Goal: Task Accomplishment & Management: Use online tool/utility

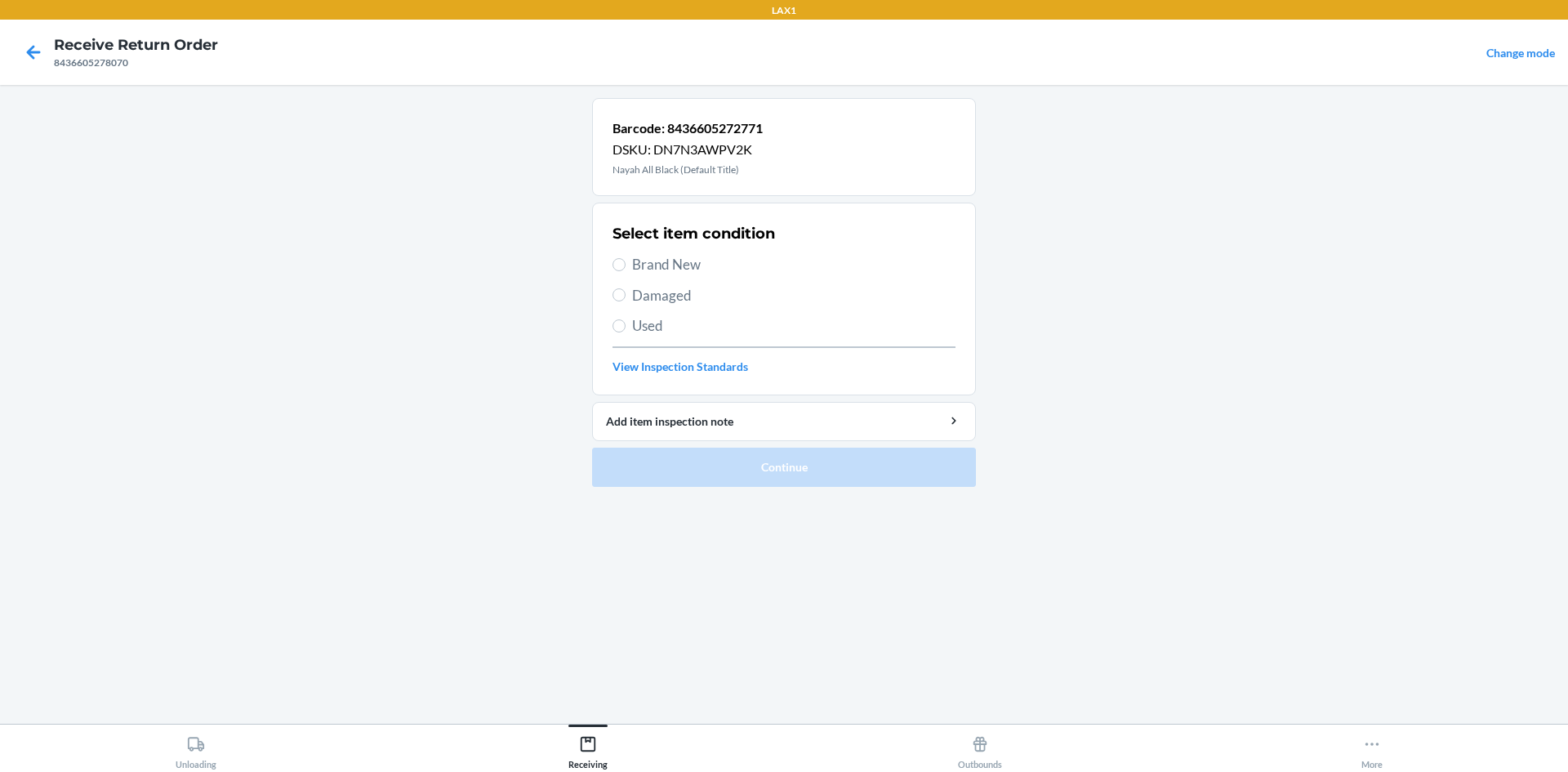
click at [682, 270] on span "Brand New" at bounding box center [794, 264] width 324 height 21
click at [625, 270] on input "Brand New" at bounding box center [620, 265] width 13 height 13
radio input "true"
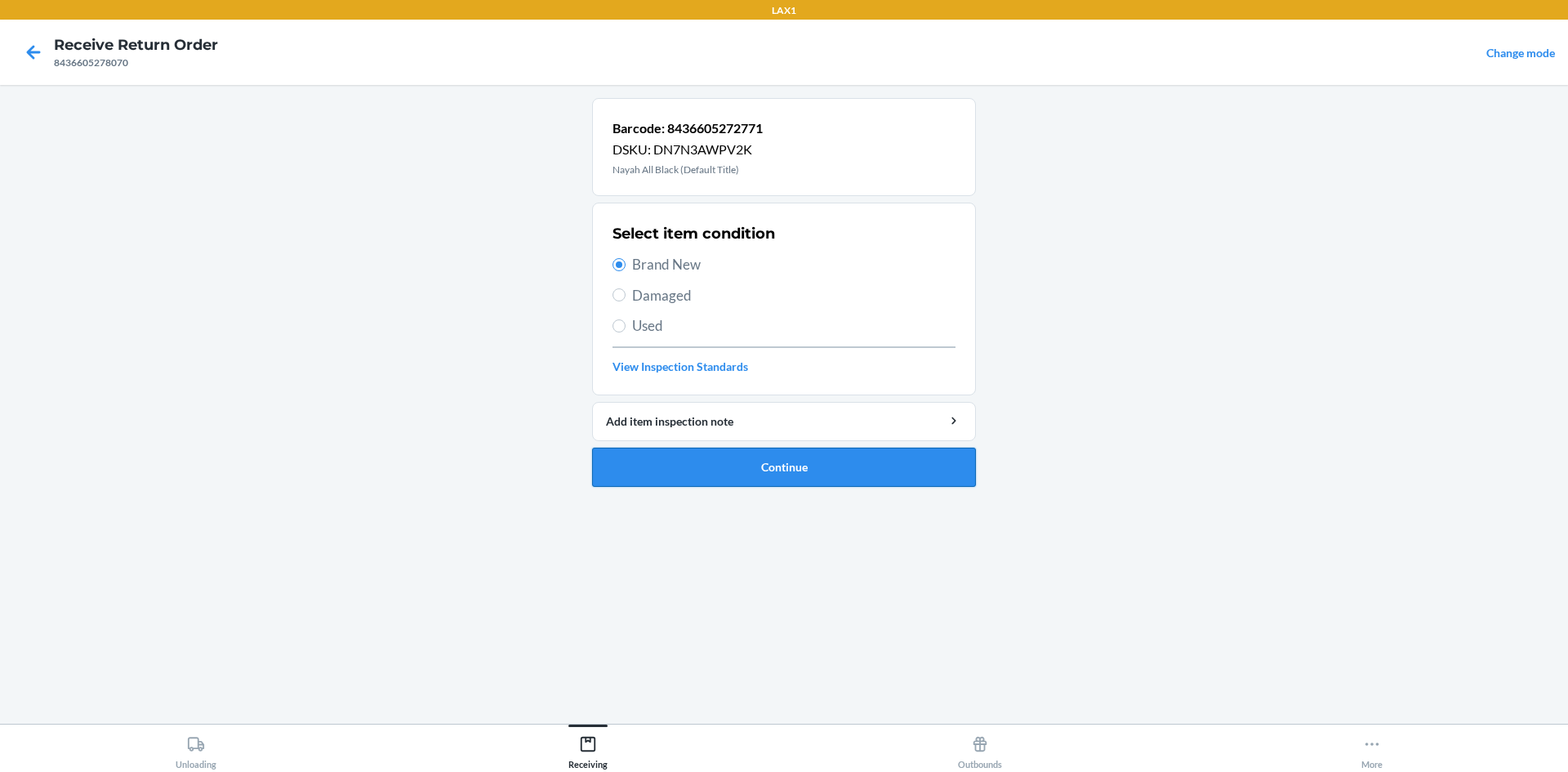
click at [747, 466] on button "Continue" at bounding box center [784, 467] width 384 height 39
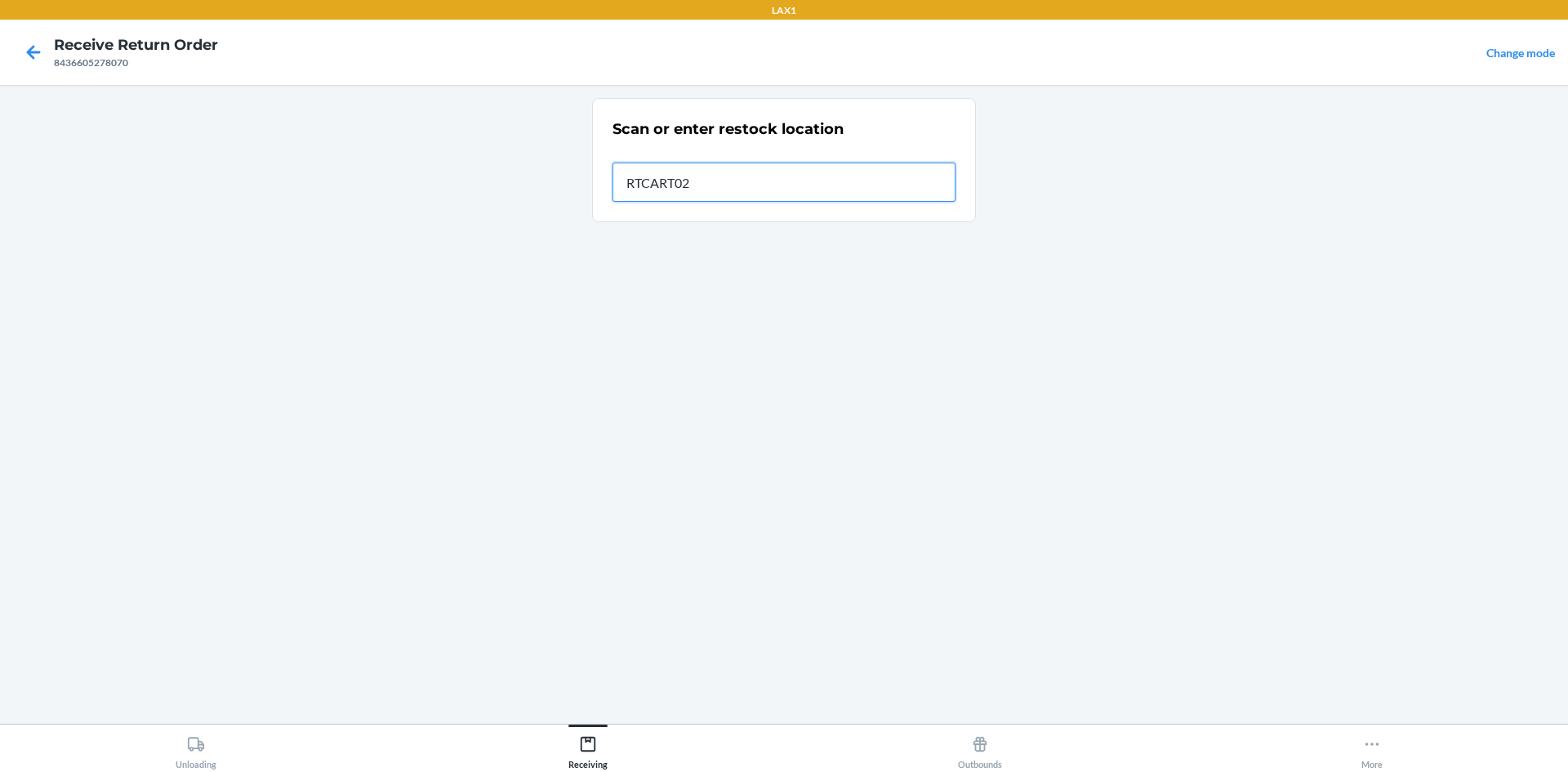
type input "RTCART024"
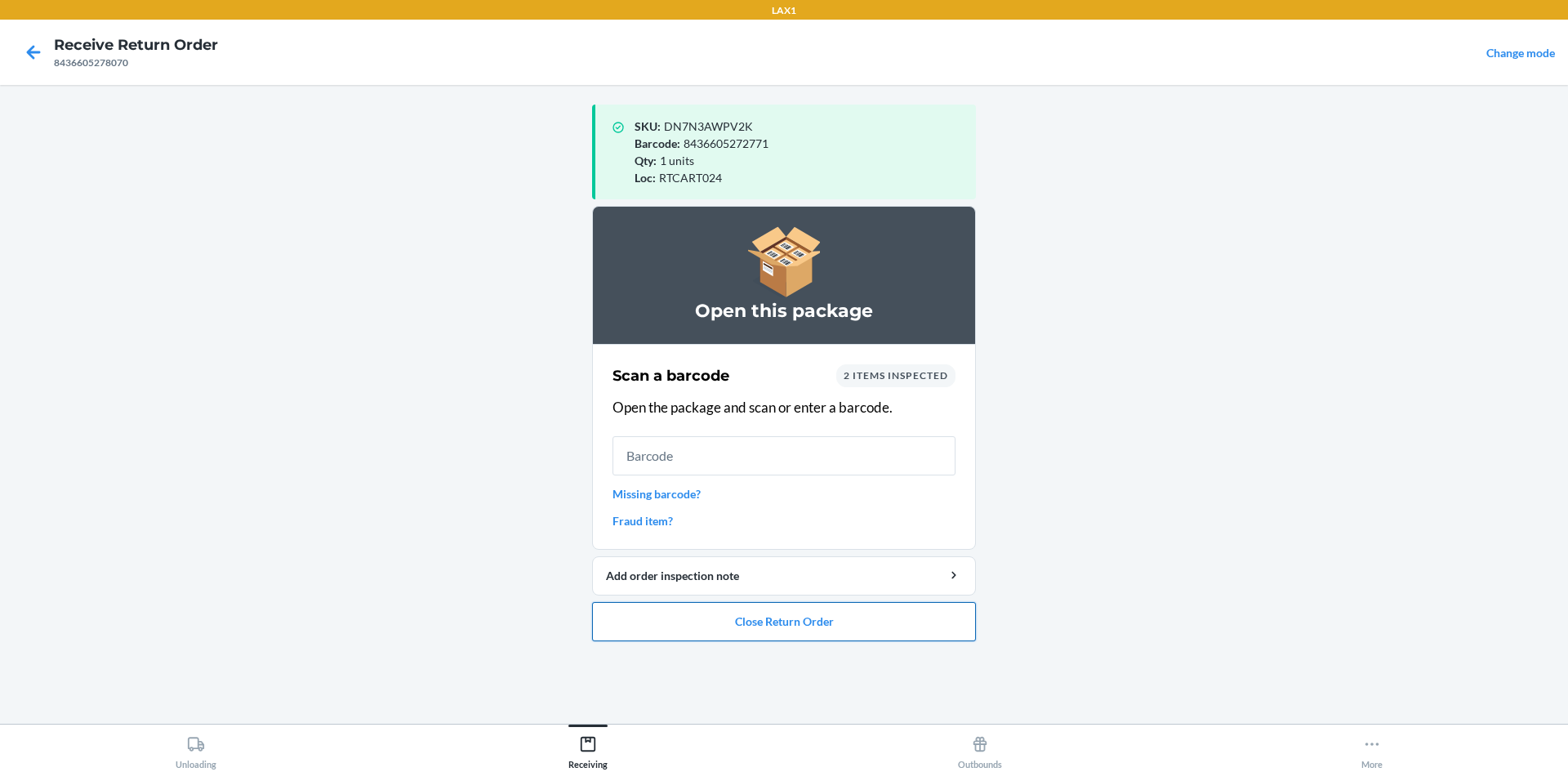
click at [852, 615] on button "Close Return Order" at bounding box center [784, 622] width 384 height 39
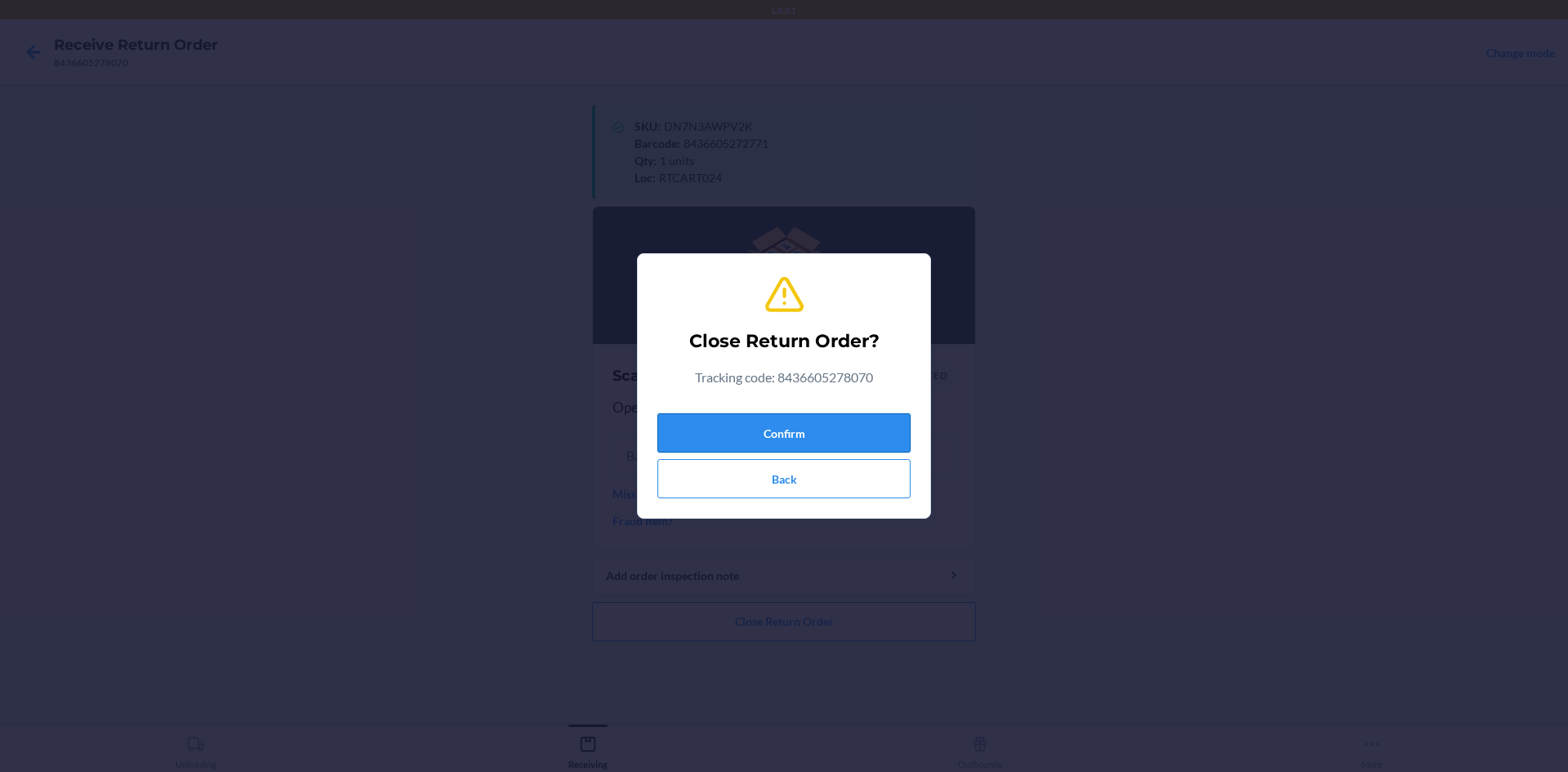
click at [896, 423] on button "Confirm" at bounding box center [784, 433] width 254 height 39
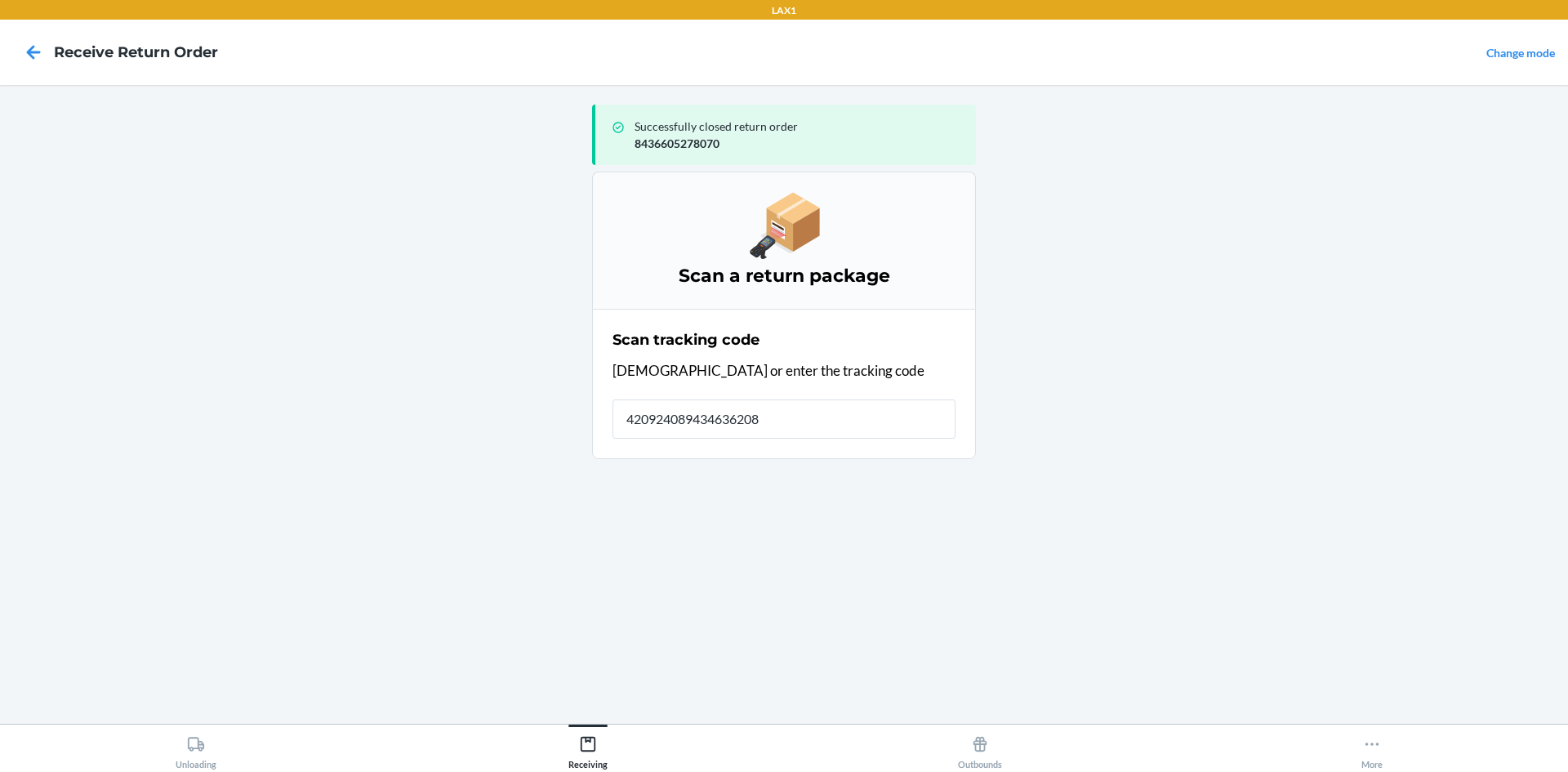
type input "4209240894346362083"
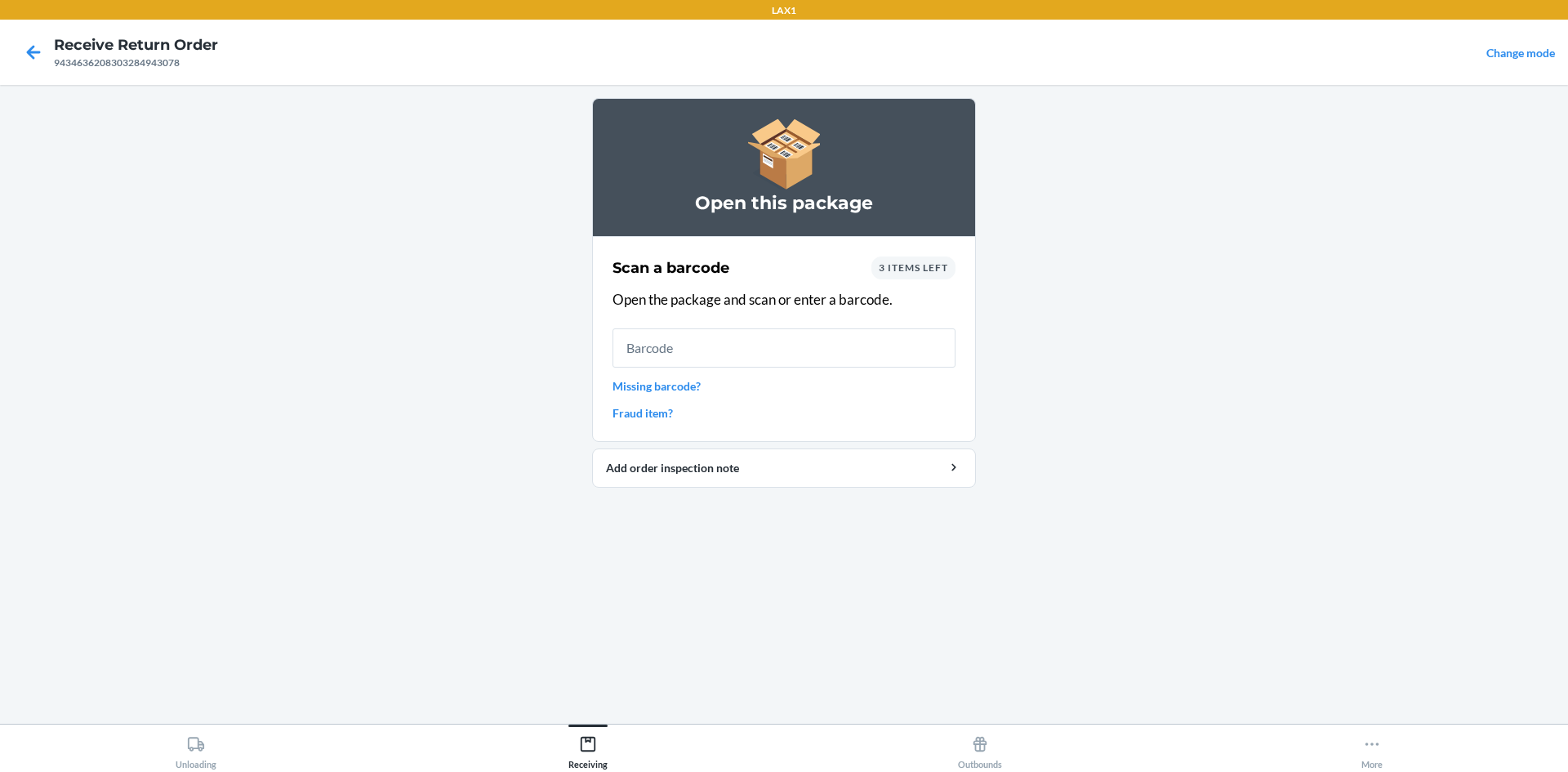
click at [919, 271] on span "3 items left" at bounding box center [914, 267] width 69 height 12
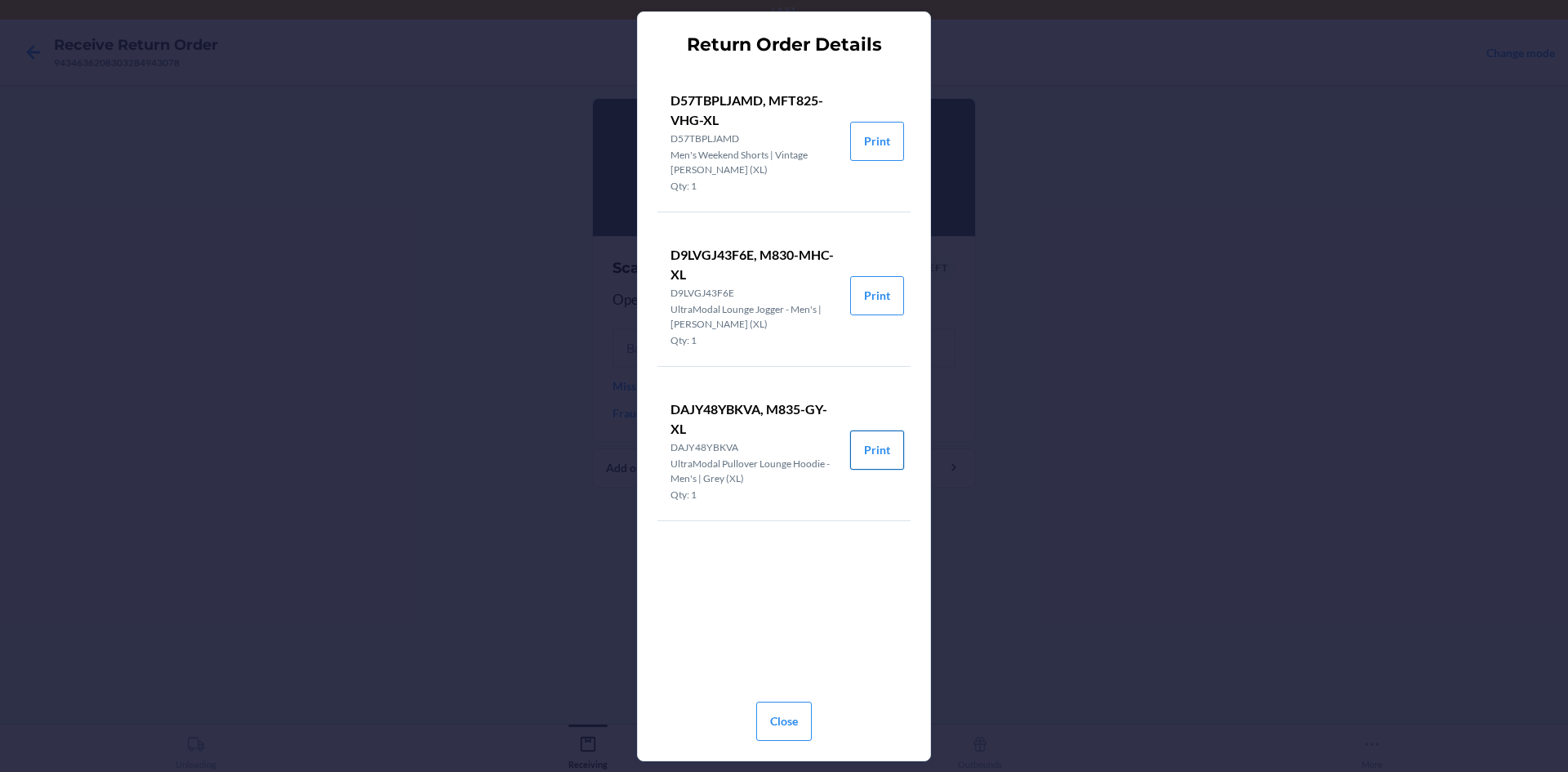
click at [868, 461] on button "Print" at bounding box center [877, 450] width 54 height 39
click at [871, 141] on button "Print" at bounding box center [877, 141] width 54 height 39
click at [875, 449] on button "Print" at bounding box center [877, 450] width 54 height 39
click at [783, 710] on button "Close" at bounding box center [784, 721] width 56 height 39
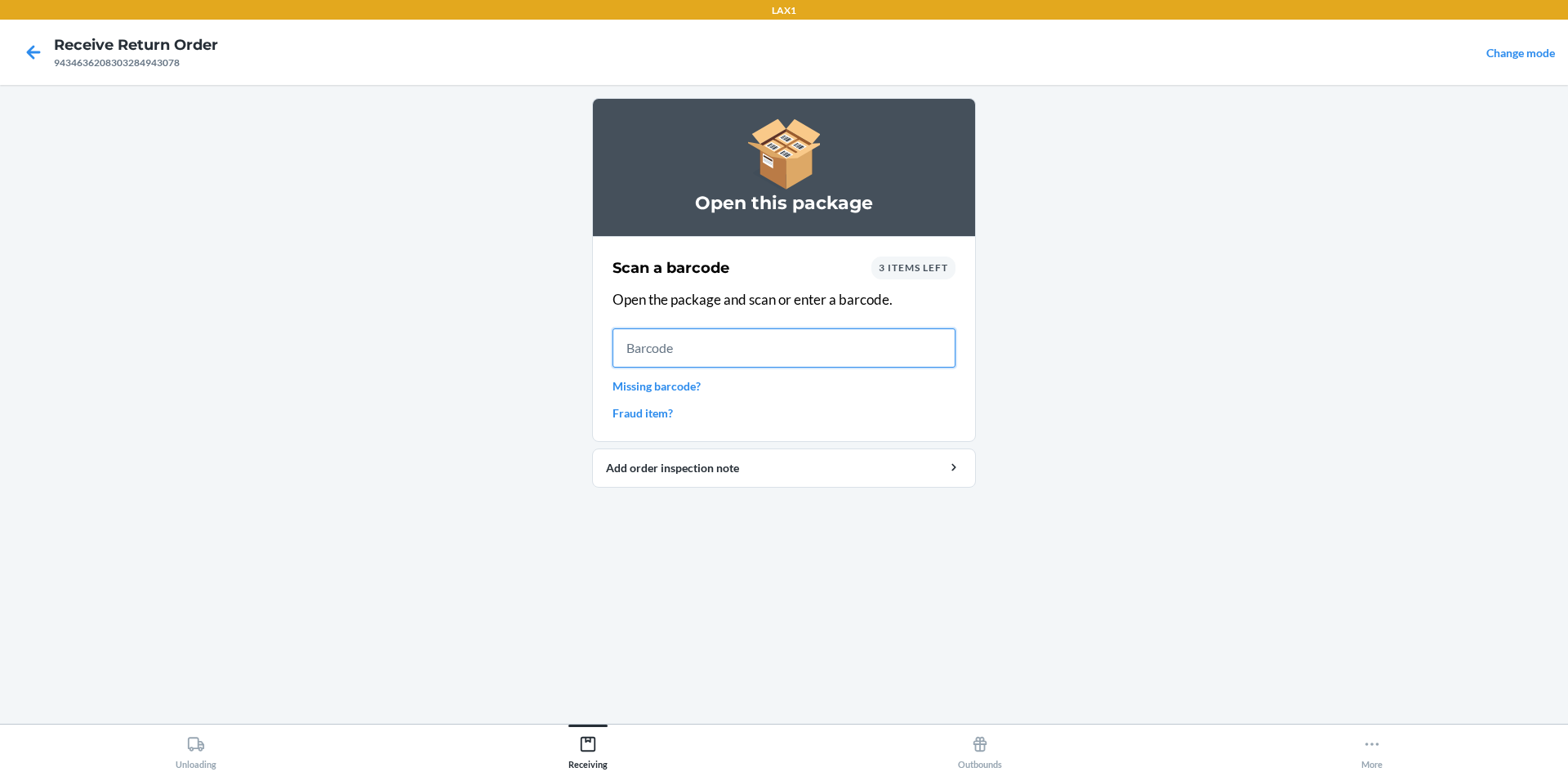
click at [787, 362] on input "text" at bounding box center [784, 348] width 343 height 39
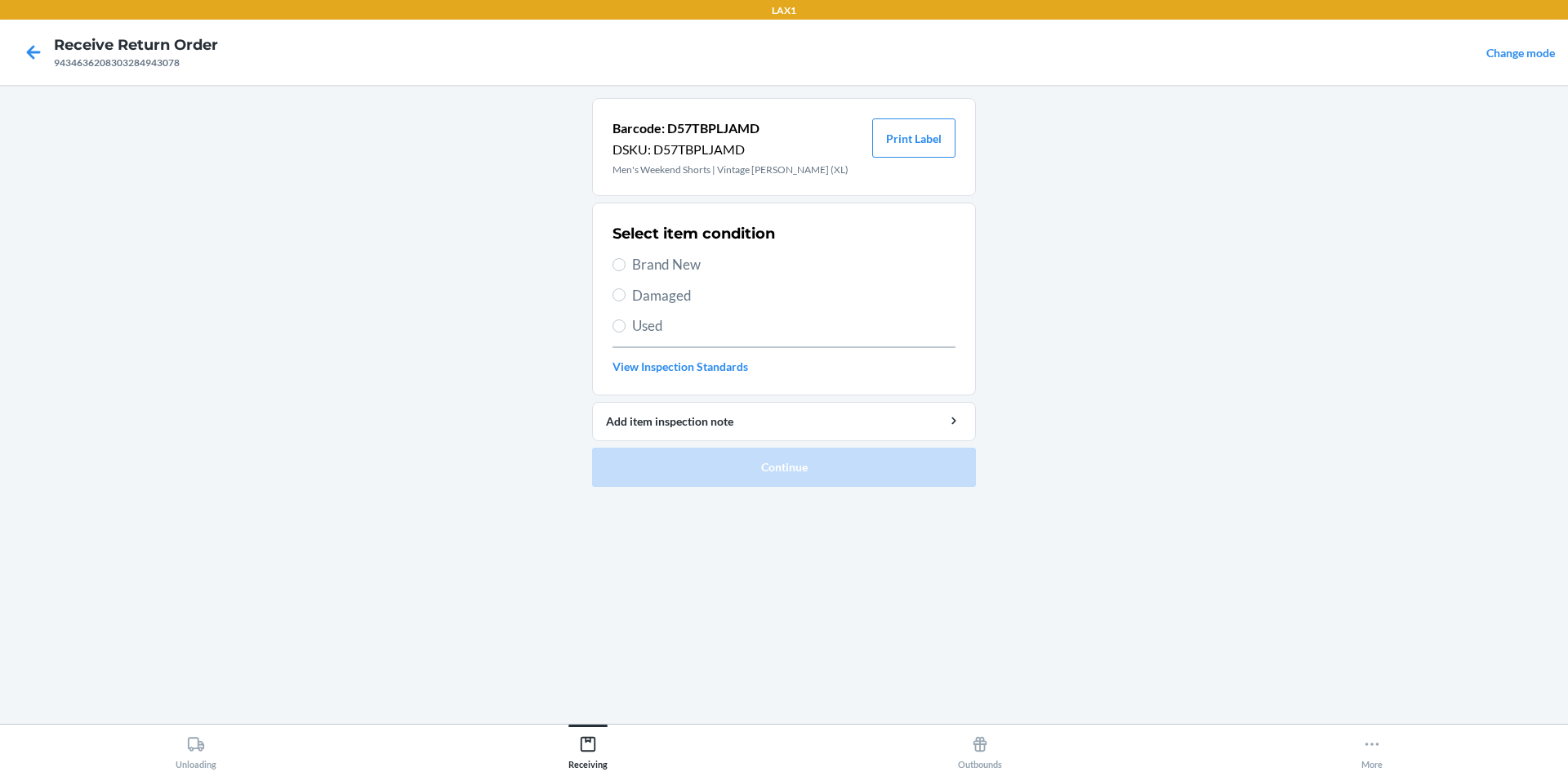
click at [643, 257] on span "Brand New" at bounding box center [794, 264] width 324 height 21
click at [625, 259] on input "Brand New" at bounding box center [620, 265] width 13 height 13
radio input "true"
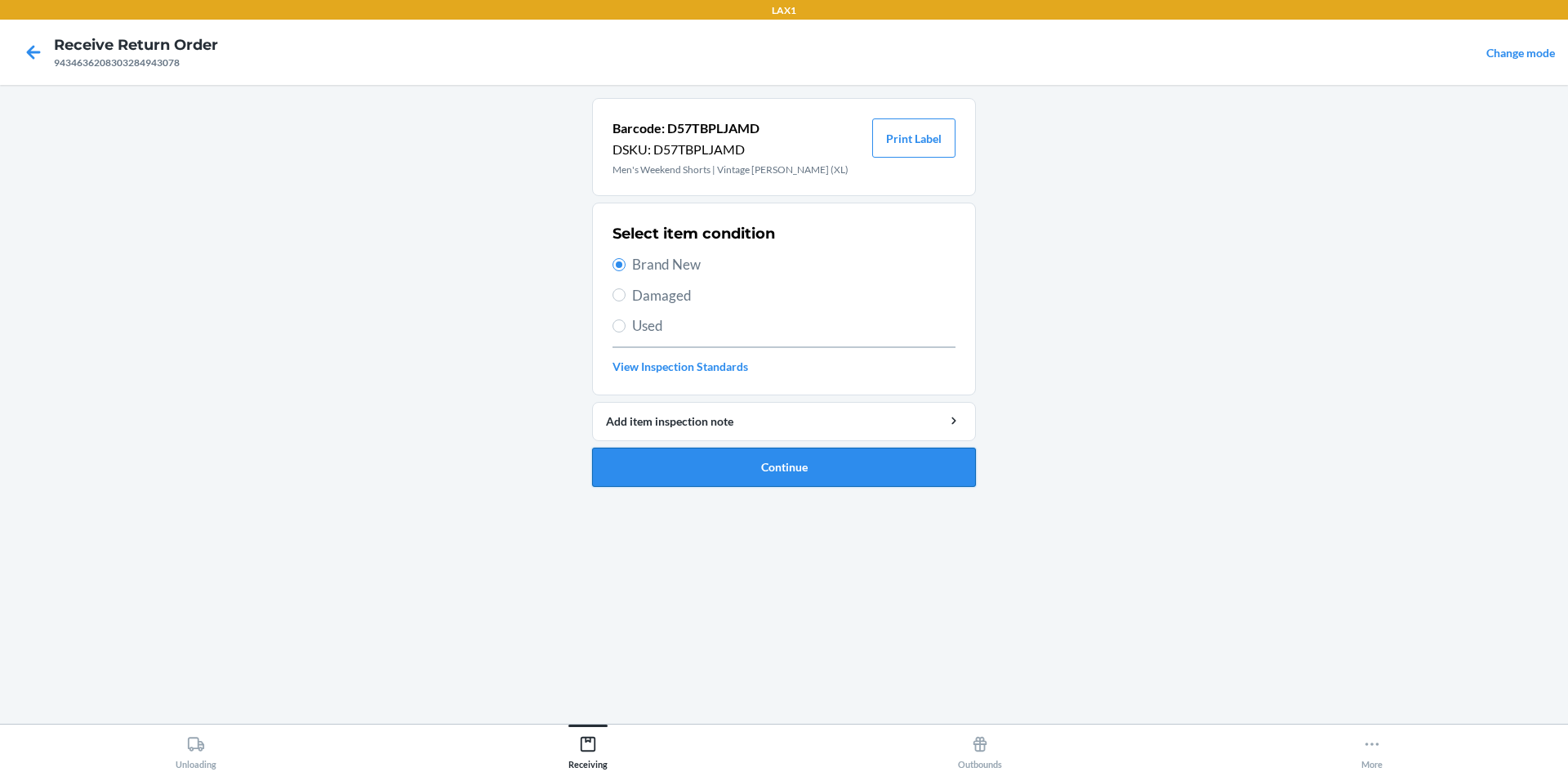
click at [713, 470] on button "Continue" at bounding box center [784, 467] width 384 height 39
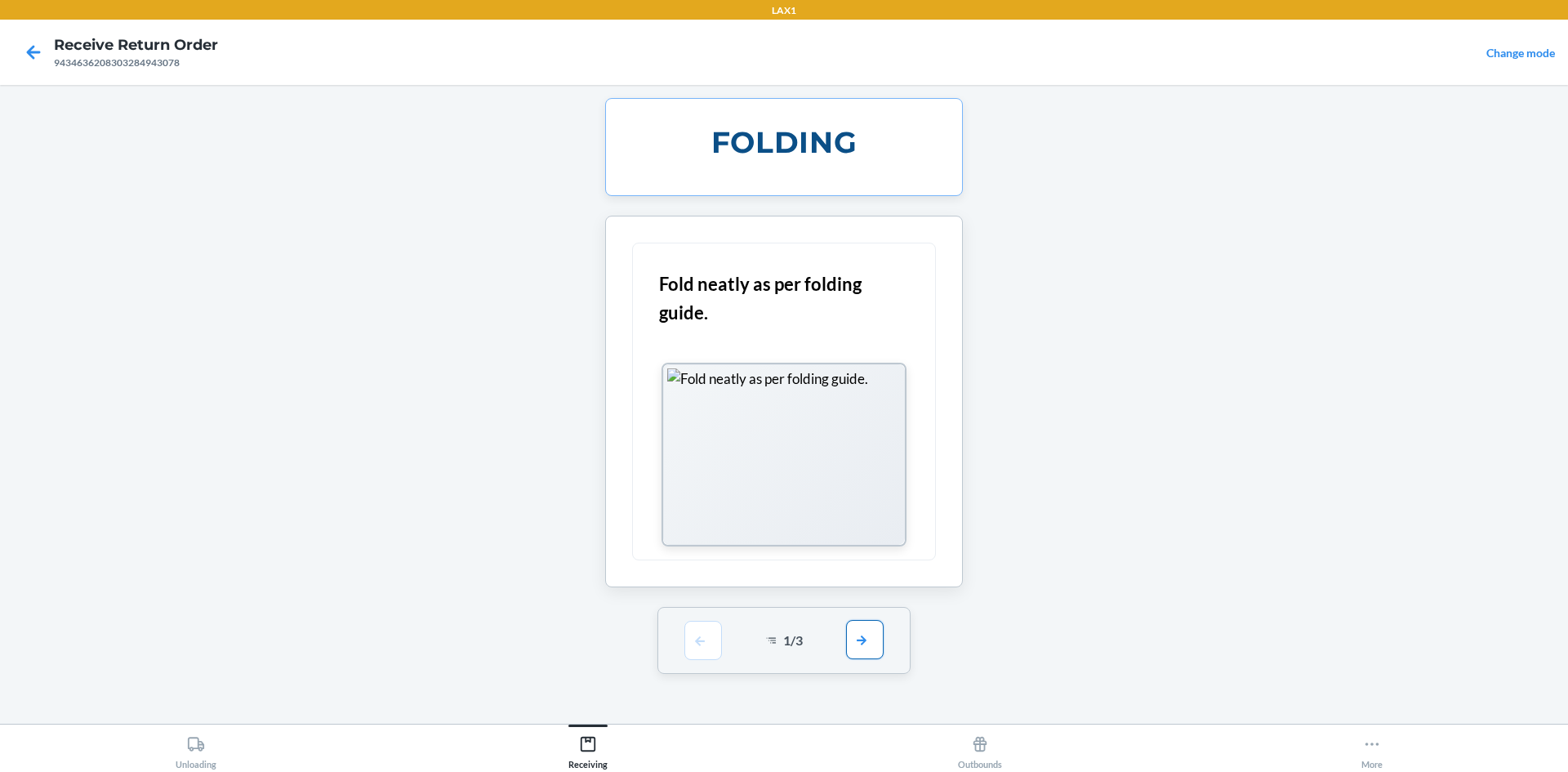
click at [855, 640] on button "button" at bounding box center [865, 639] width 37 height 39
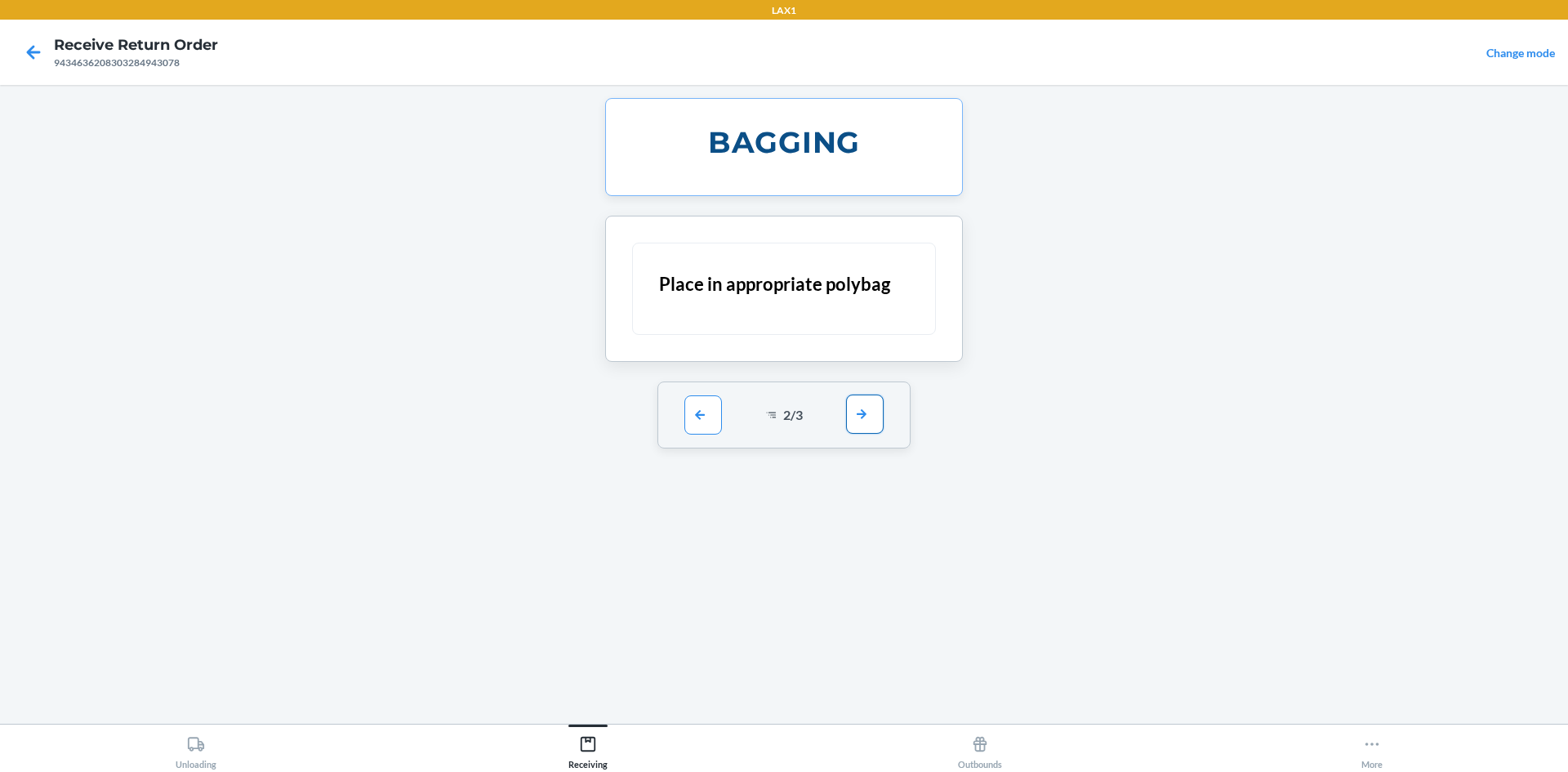
click at [863, 416] on button "button" at bounding box center [865, 414] width 37 height 39
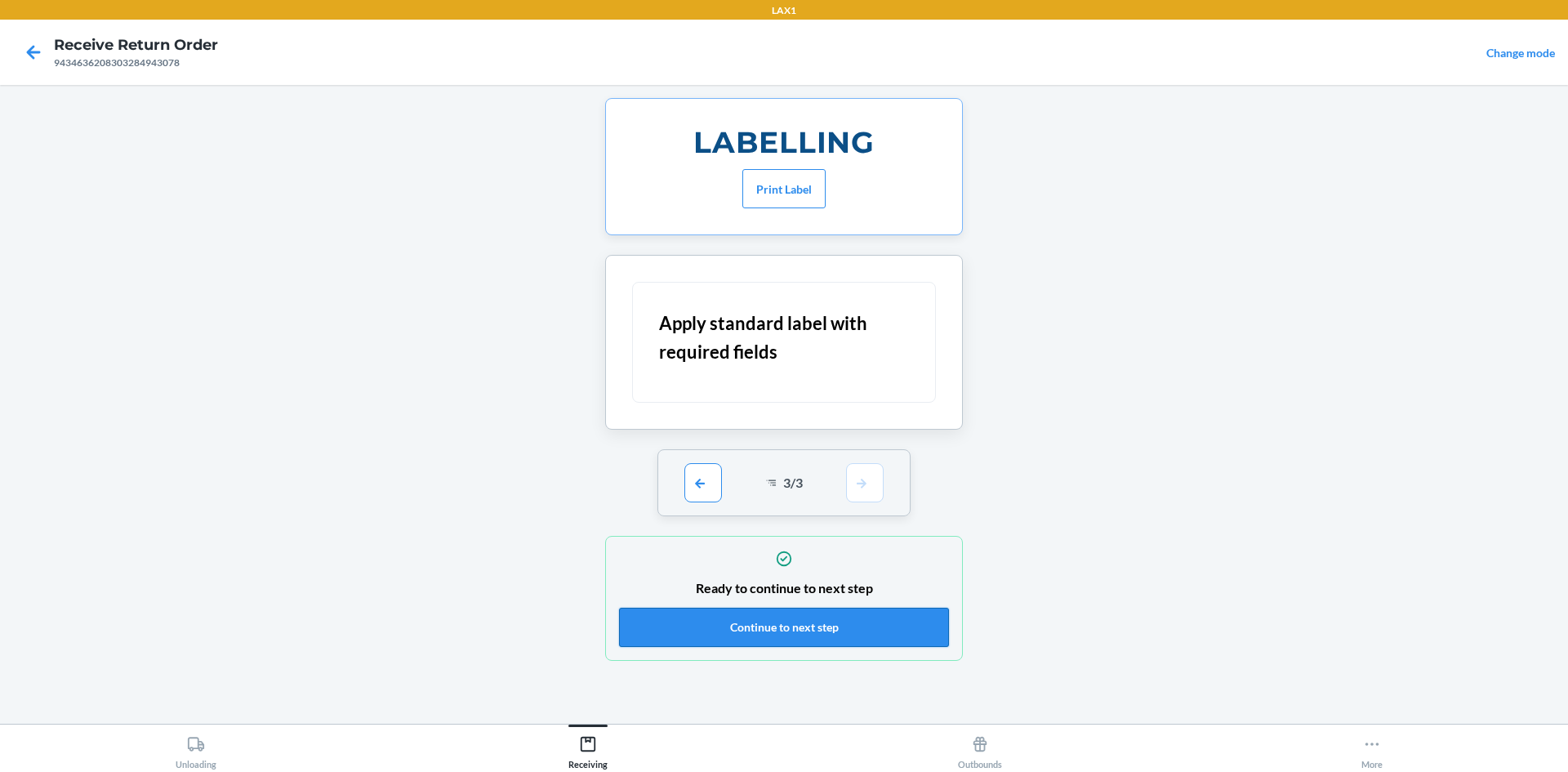
click at [851, 625] on button "Continue to next step" at bounding box center [783, 627] width 330 height 39
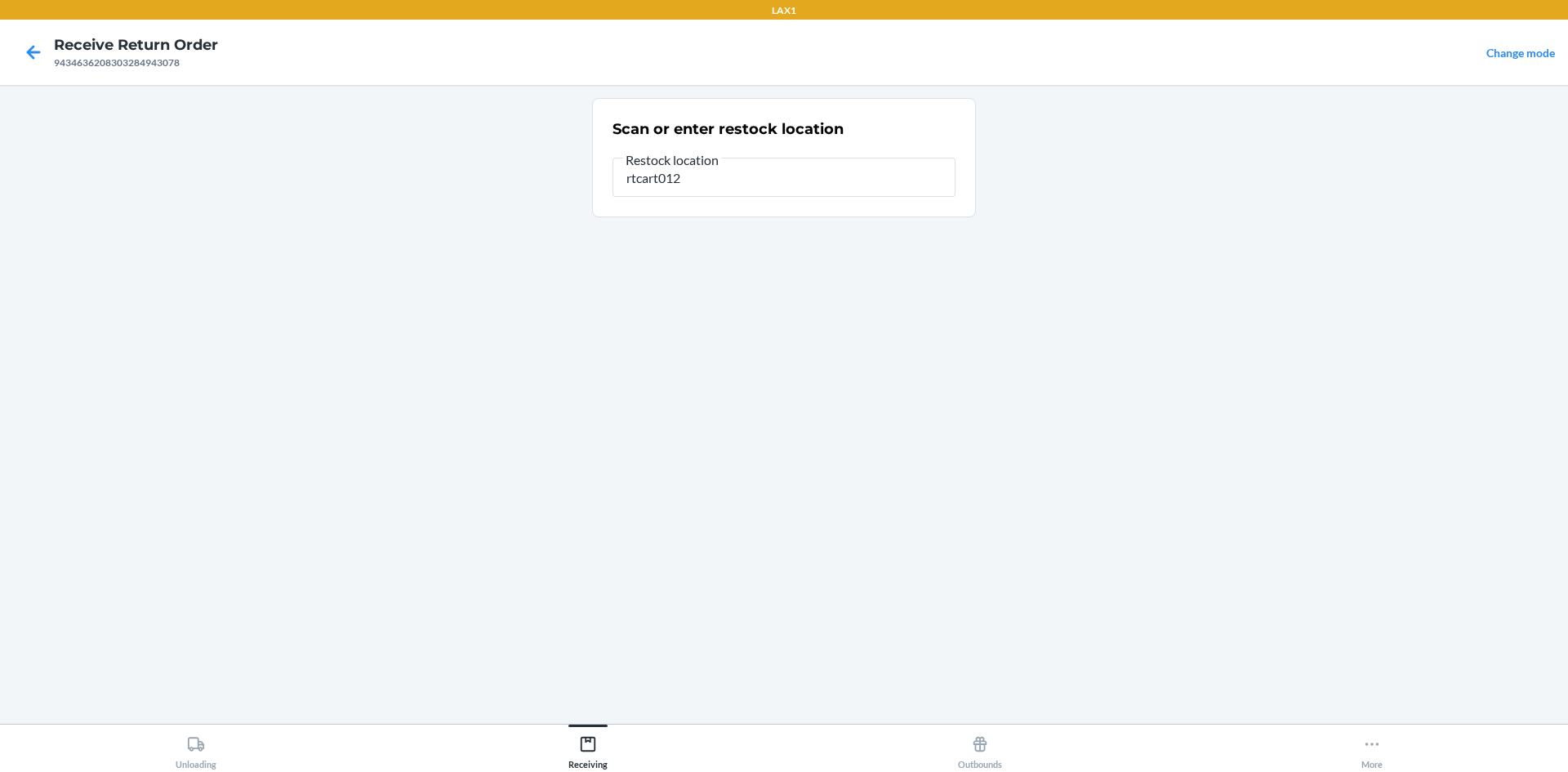
type input "rtcart012"
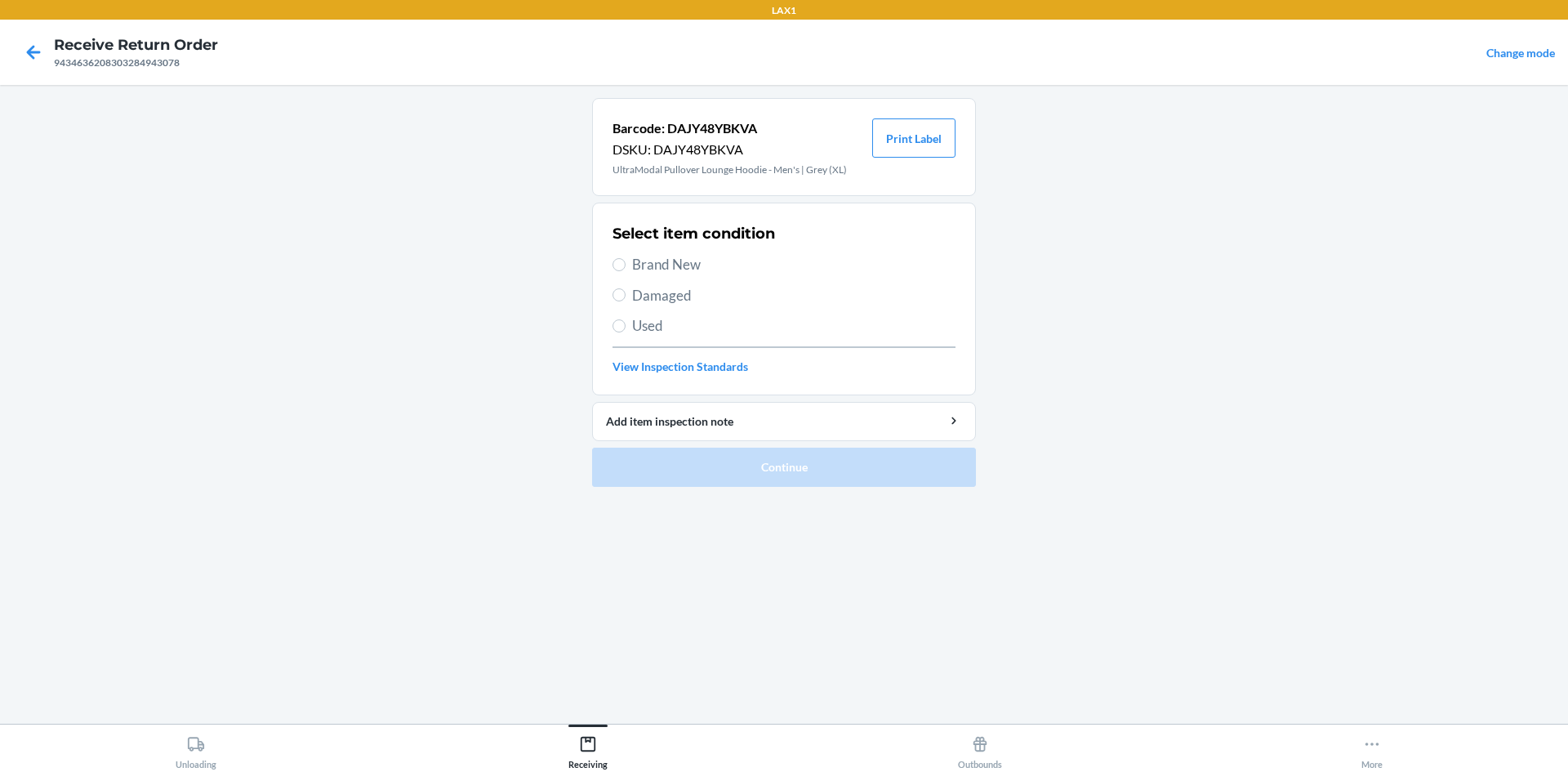
click at [663, 266] on span "Brand New" at bounding box center [794, 264] width 324 height 21
click at [625, 266] on input "Brand New" at bounding box center [620, 265] width 13 height 13
radio input "true"
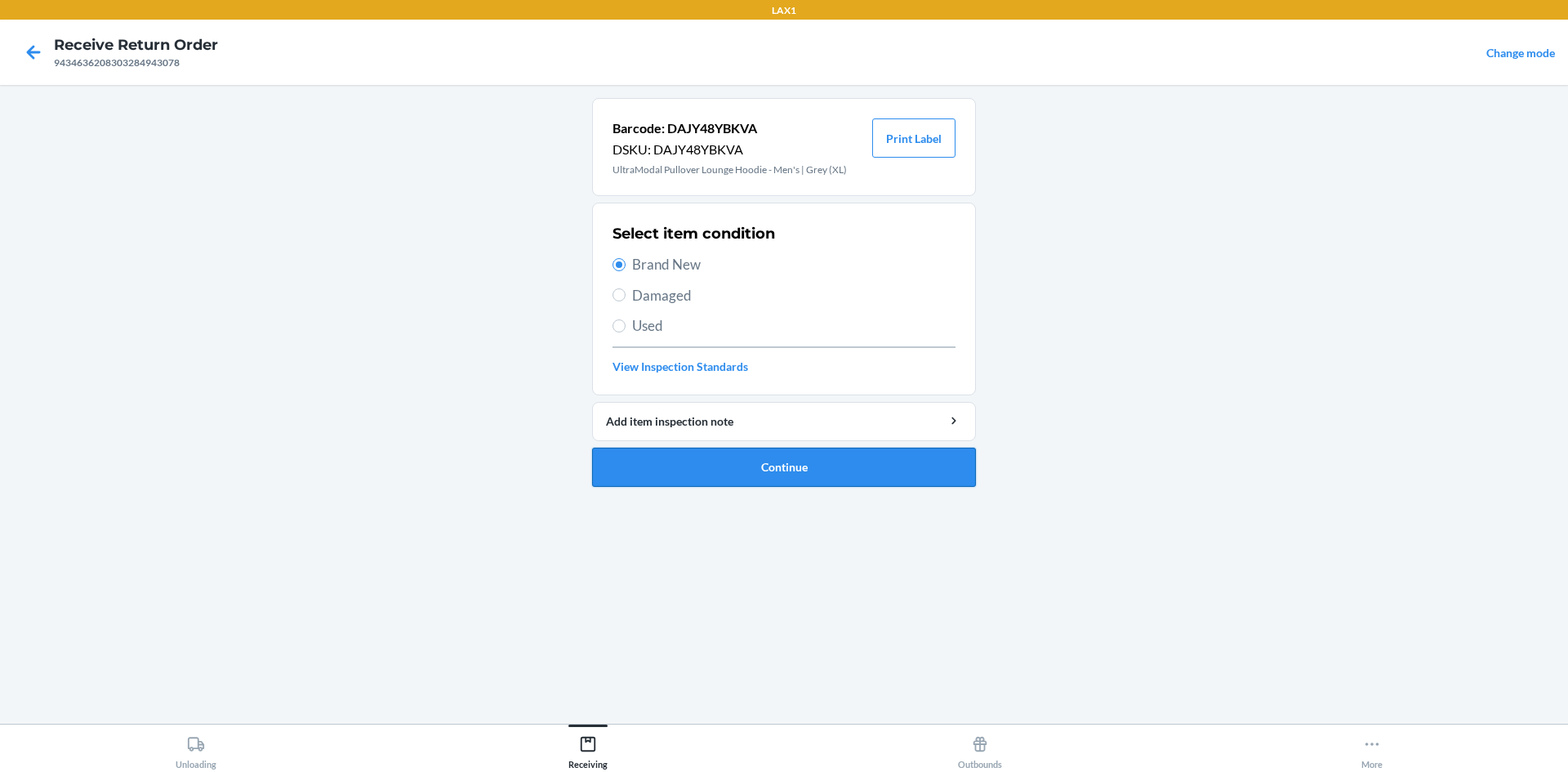
click at [699, 465] on button "Continue" at bounding box center [784, 467] width 384 height 39
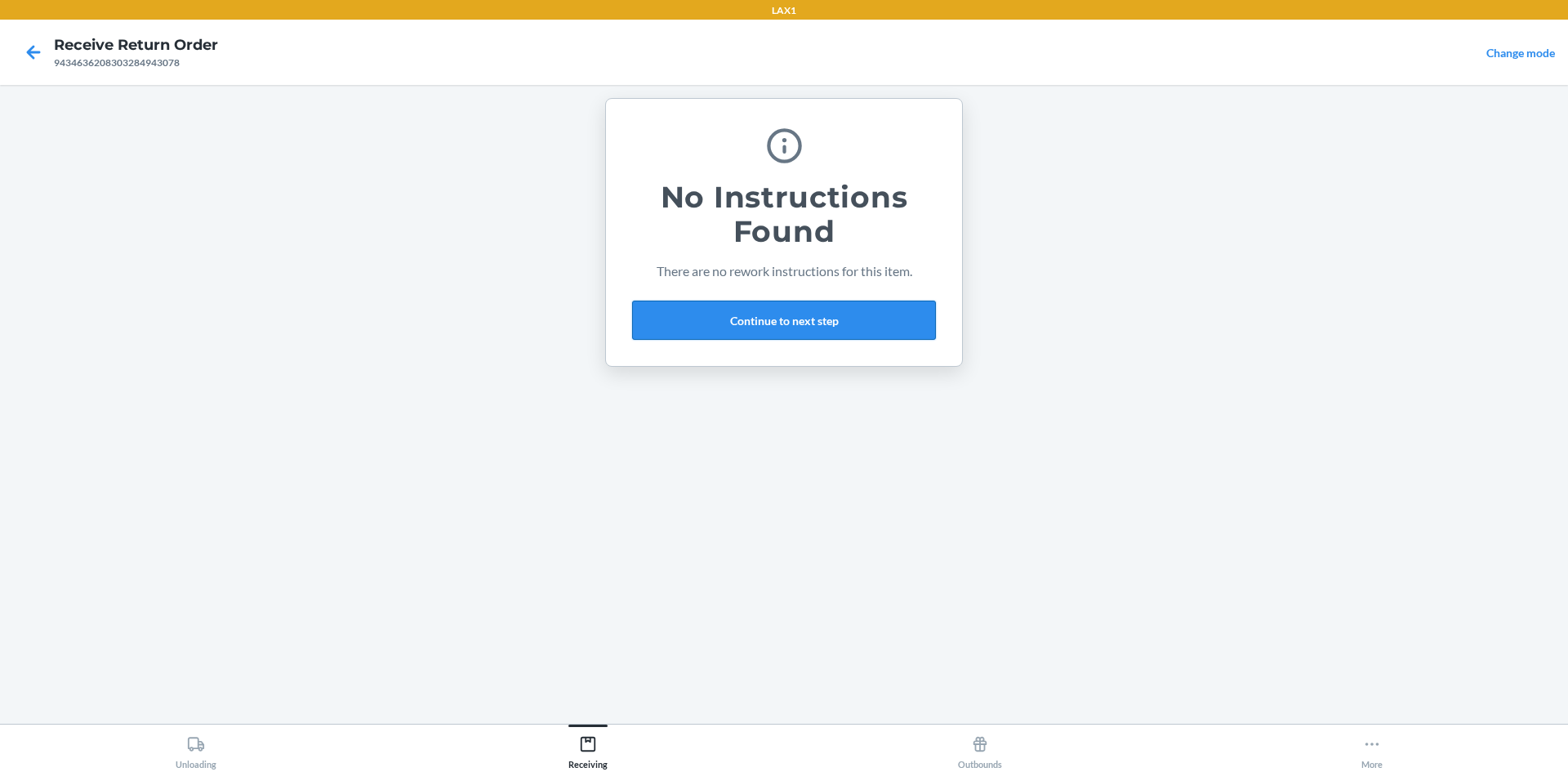
click at [718, 319] on button "Continue to next step" at bounding box center [784, 320] width 304 height 39
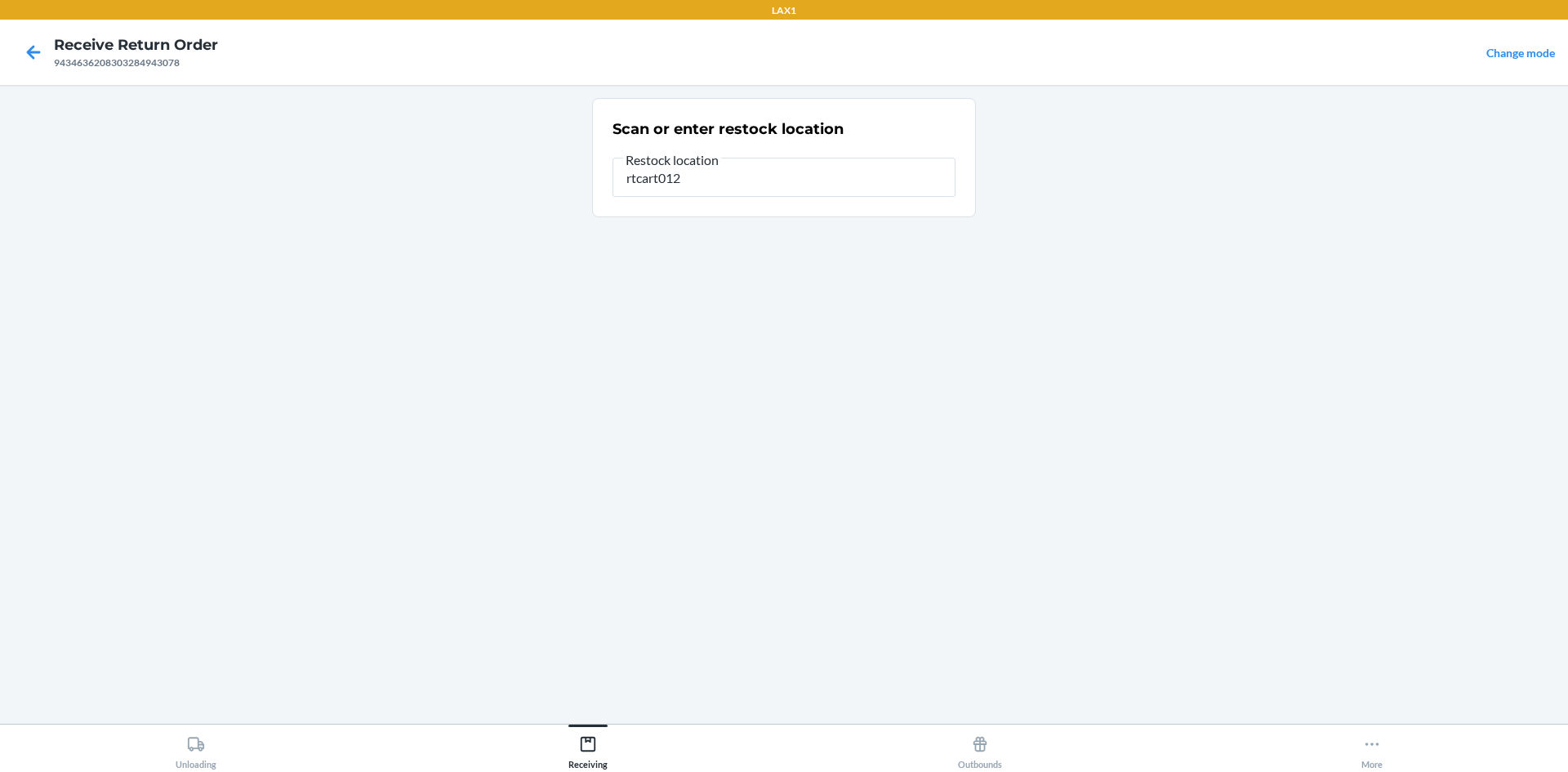
type input "rtcart012"
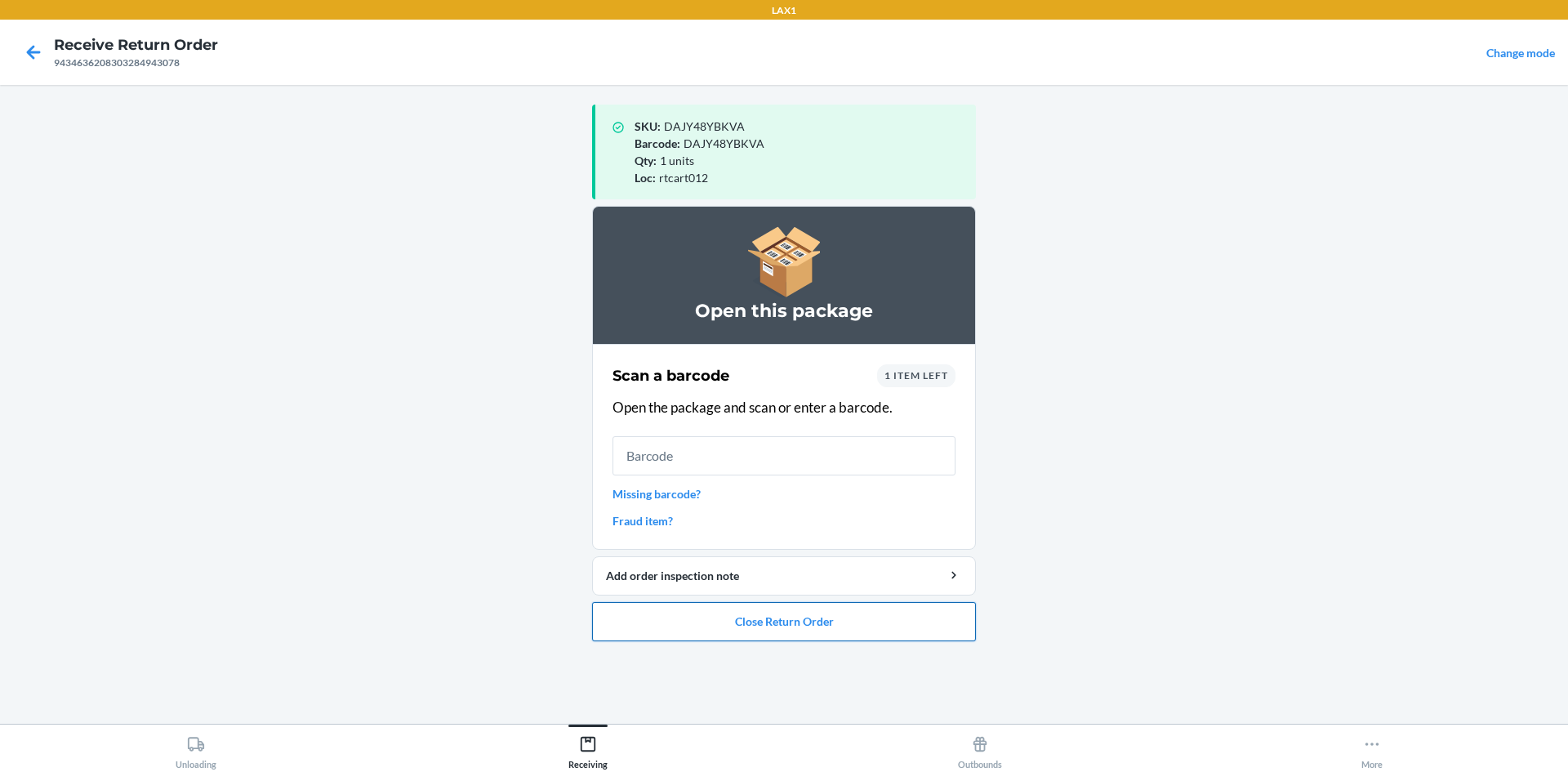
click at [684, 613] on button "Close Return Order" at bounding box center [784, 622] width 384 height 39
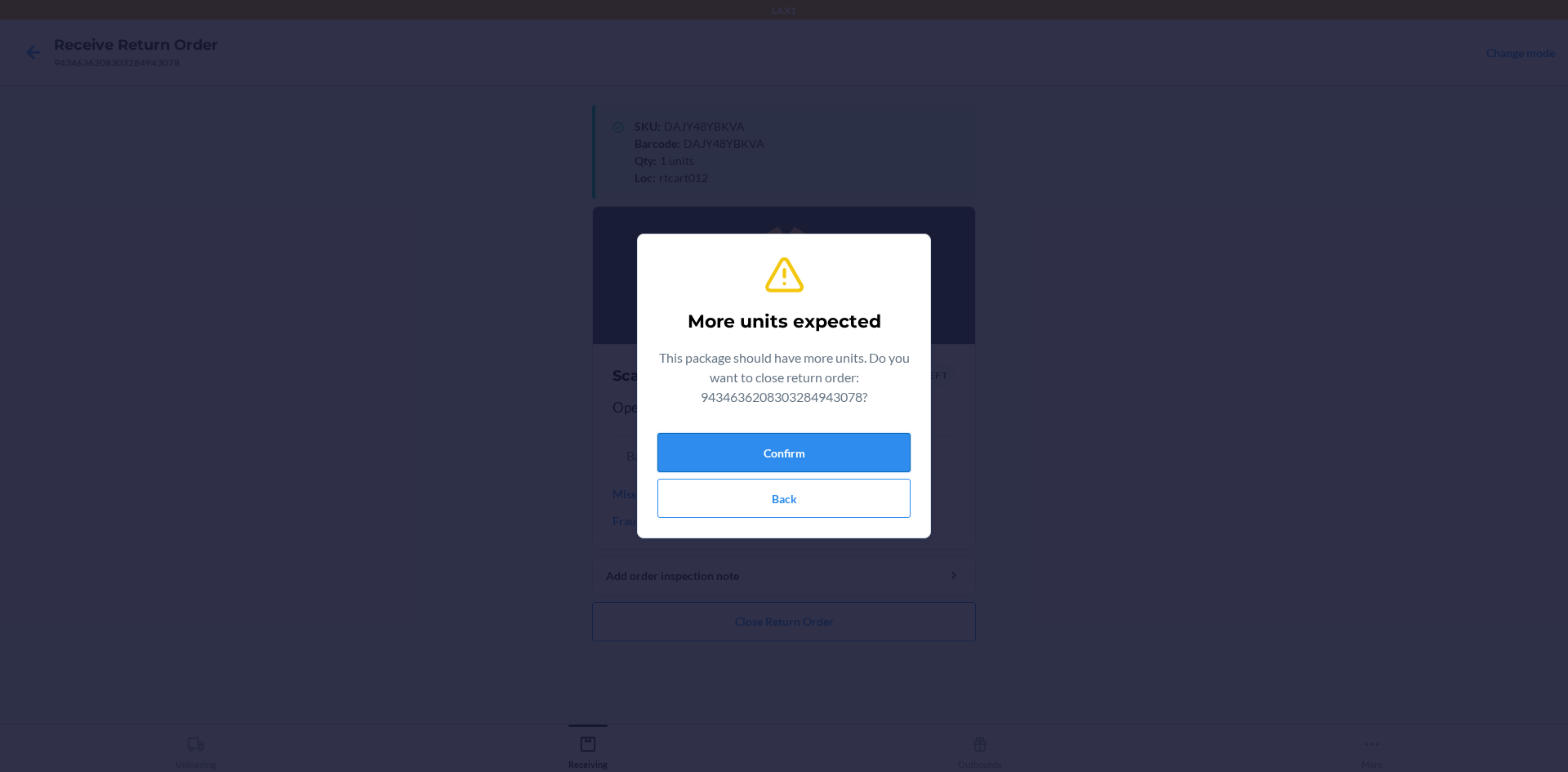
click at [861, 457] on button "Confirm" at bounding box center [784, 453] width 254 height 39
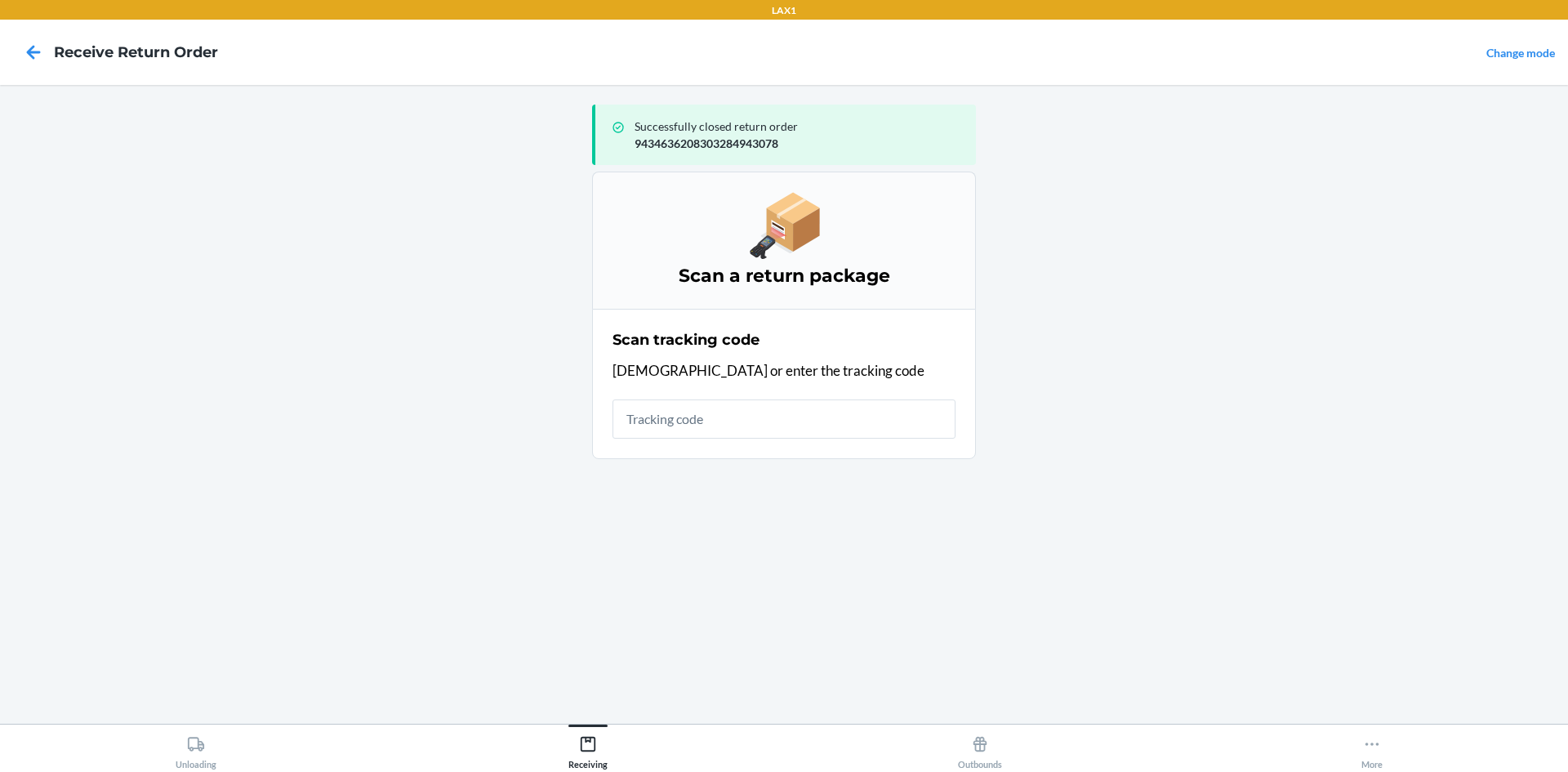
click at [711, 142] on p "9434636208303284943078" at bounding box center [799, 143] width 329 height 17
copy p "9434636208303284943078"
click at [806, 401] on div "Scan tracking code Scan or enter the tracking code" at bounding box center [784, 384] width 343 height 119
click at [806, 405] on input "text" at bounding box center [784, 419] width 343 height 39
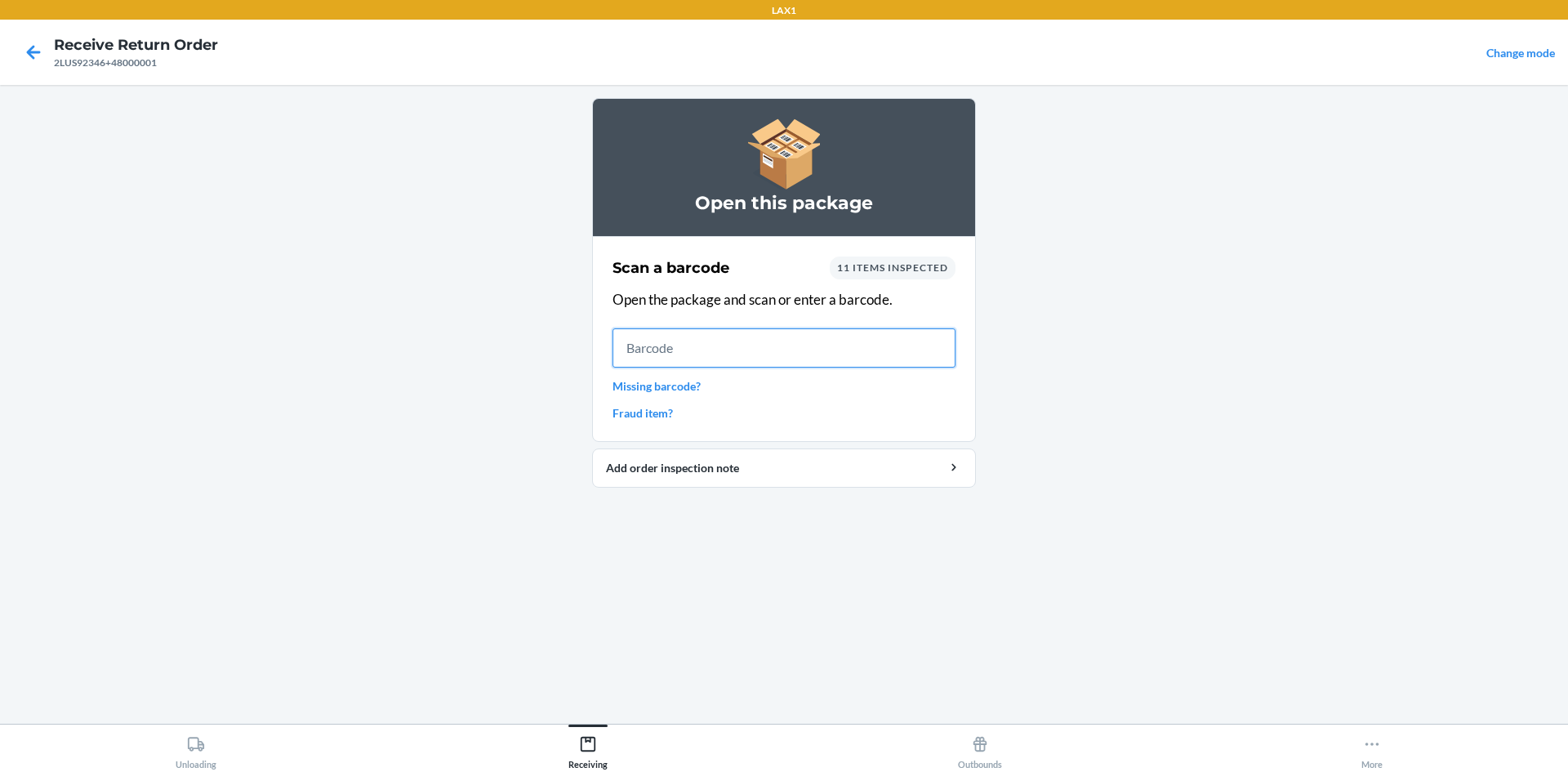
click at [855, 340] on input "text" at bounding box center [784, 348] width 343 height 39
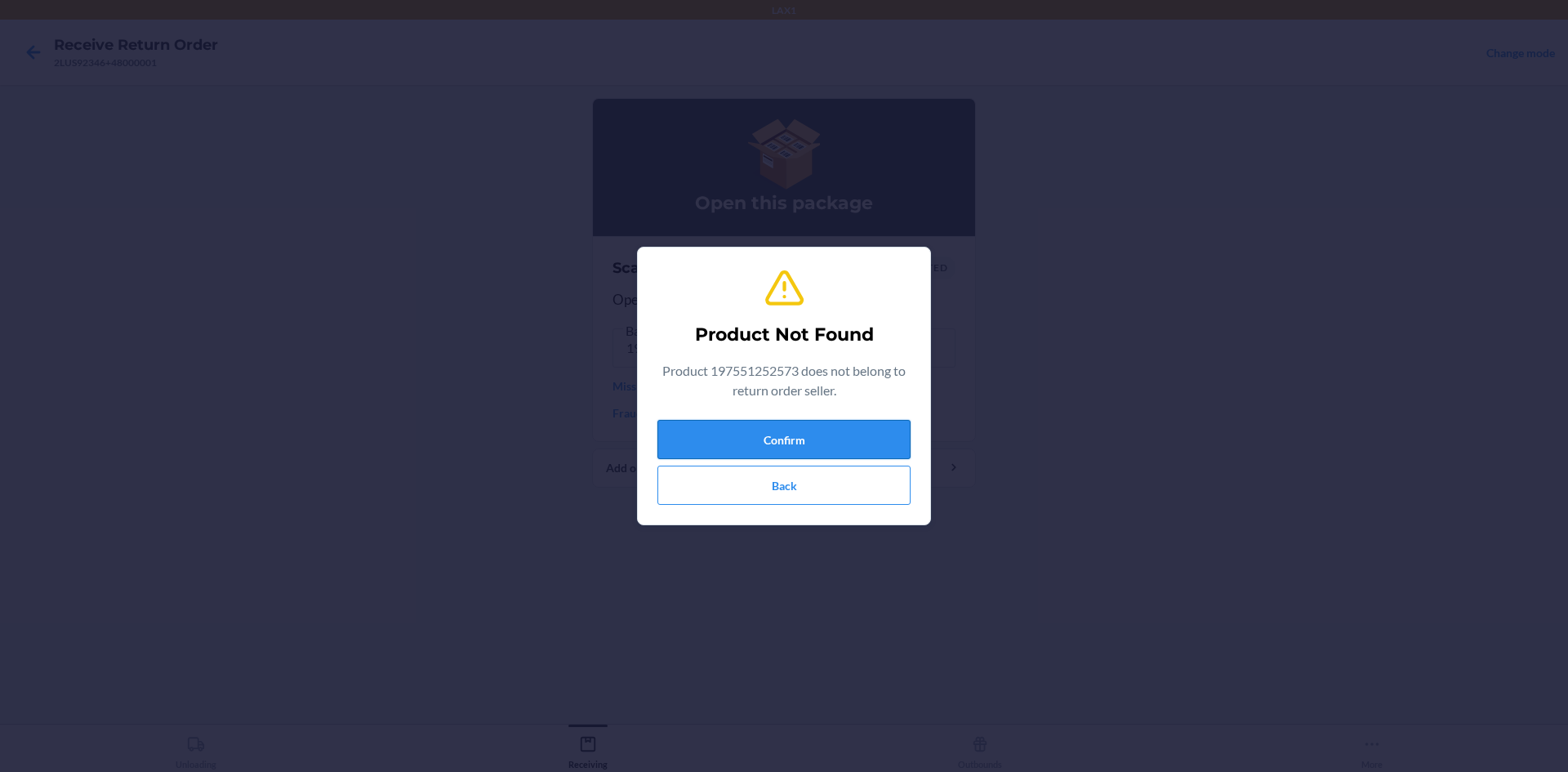
click at [795, 434] on button "Confirm" at bounding box center [784, 439] width 254 height 39
click at [796, 487] on button "Back" at bounding box center [784, 486] width 254 height 39
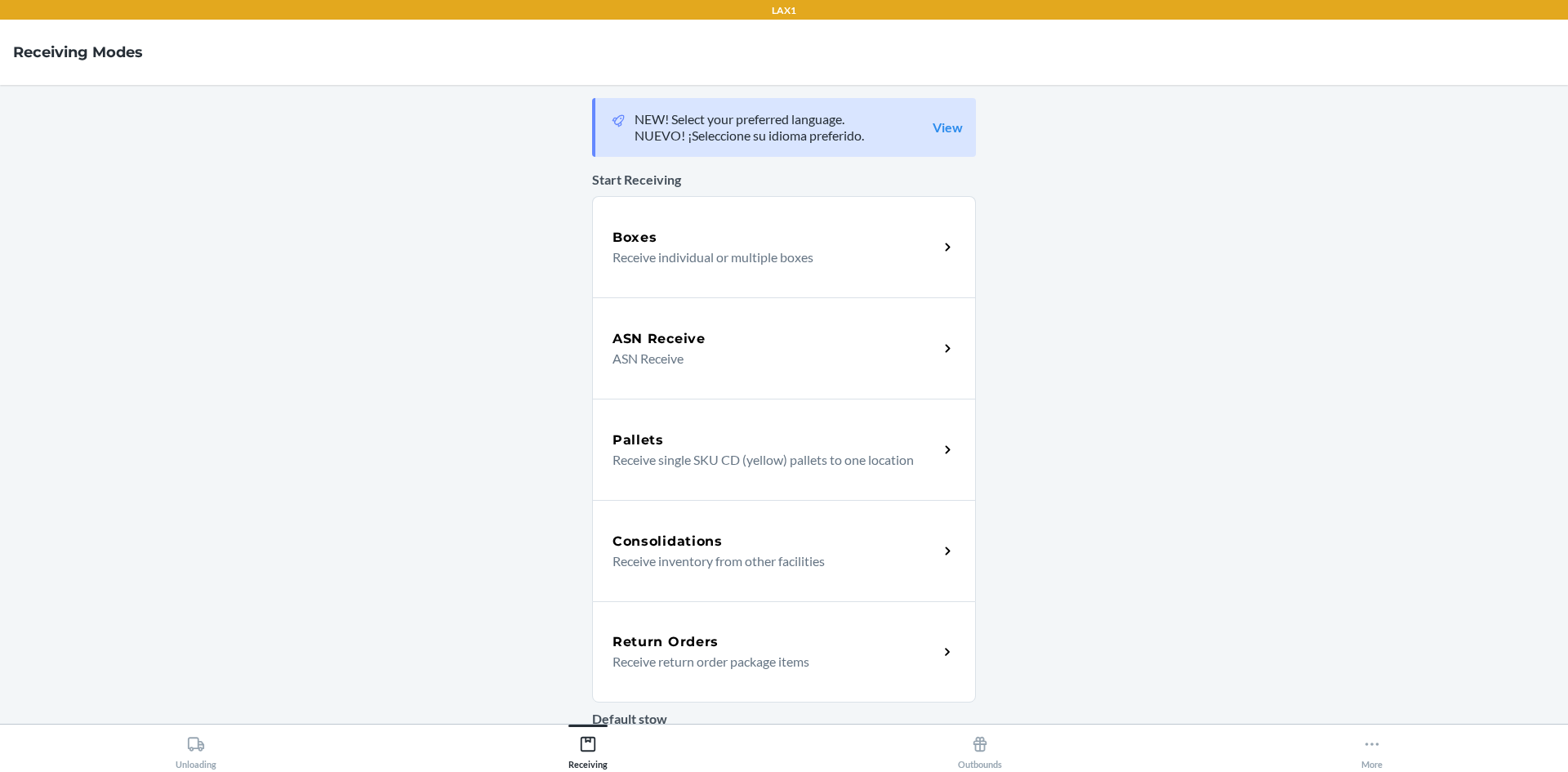
click at [743, 652] on p "Receive return order package items" at bounding box center [770, 661] width 313 height 19
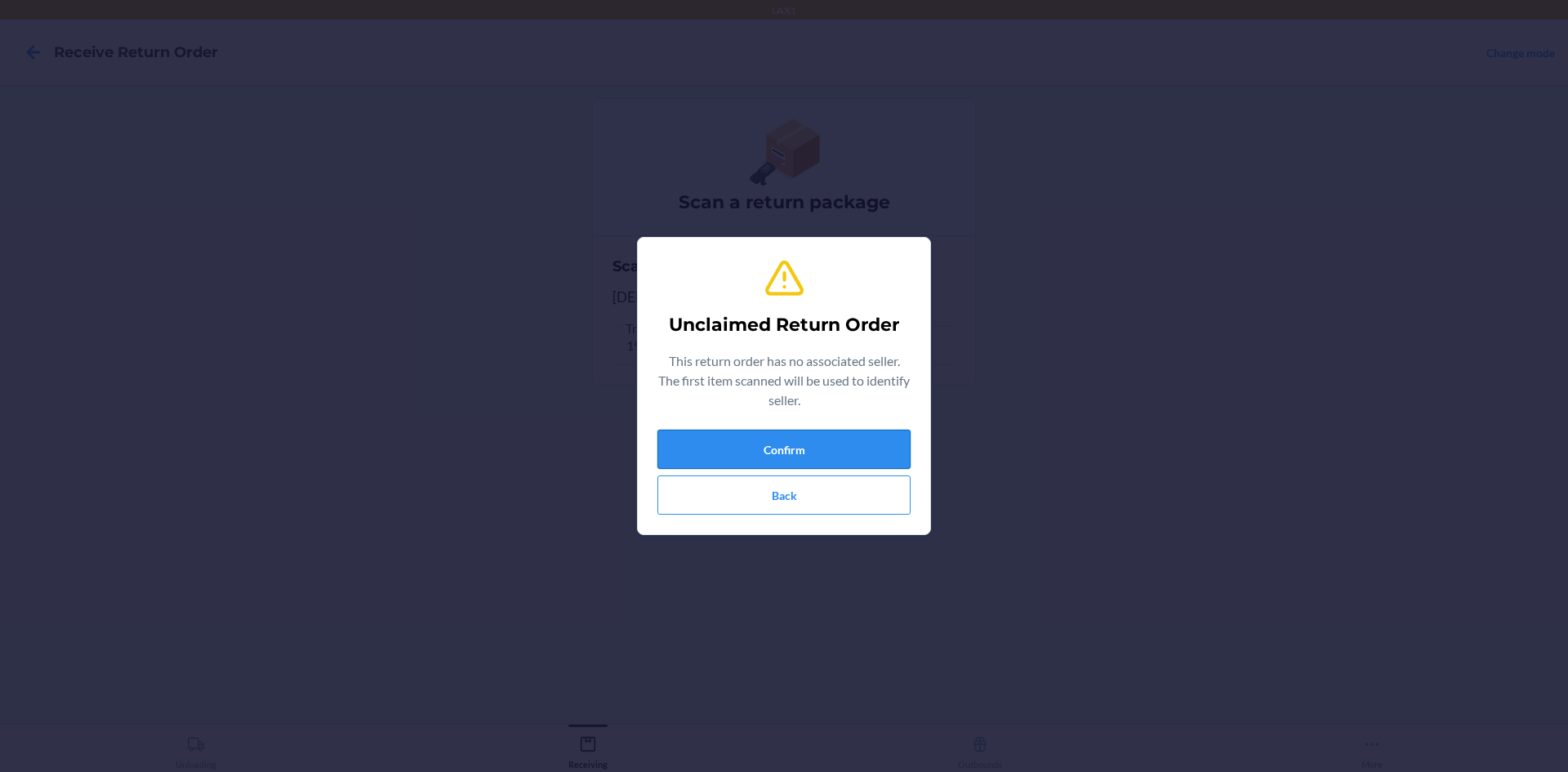
click at [781, 434] on button "Confirm" at bounding box center [784, 449] width 254 height 39
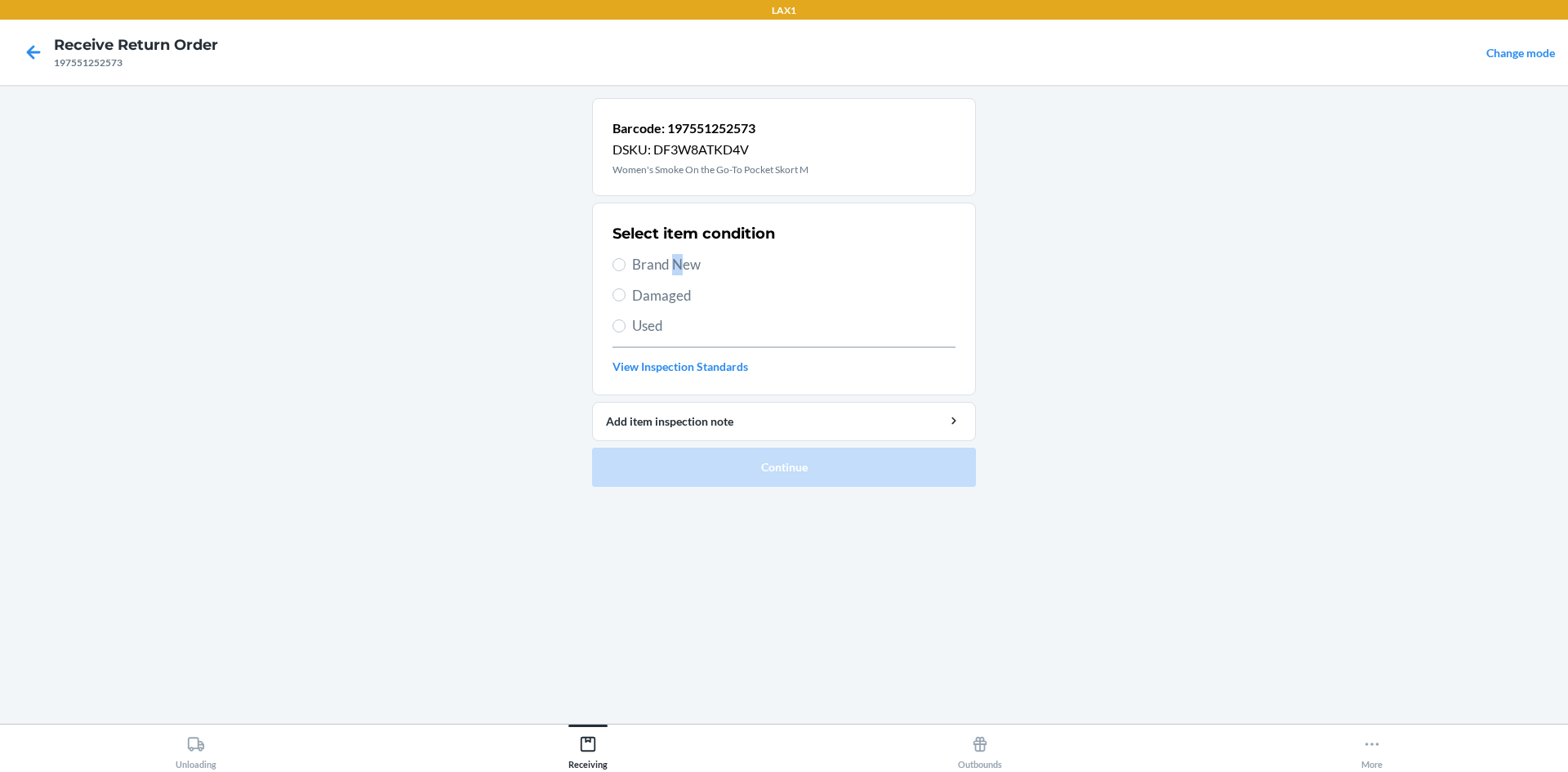
click at [677, 264] on span "Brand New" at bounding box center [794, 264] width 324 height 21
click at [674, 275] on div "Select item condition Brand New Damaged Used View Inspection Standards" at bounding box center [784, 299] width 343 height 162
click at [663, 265] on span "Brand New" at bounding box center [794, 264] width 324 height 21
click at [625, 265] on input "Brand New" at bounding box center [620, 265] width 13 height 13
radio input "true"
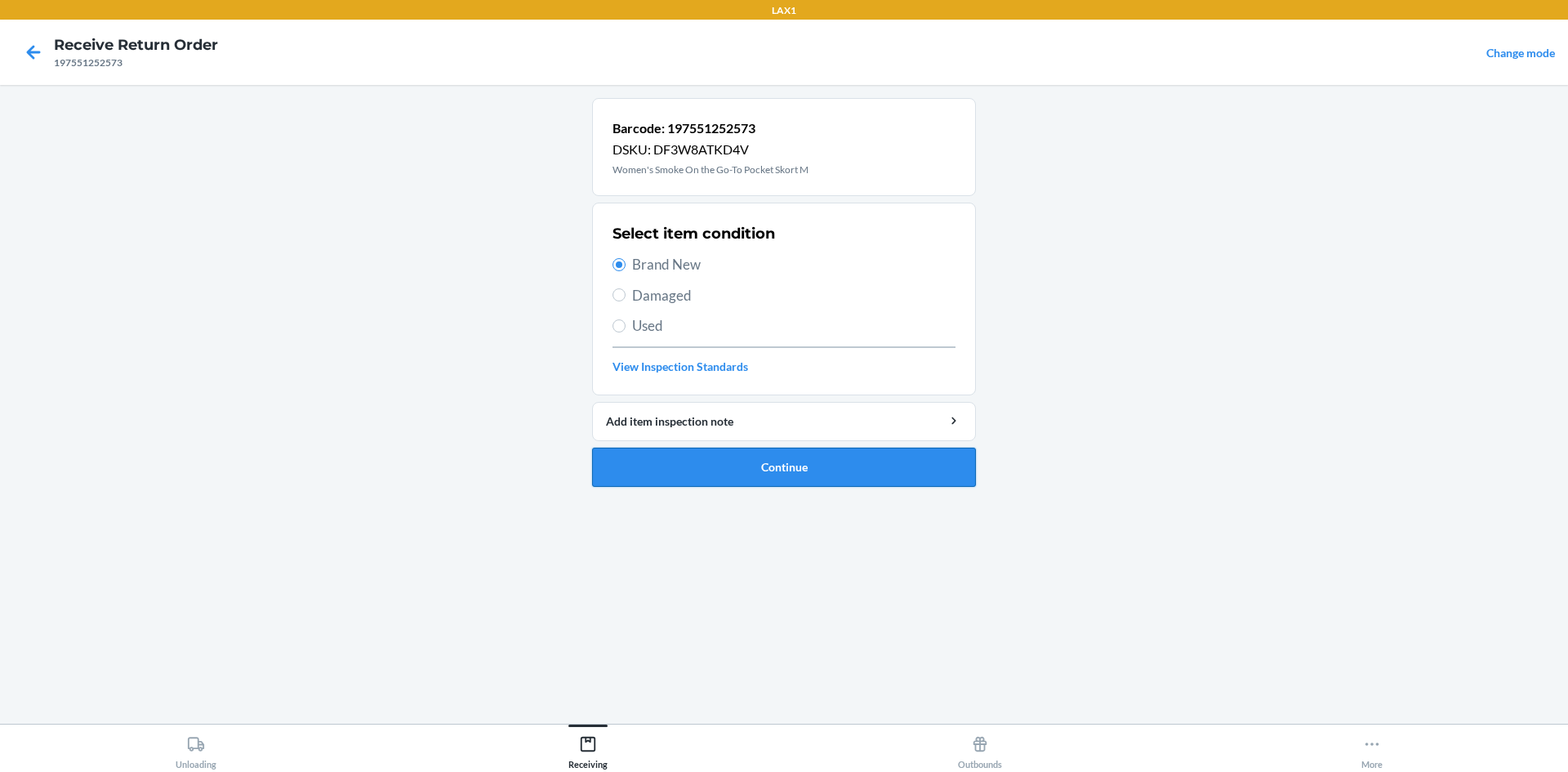
click at [791, 457] on button "Continue" at bounding box center [784, 467] width 384 height 39
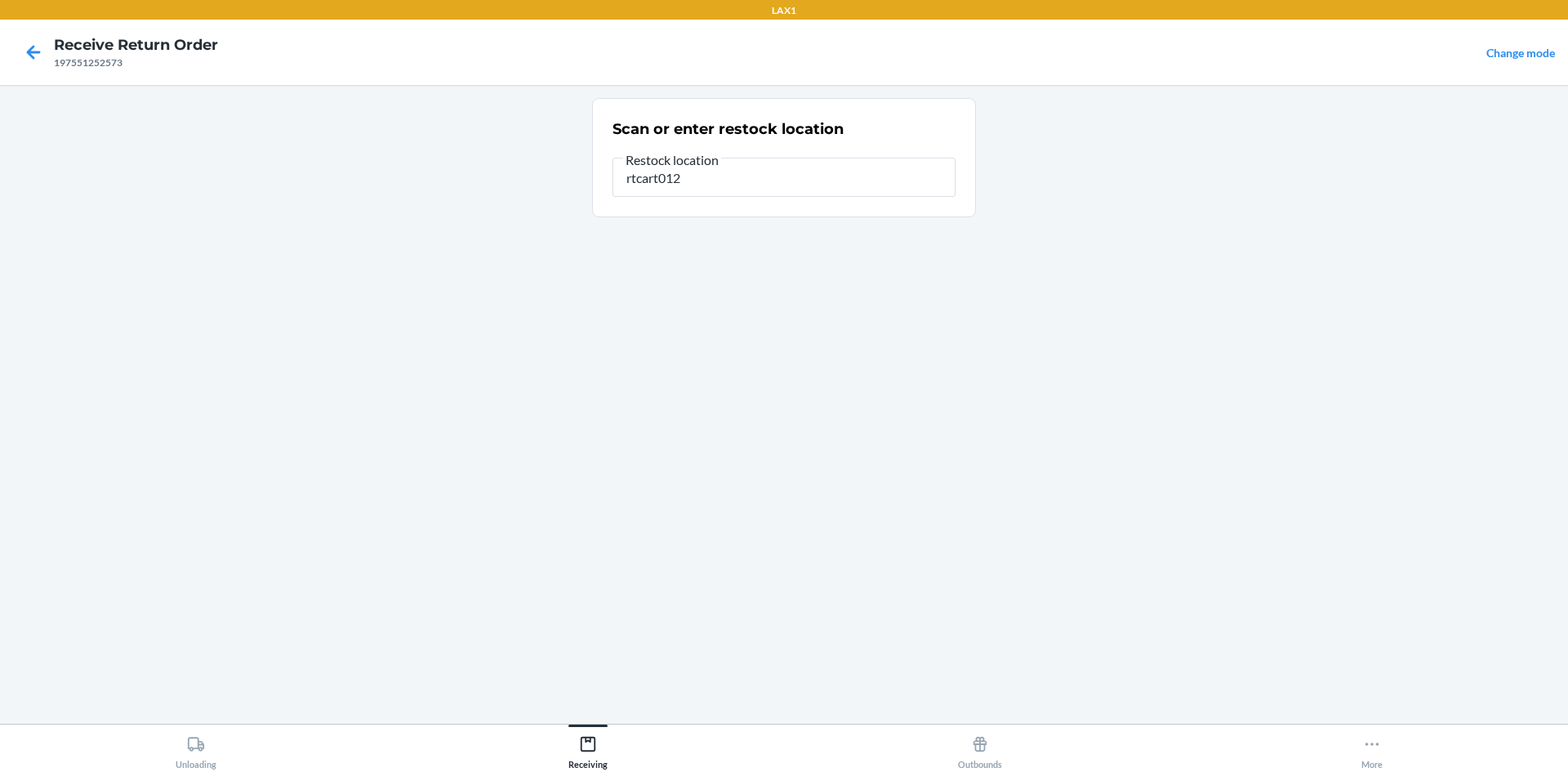
type input "rtcart012"
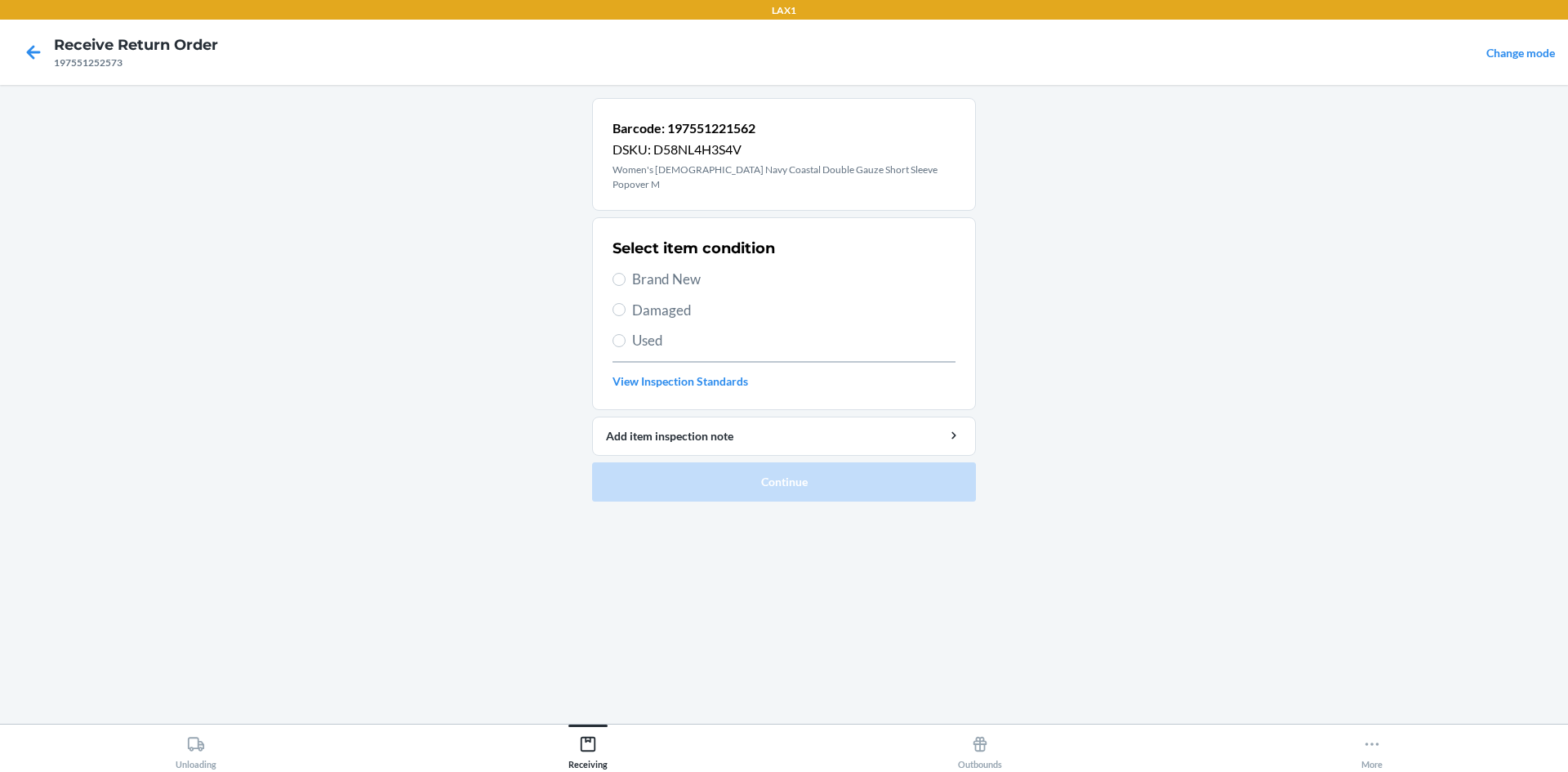
click at [668, 269] on span "Brand New" at bounding box center [794, 280] width 324 height 21
click at [625, 273] on input "Brand New" at bounding box center [620, 280] width 13 height 13
radio input "true"
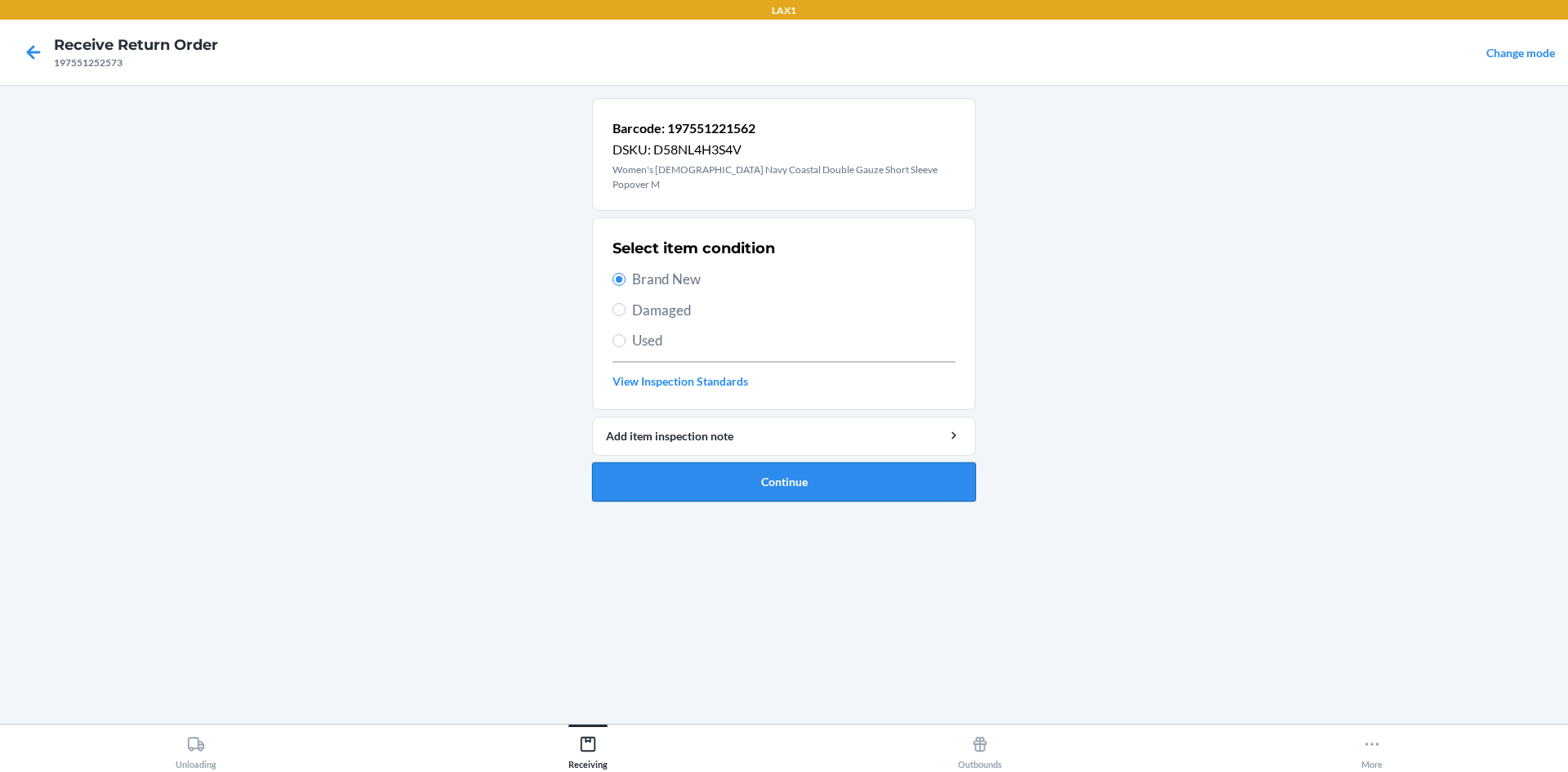
click at [754, 470] on button "Continue" at bounding box center [784, 482] width 384 height 39
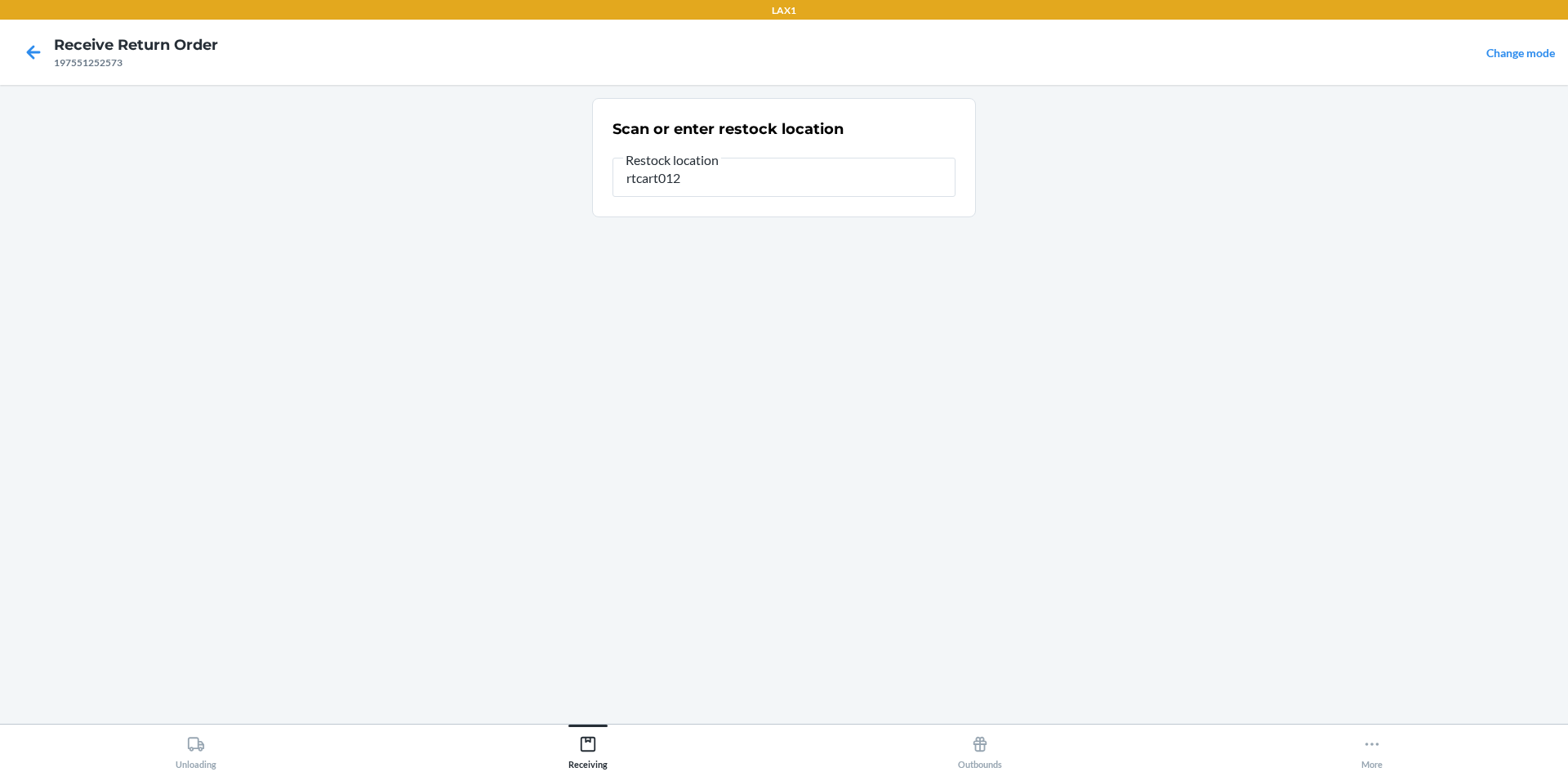
type input "rtcart012"
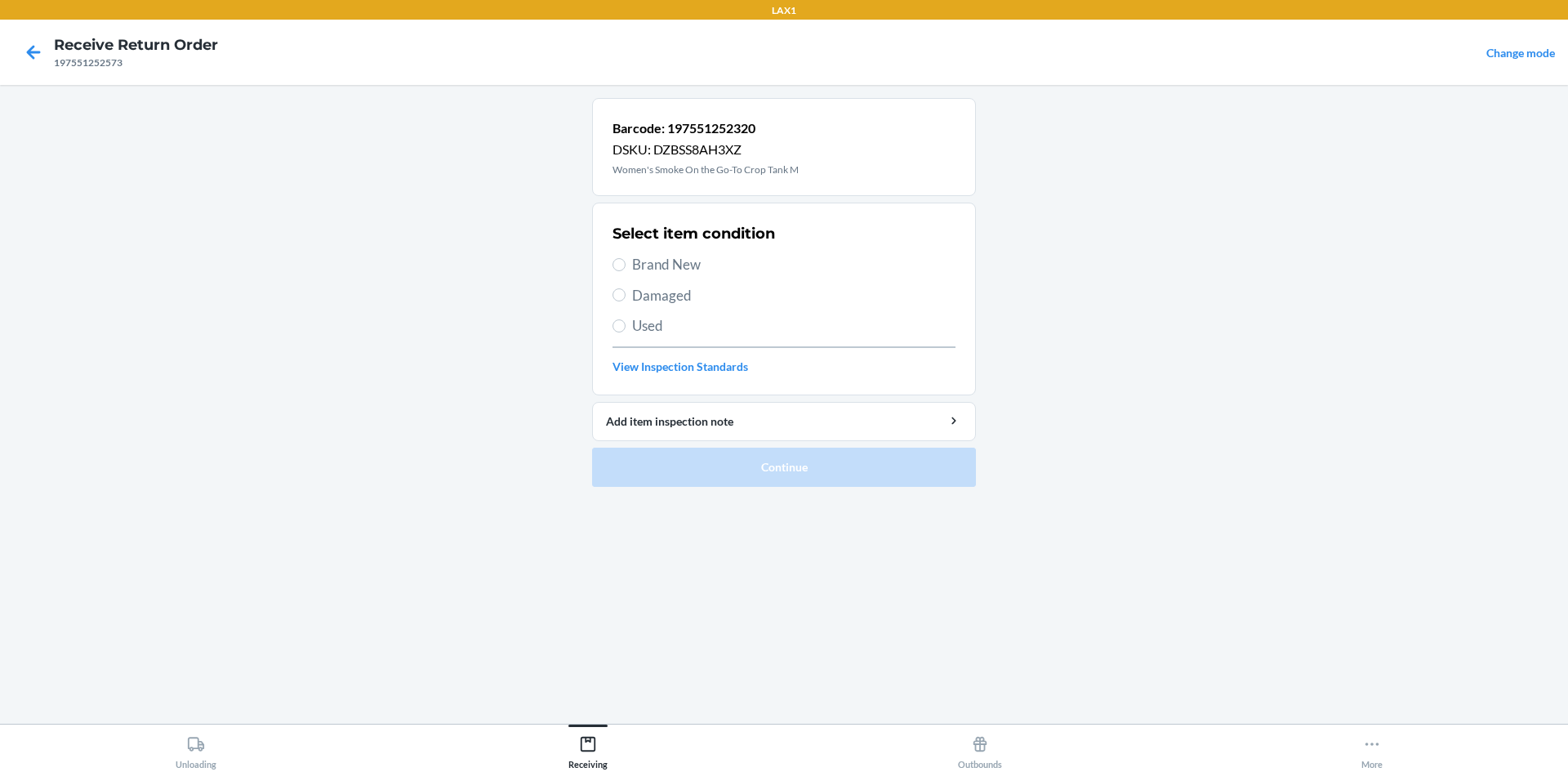
click at [660, 261] on span "Brand New" at bounding box center [794, 264] width 324 height 21
click at [625, 261] on input "Brand New" at bounding box center [620, 265] width 13 height 13
radio input "true"
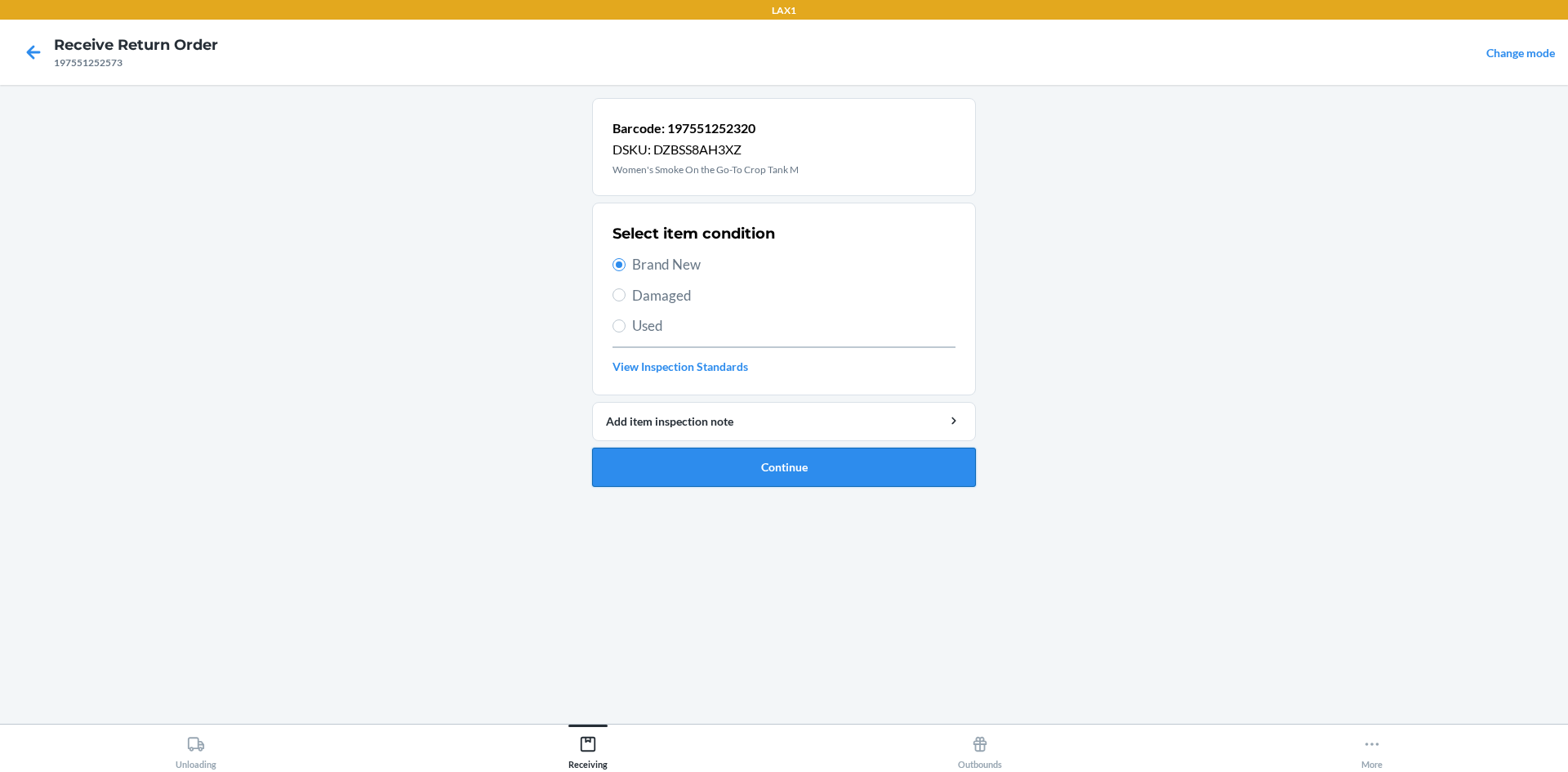
click at [743, 470] on button "Continue" at bounding box center [784, 467] width 384 height 39
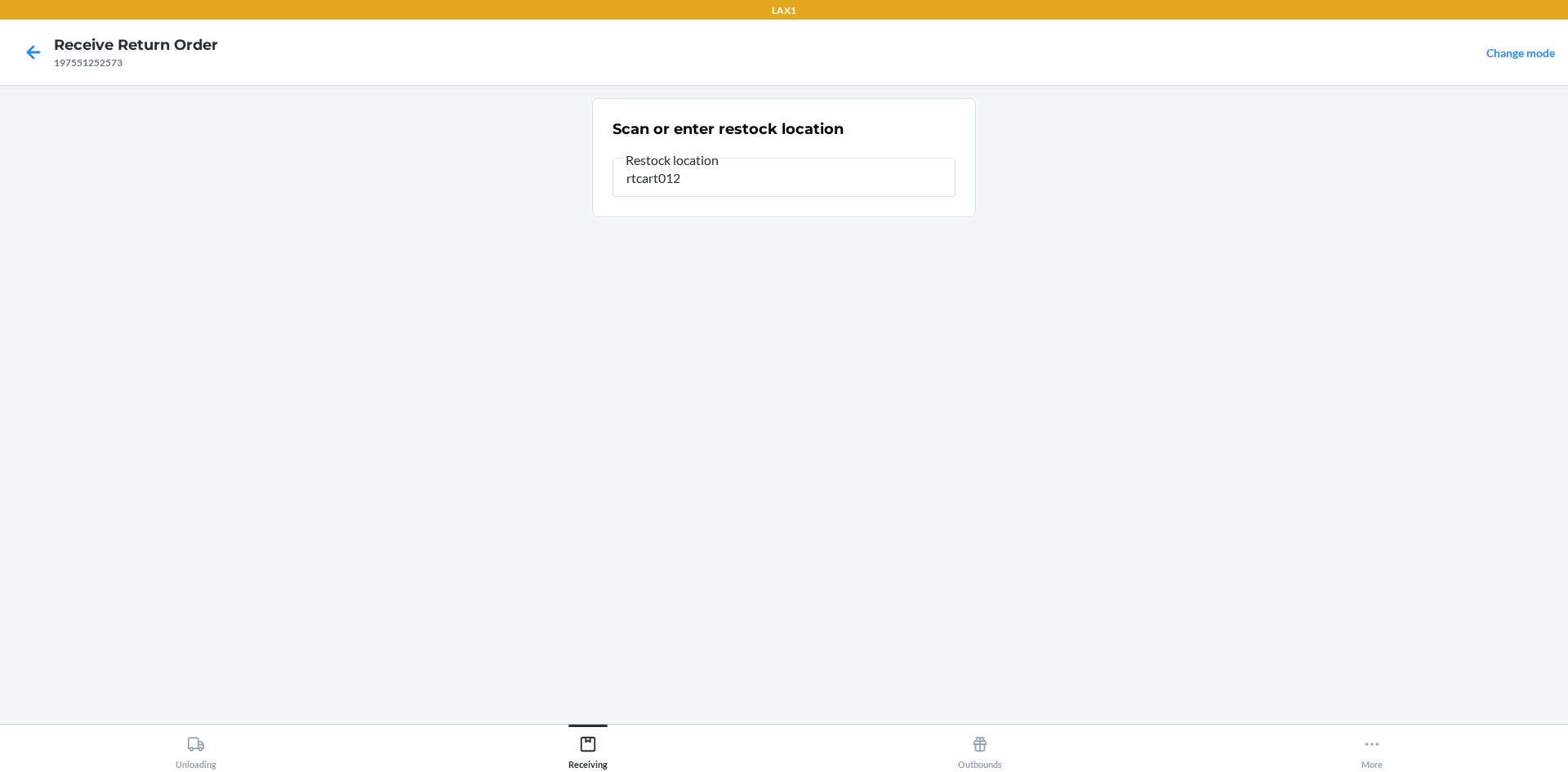
type input "rtcart012"
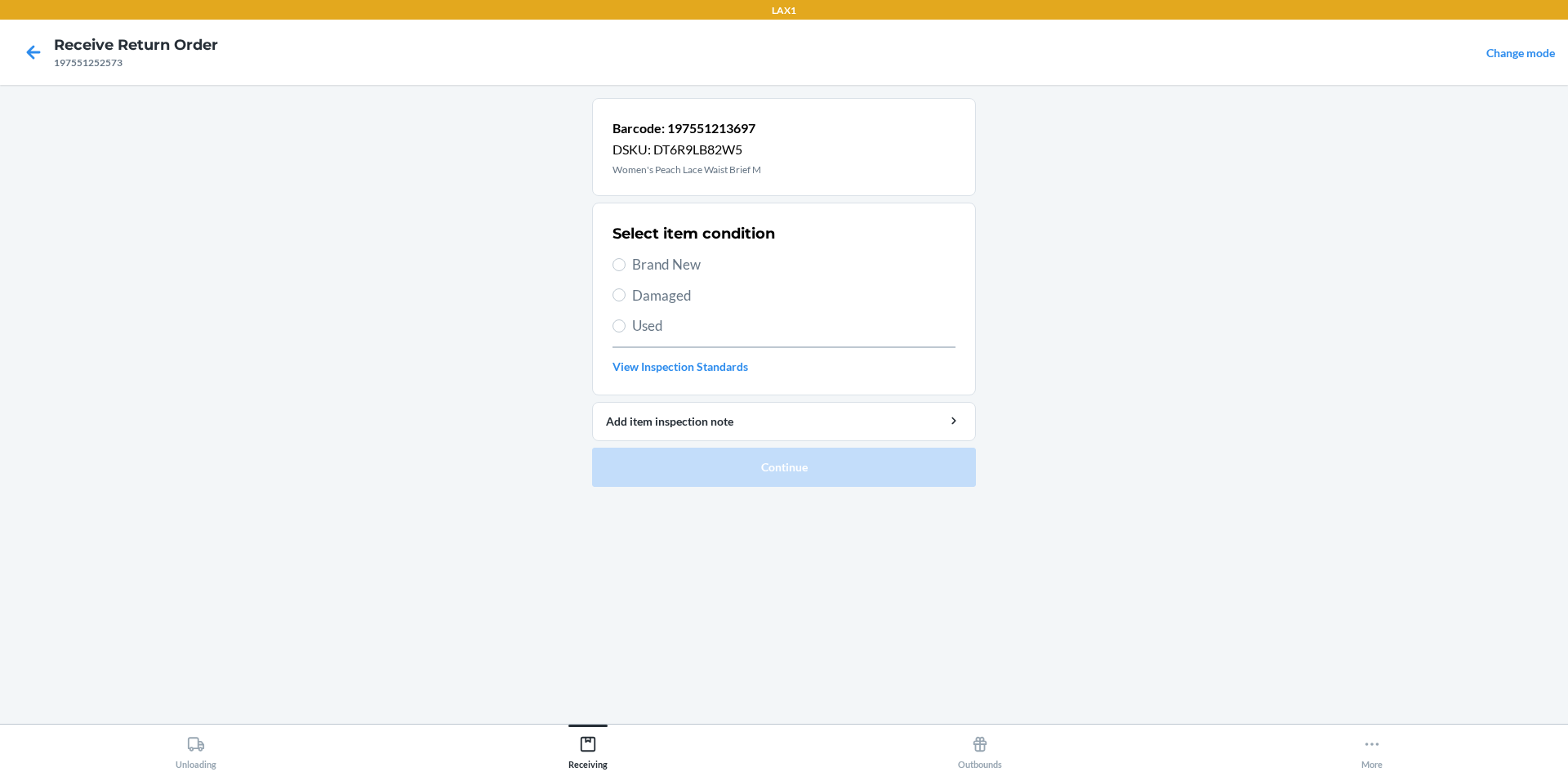
click at [662, 269] on span "Brand New" at bounding box center [794, 264] width 324 height 21
click at [625, 269] on input "Brand New" at bounding box center [620, 265] width 13 height 13
radio input "true"
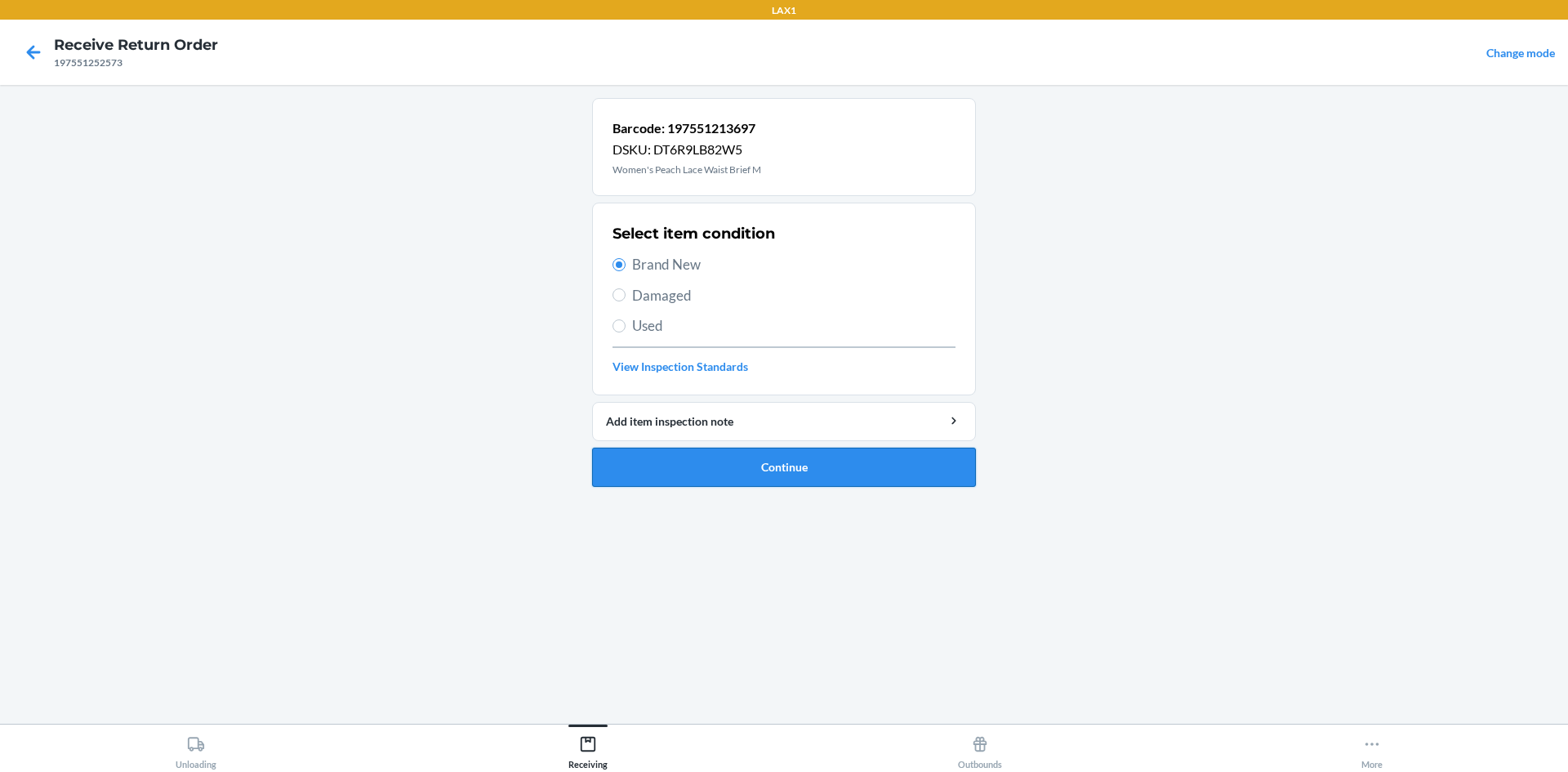
click at [713, 476] on button "Continue" at bounding box center [784, 467] width 384 height 39
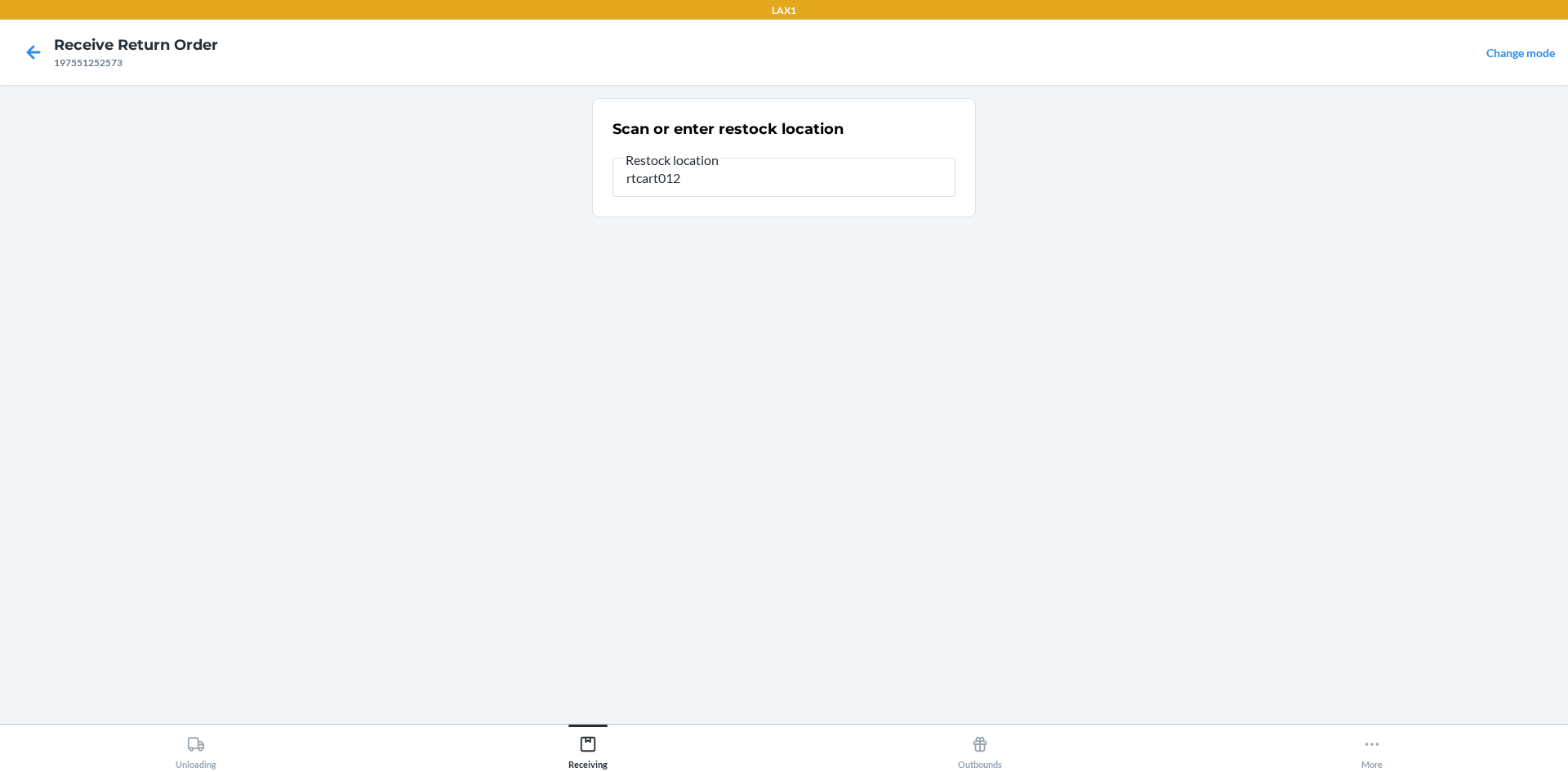
type input "rtcart012"
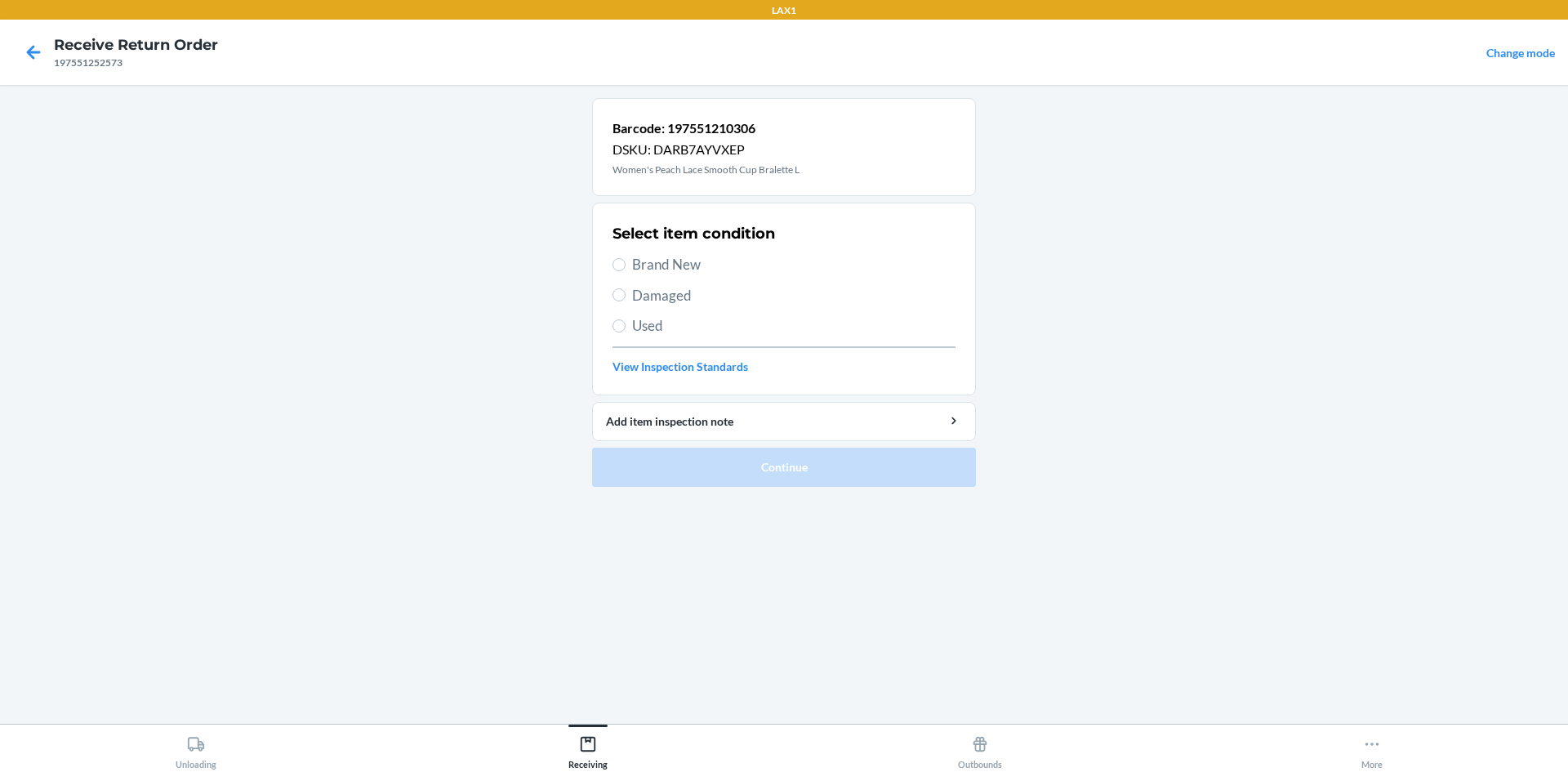
click at [678, 265] on span "Brand New" at bounding box center [794, 264] width 324 height 21
click at [625, 265] on input "Brand New" at bounding box center [620, 265] width 13 height 13
radio input "true"
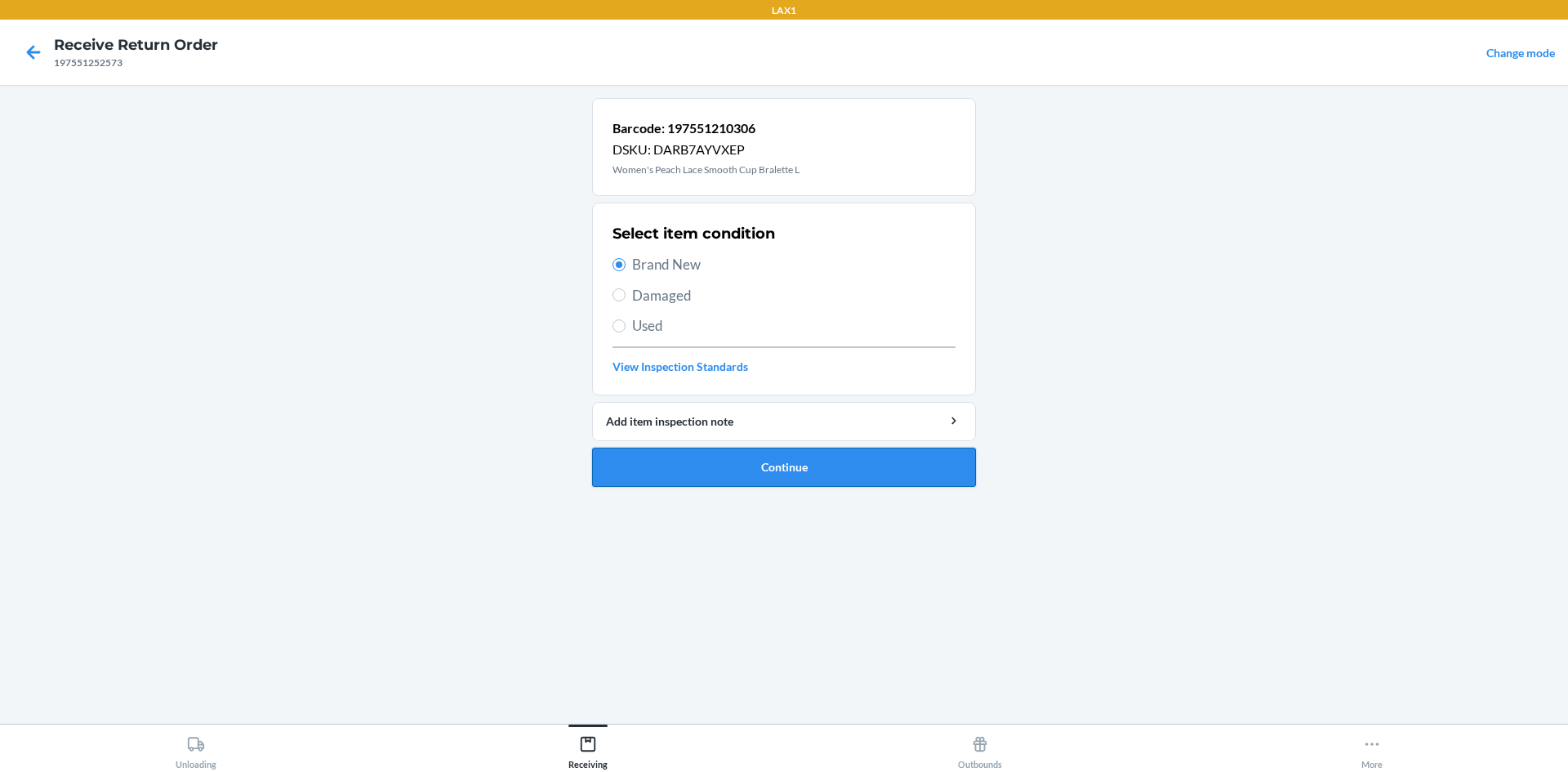
click at [670, 471] on button "Continue" at bounding box center [784, 467] width 384 height 39
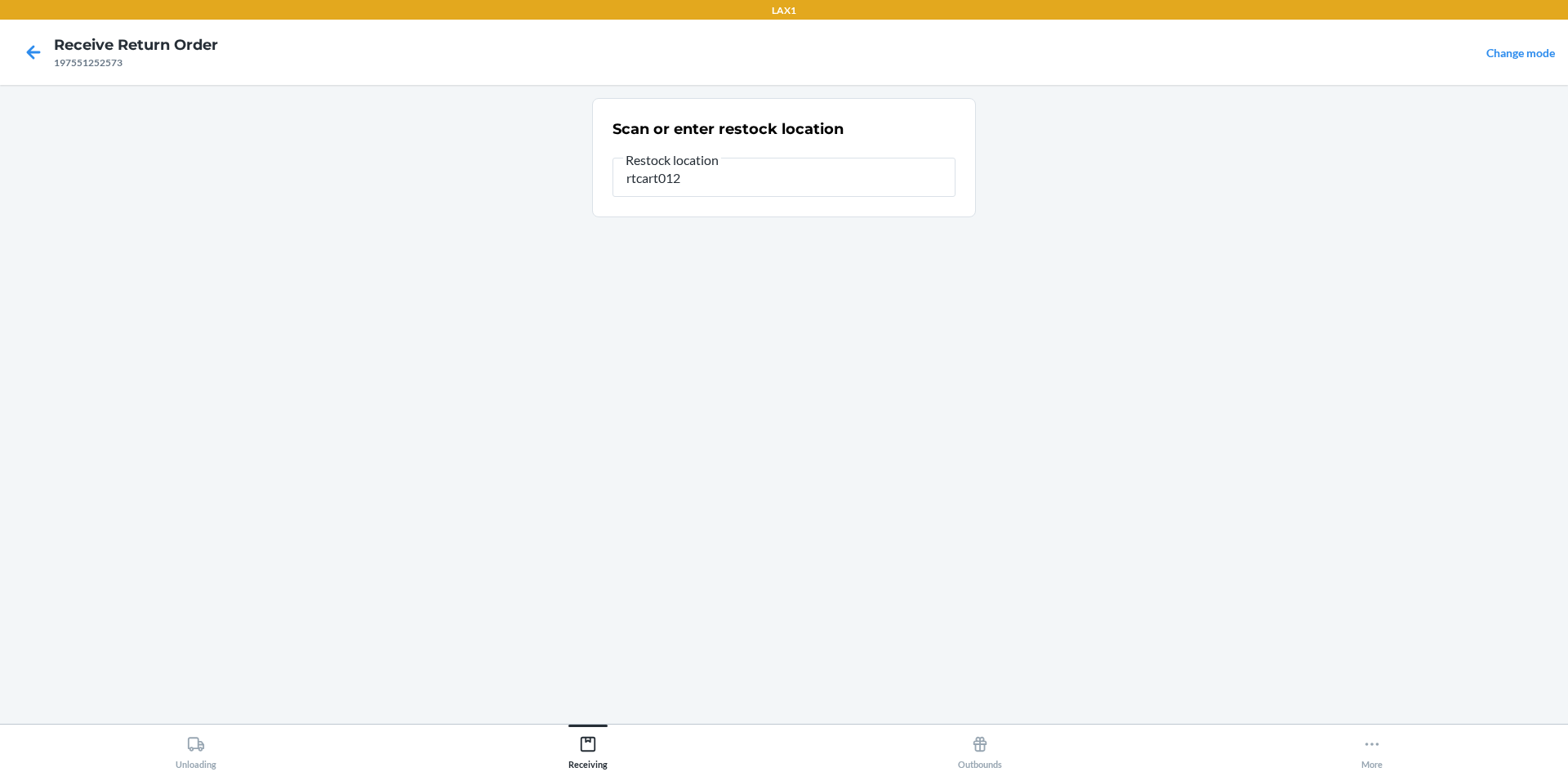
type input "rtcart012"
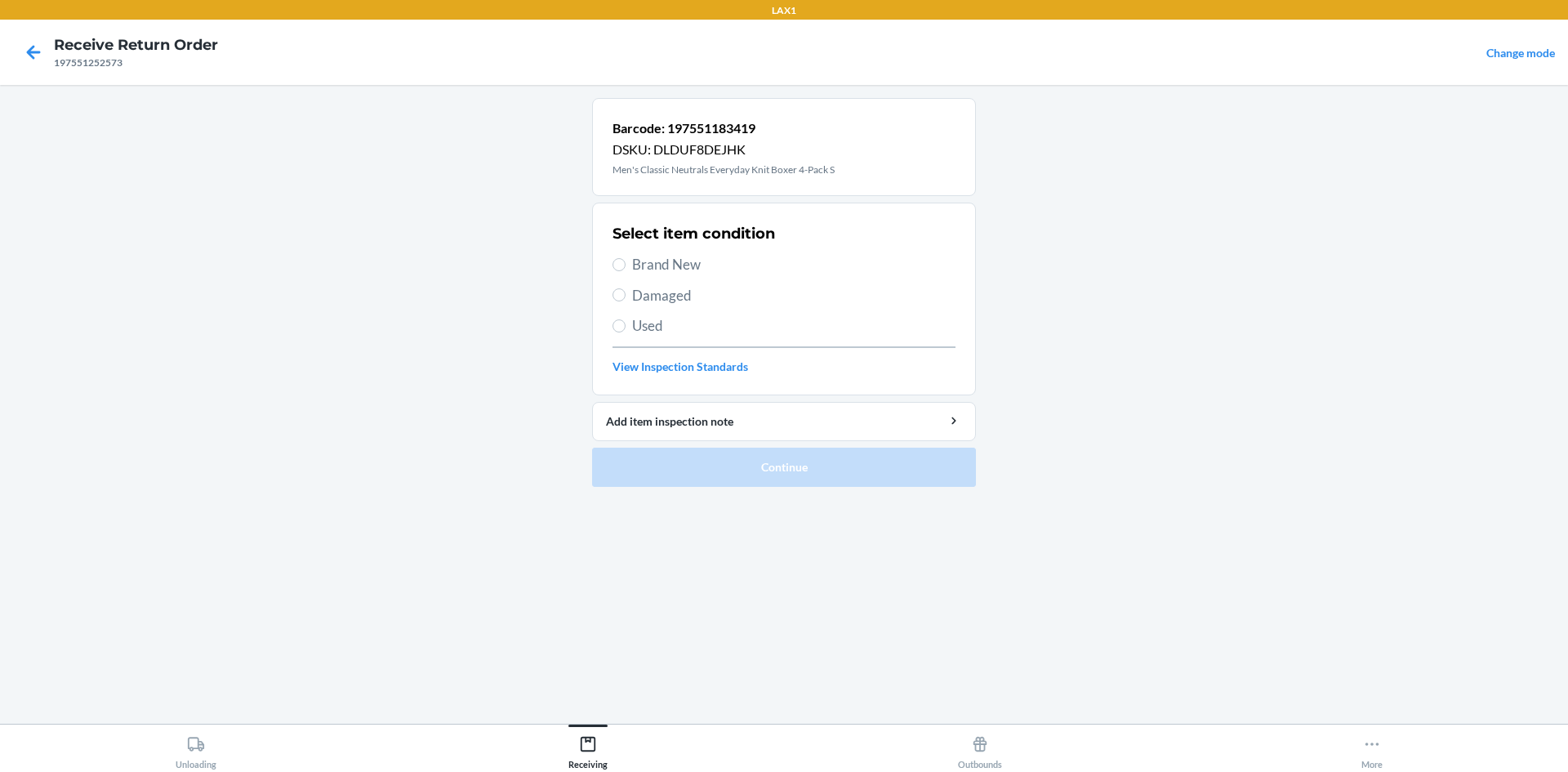
click at [674, 267] on span "Brand New" at bounding box center [794, 264] width 324 height 21
click at [625, 267] on input "Brand New" at bounding box center [620, 265] width 13 height 13
radio input "true"
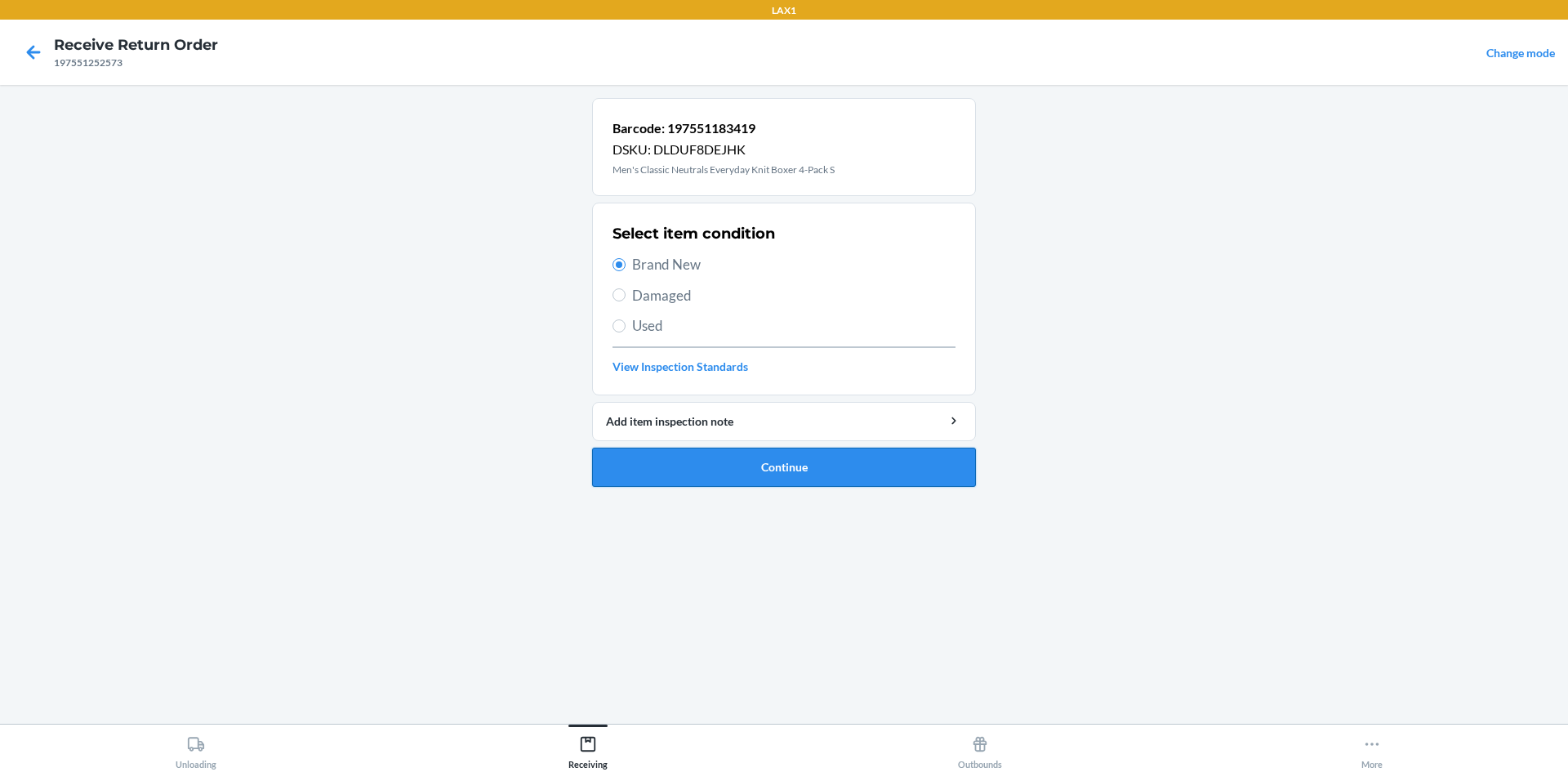
click at [735, 460] on button "Continue" at bounding box center [784, 467] width 384 height 39
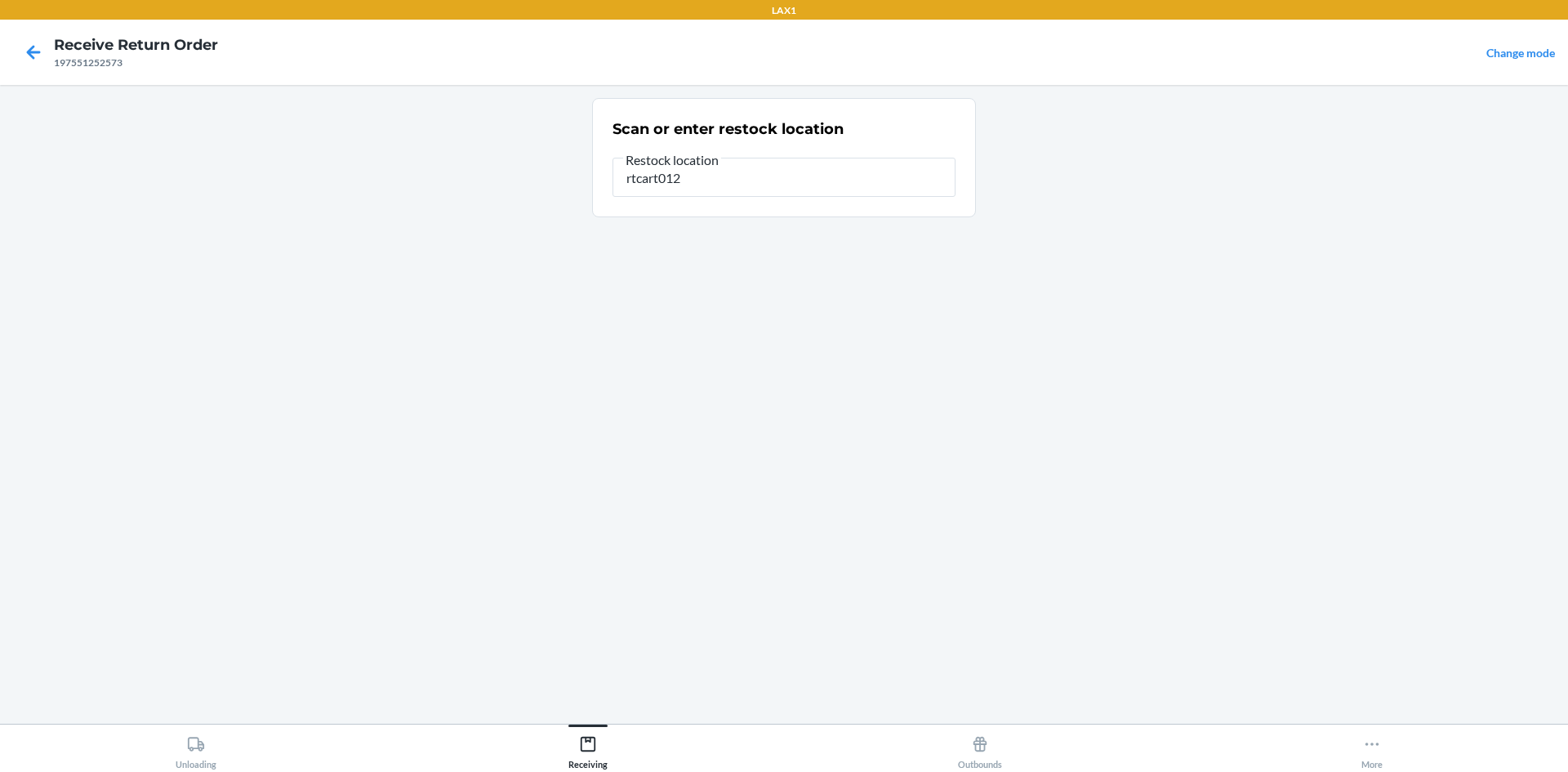
type input "rtcart012"
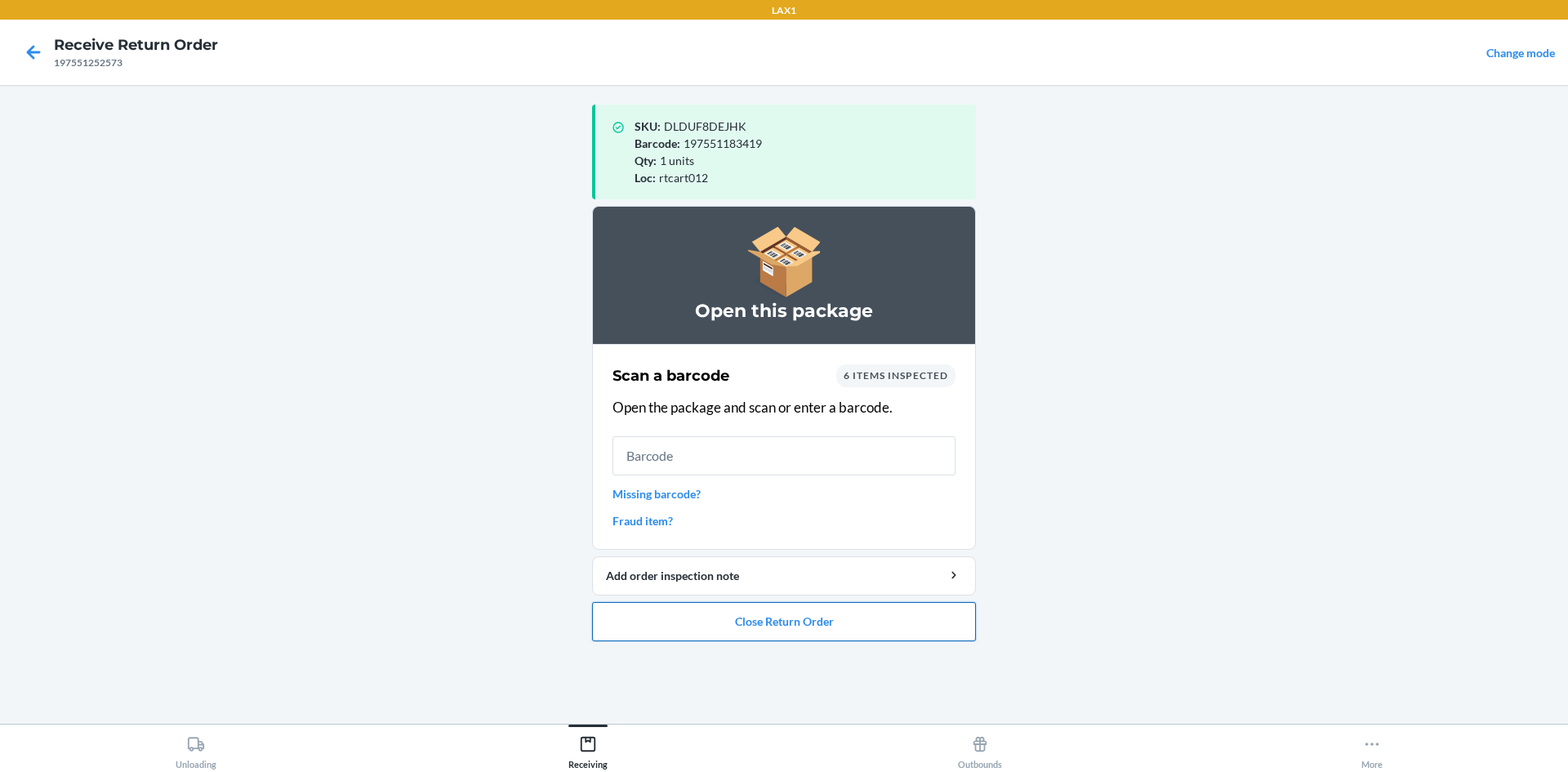
click at [898, 626] on button "Close Return Order" at bounding box center [784, 622] width 384 height 39
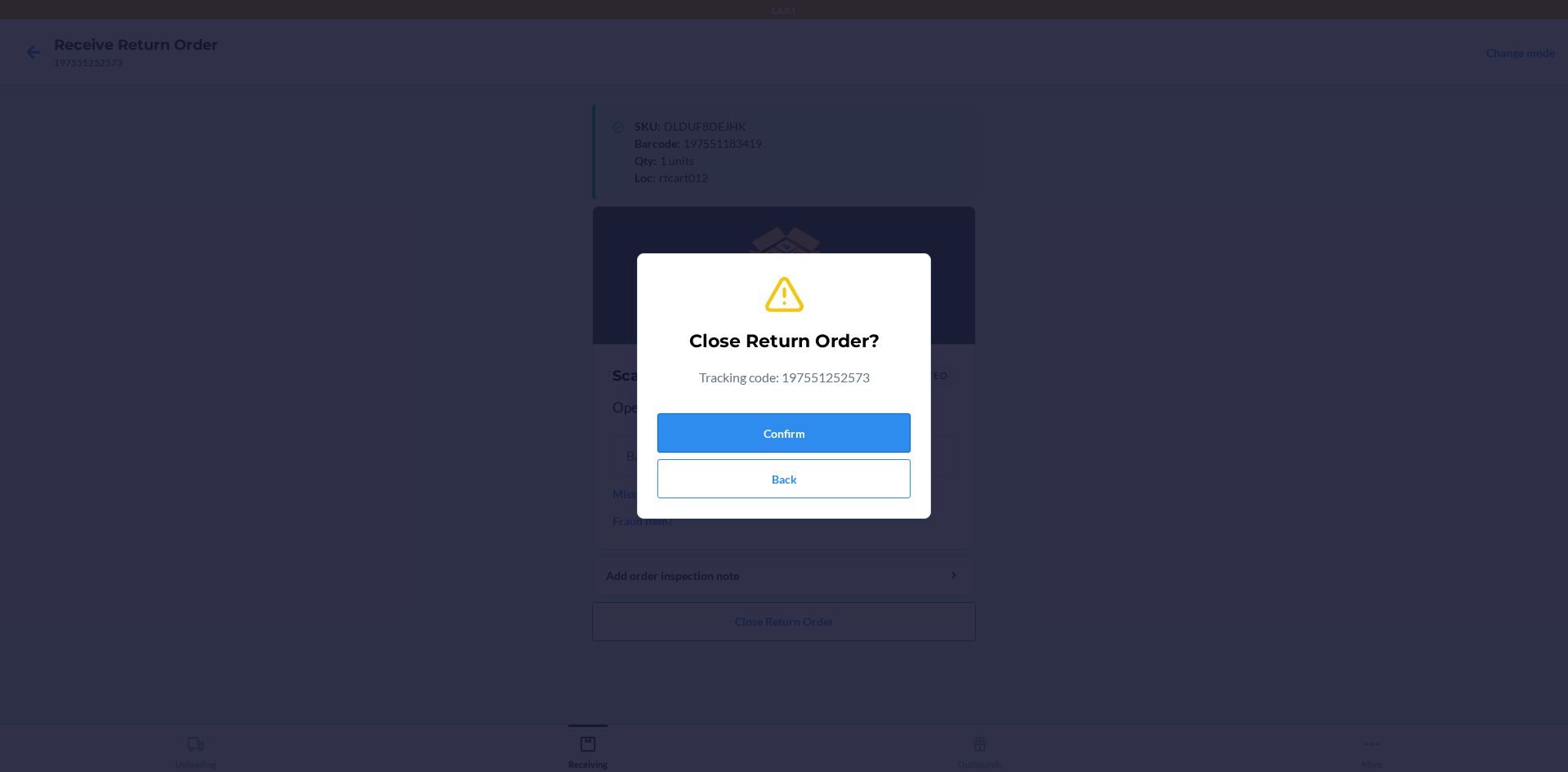
click at [895, 430] on button "Confirm" at bounding box center [784, 433] width 254 height 39
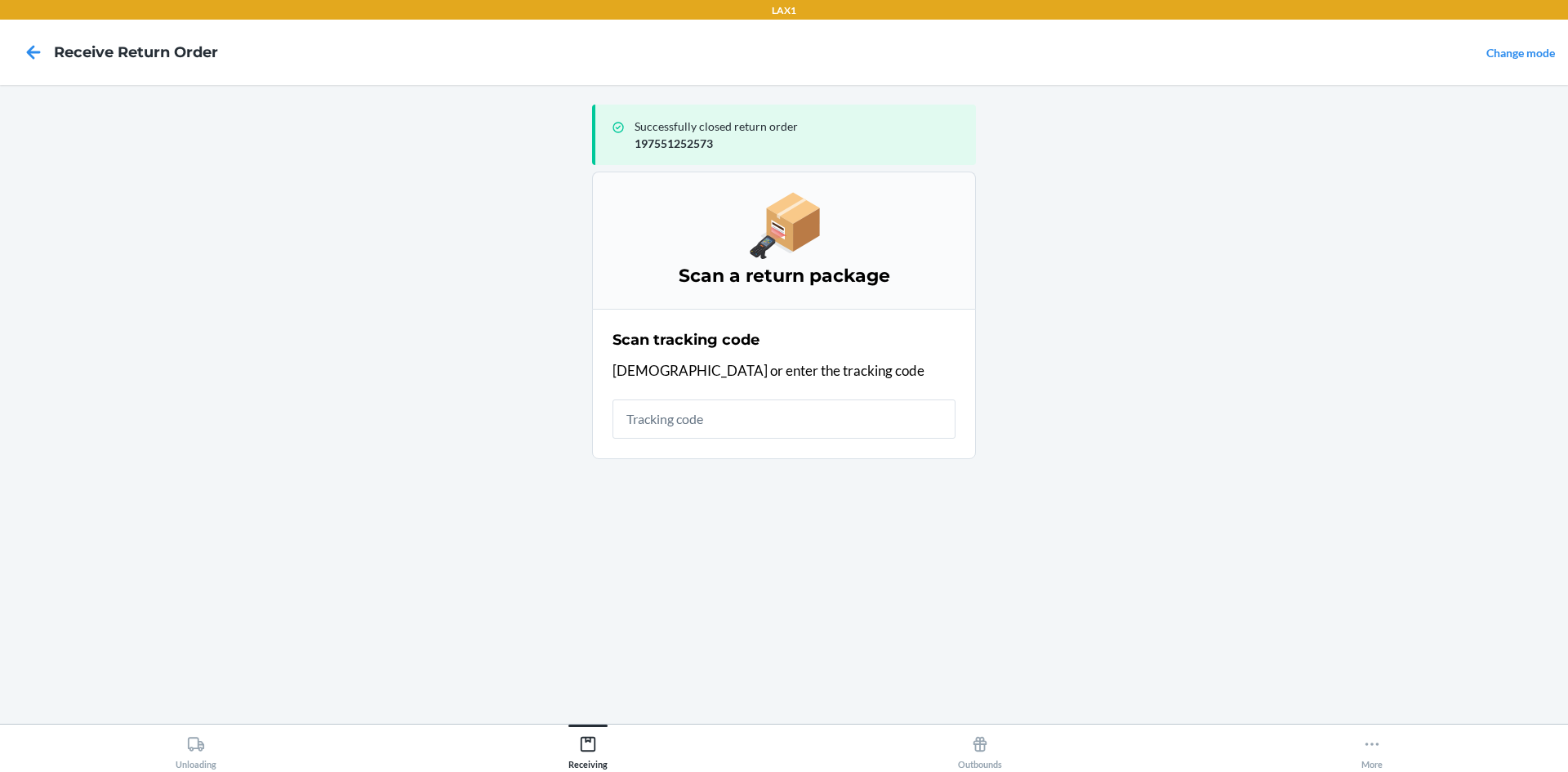
click at [828, 423] on input "text" at bounding box center [784, 419] width 343 height 39
type input "4209506292612903396"
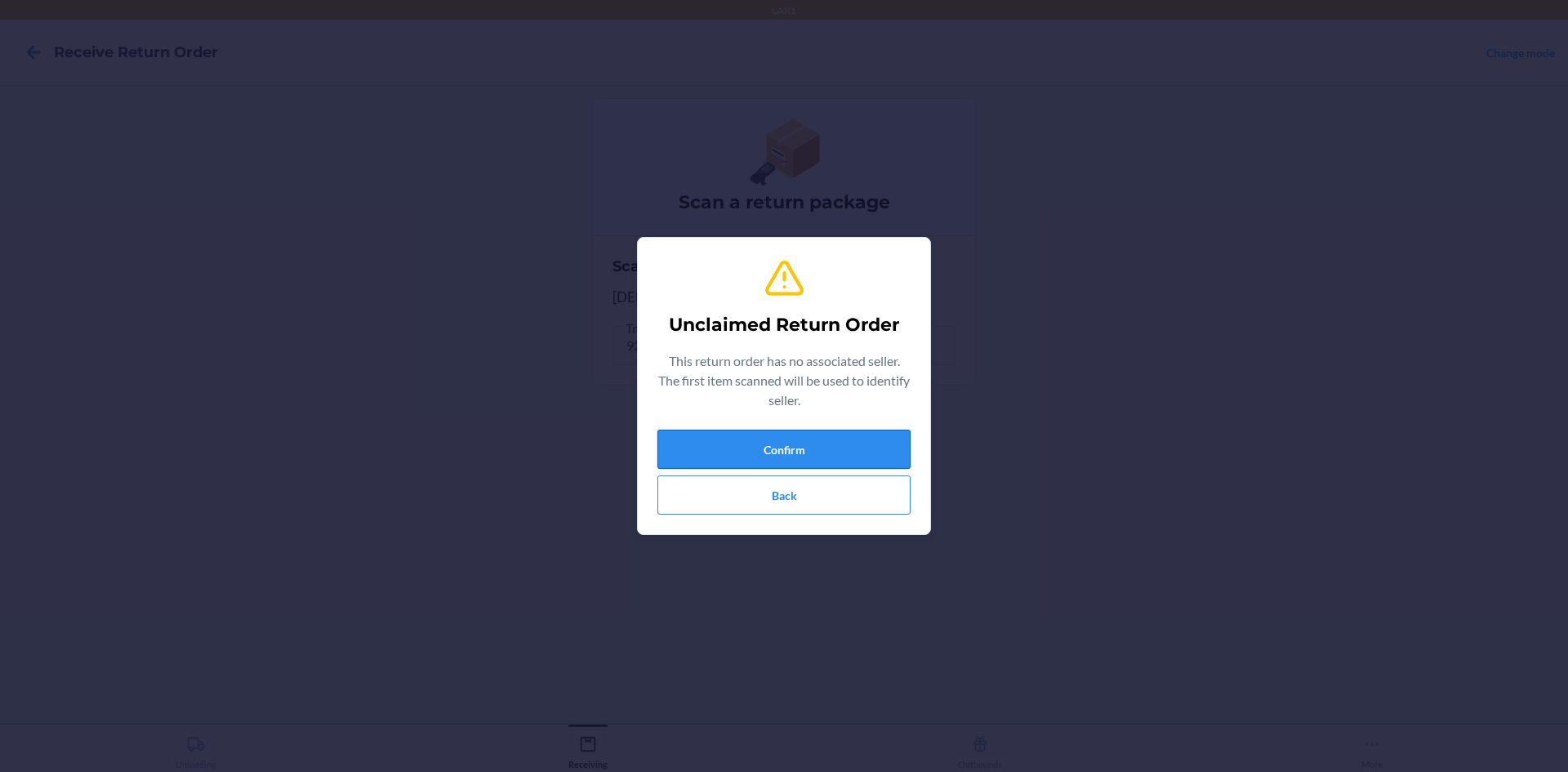
click at [802, 448] on button "Confirm" at bounding box center [784, 449] width 254 height 39
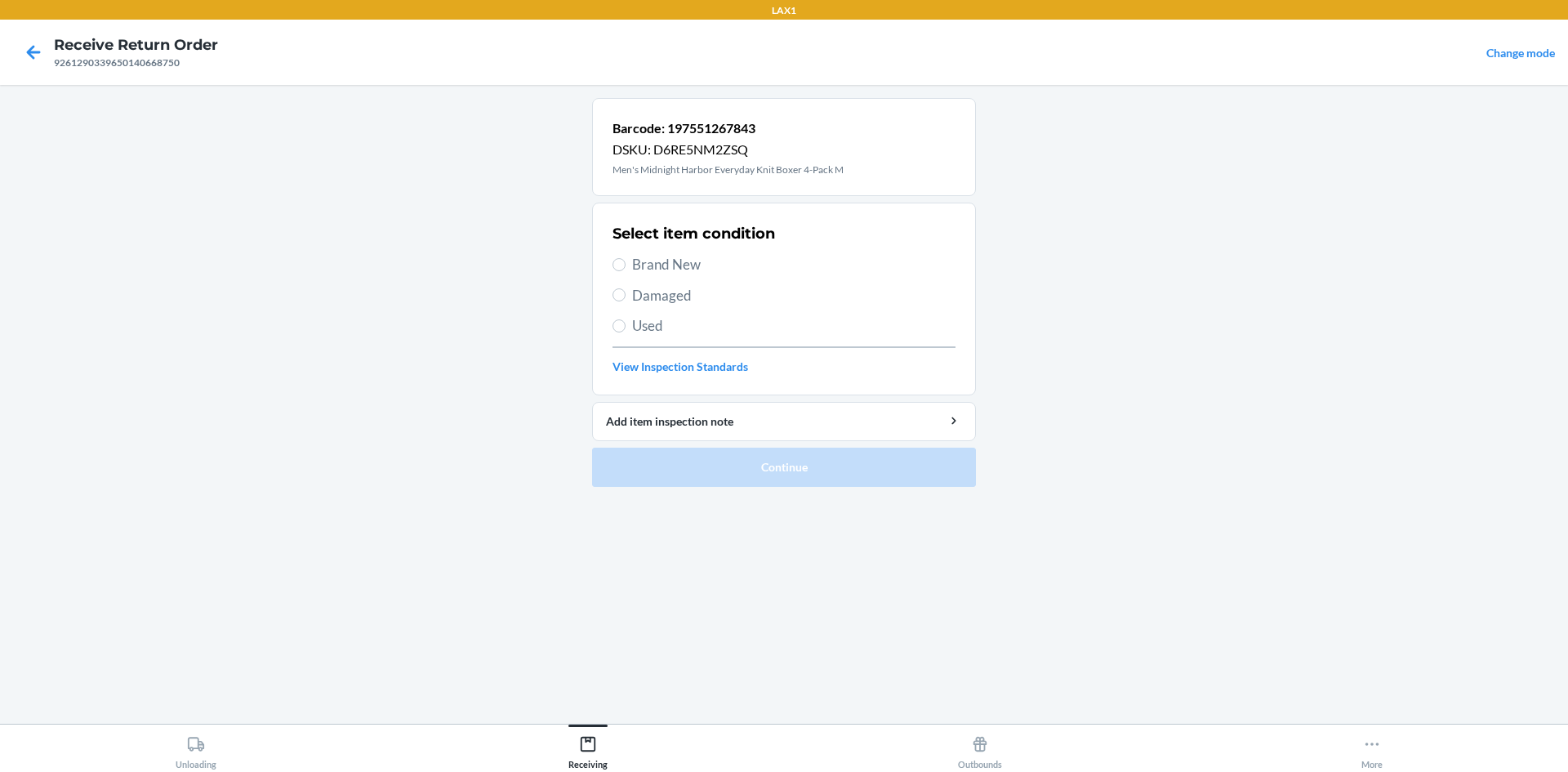
click at [681, 269] on span "Brand New" at bounding box center [794, 264] width 324 height 21
click at [625, 269] on input "Brand New" at bounding box center [620, 265] width 13 height 13
radio input "true"
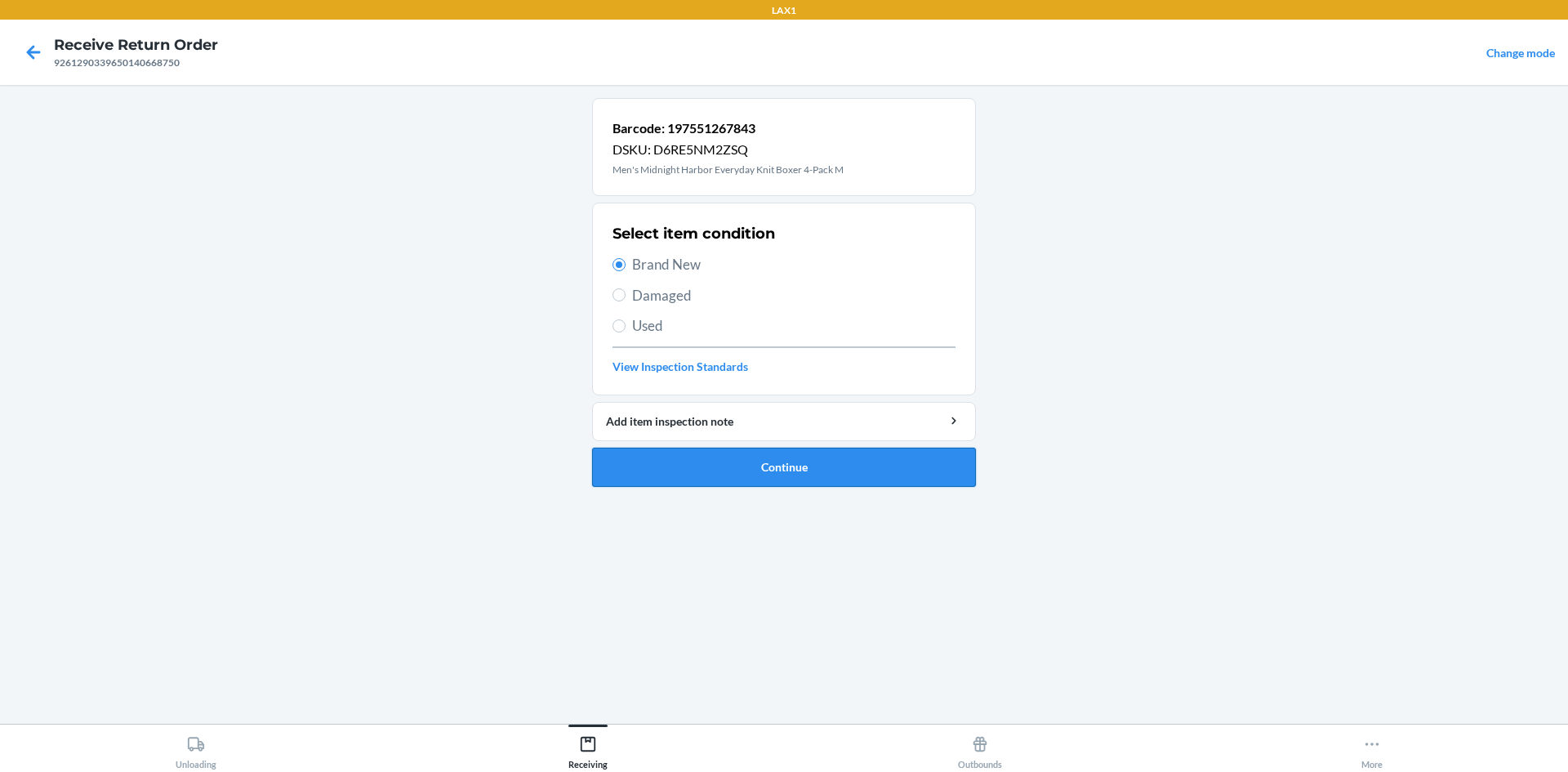
click at [896, 458] on button "Continue" at bounding box center [784, 467] width 384 height 39
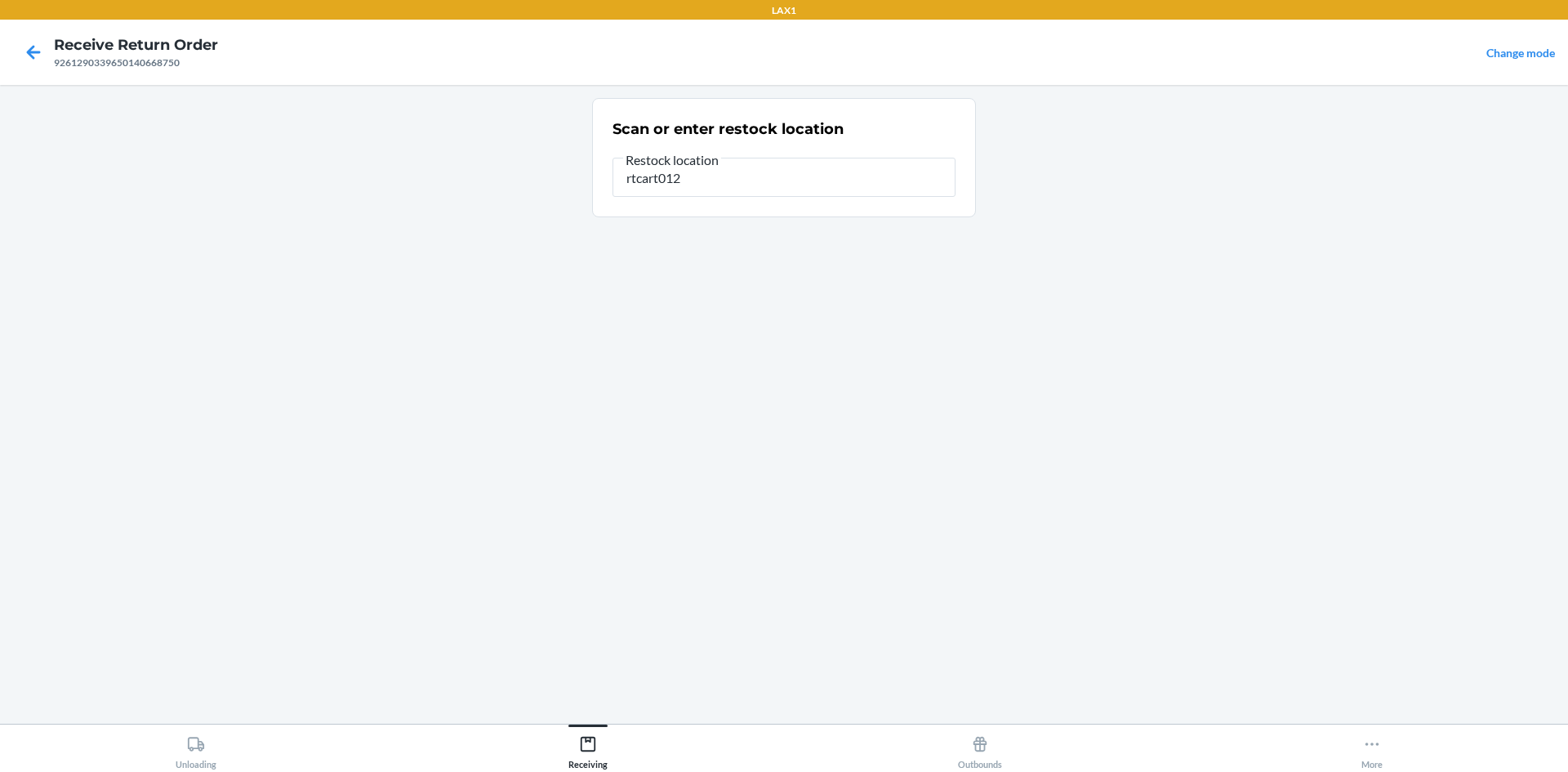
type input "rtcart012"
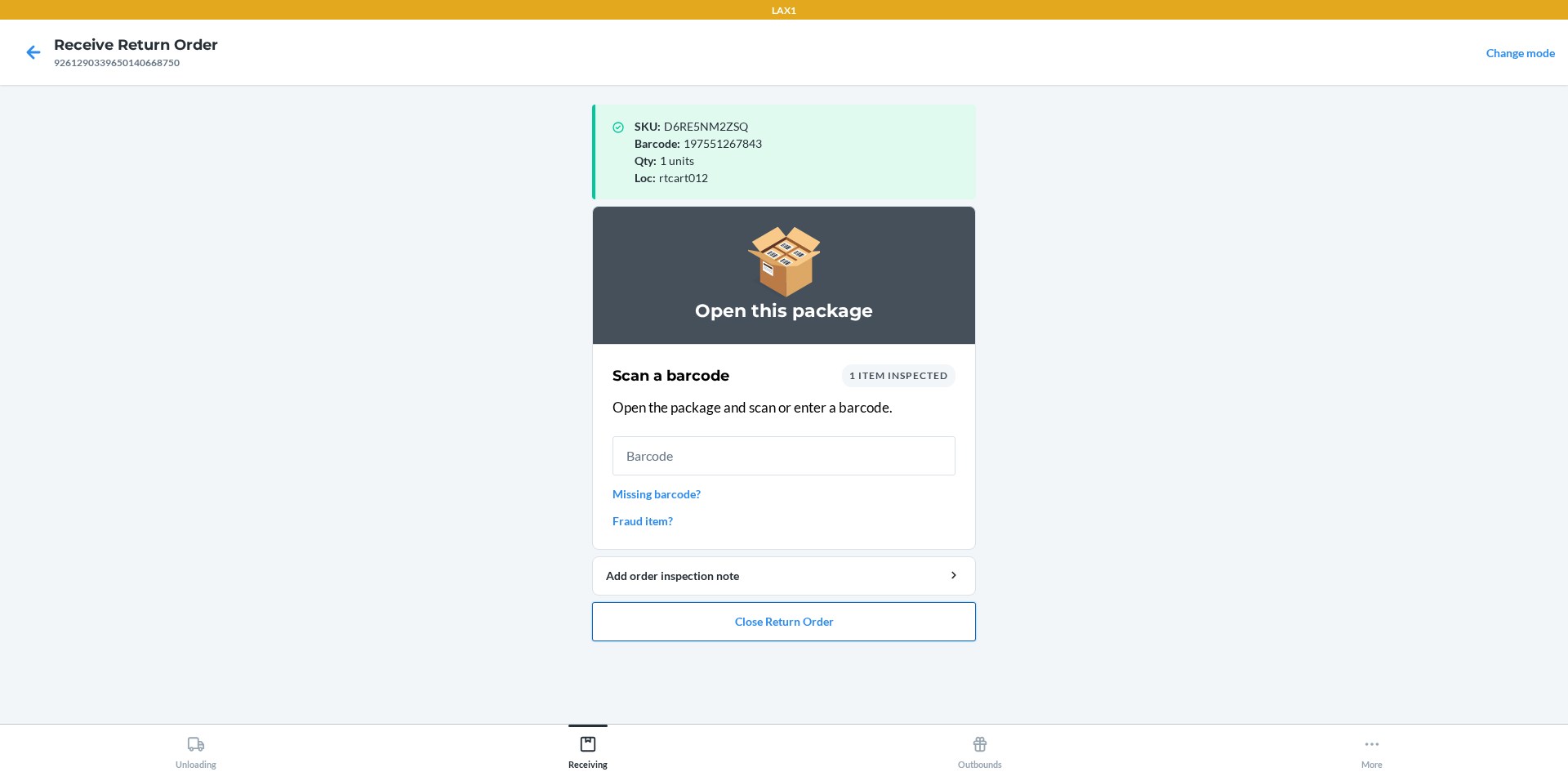
click at [871, 614] on button "Close Return Order" at bounding box center [784, 622] width 384 height 39
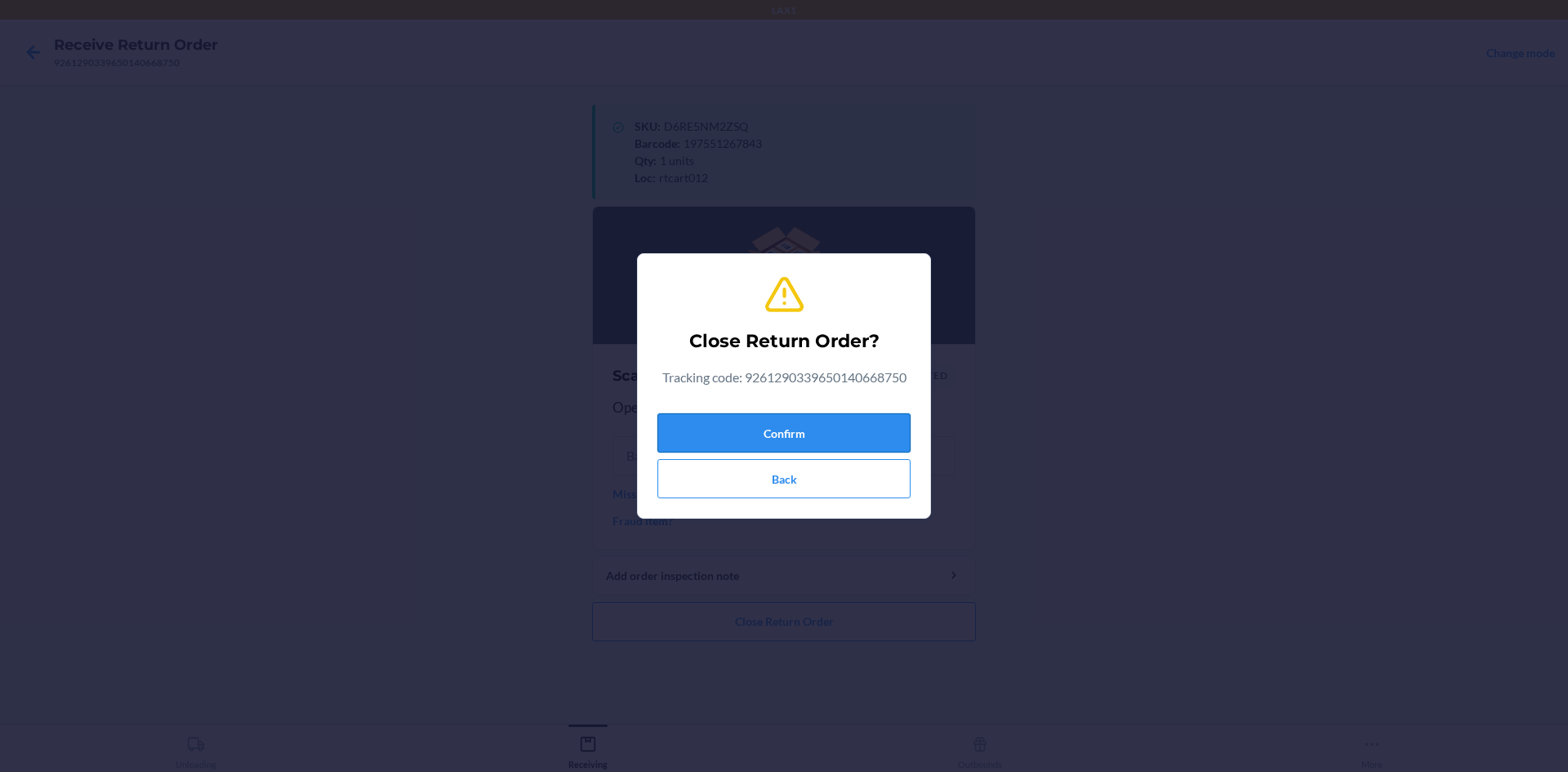
click at [674, 421] on button "Confirm" at bounding box center [784, 433] width 254 height 39
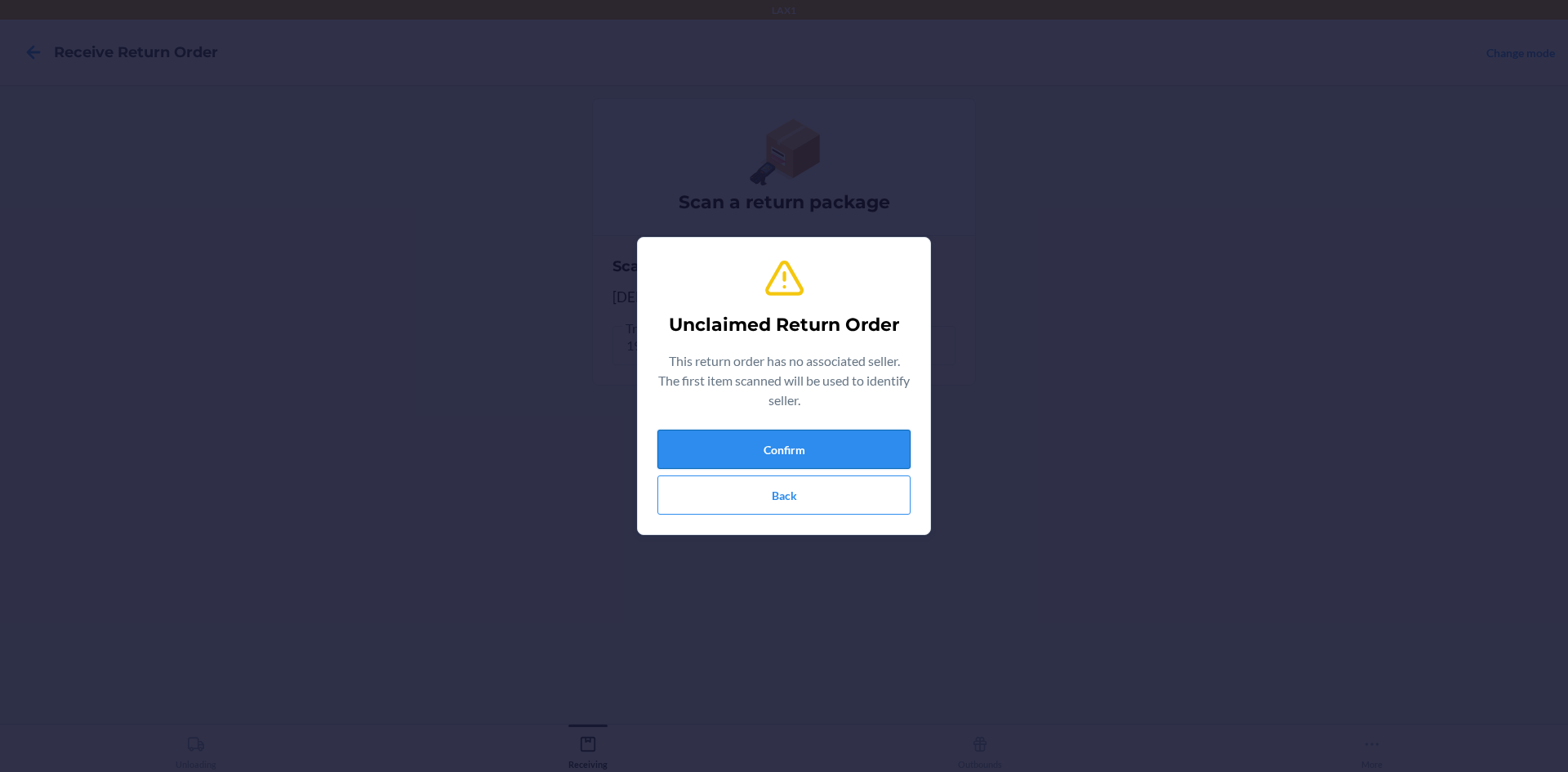
click at [770, 445] on button "Confirm" at bounding box center [784, 449] width 254 height 39
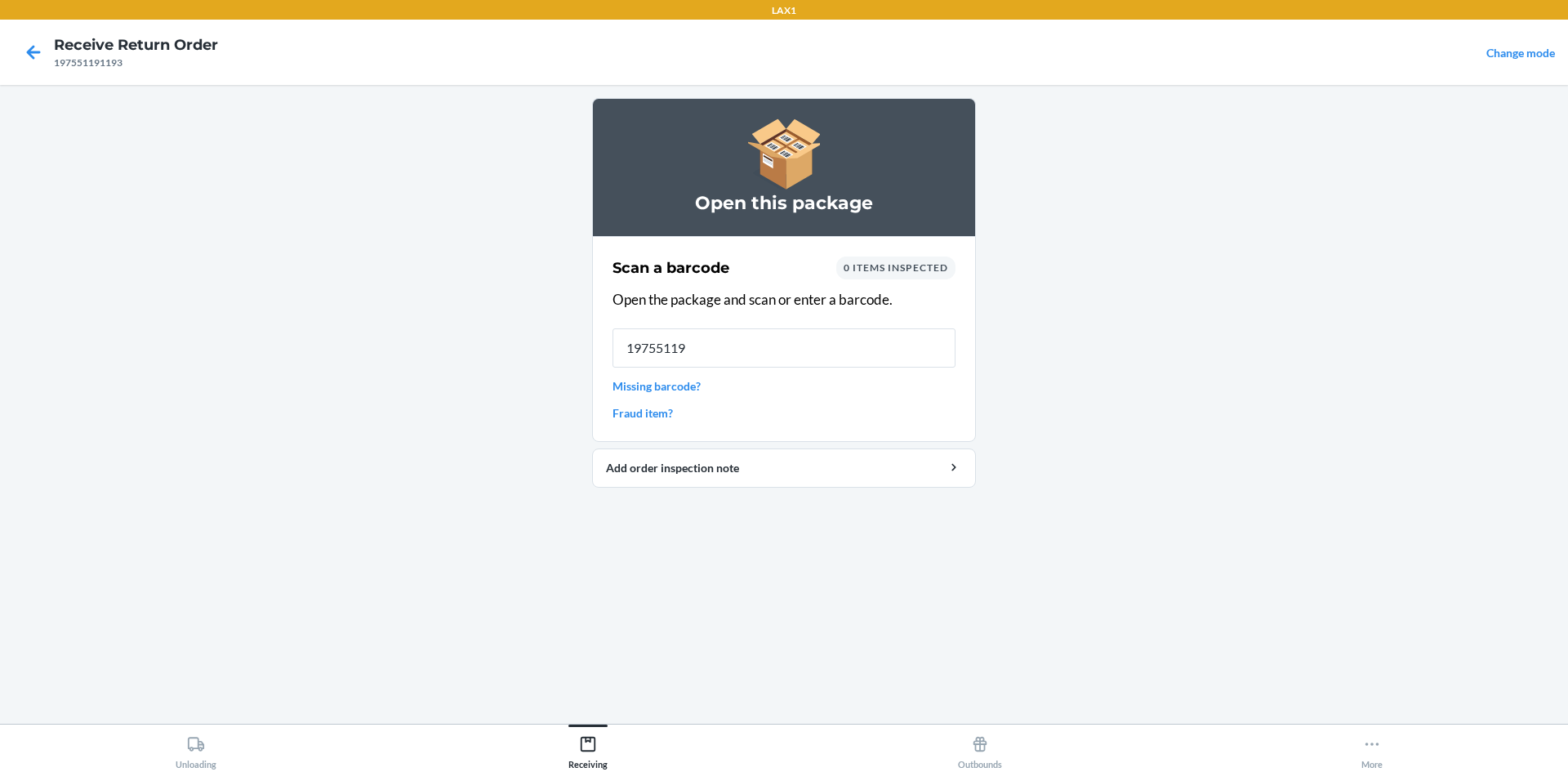
type input "197551191"
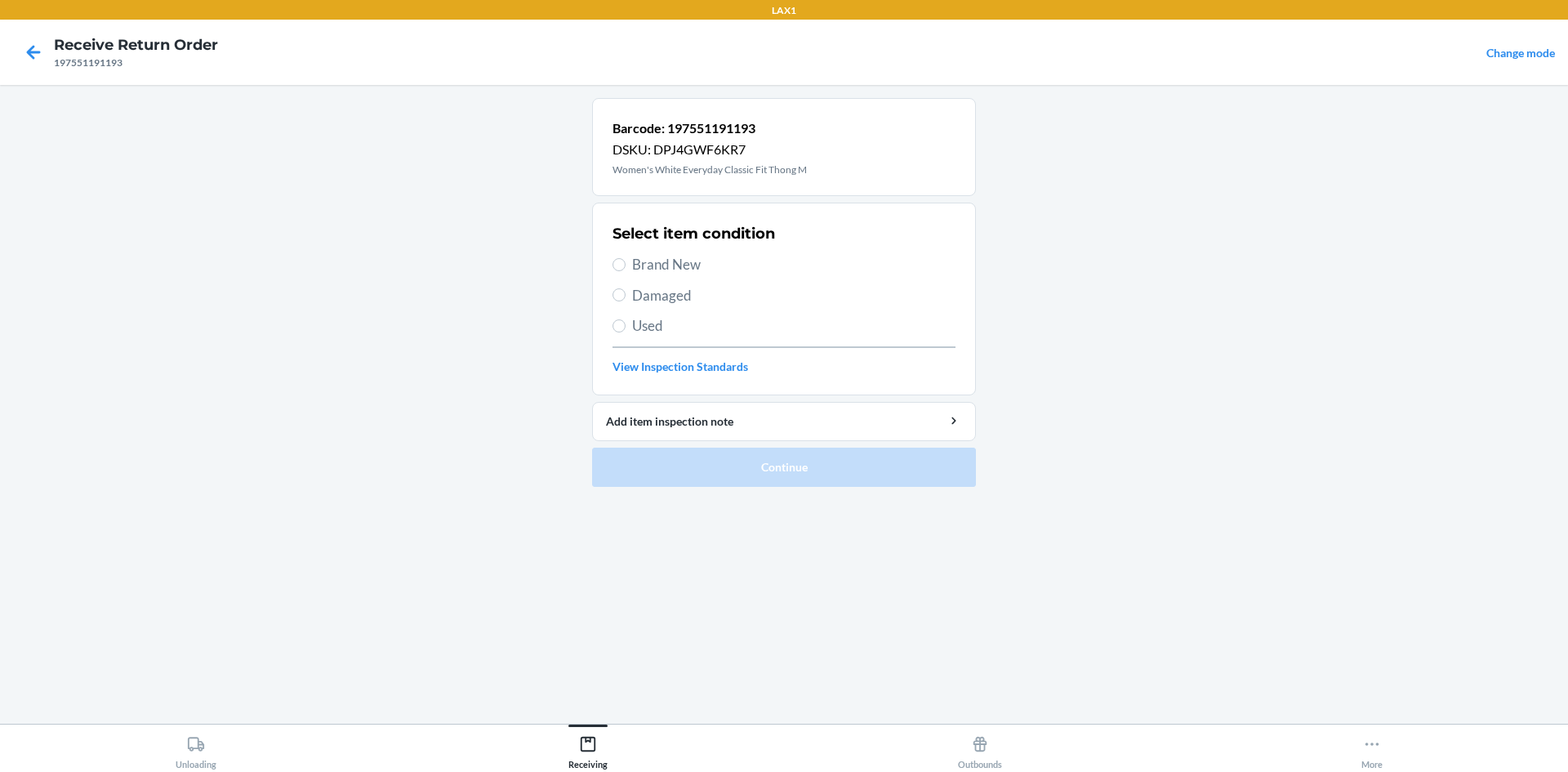
click at [686, 265] on span "Brand New" at bounding box center [794, 264] width 324 height 21
click at [625, 265] on input "Brand New" at bounding box center [620, 265] width 13 height 13
radio input "true"
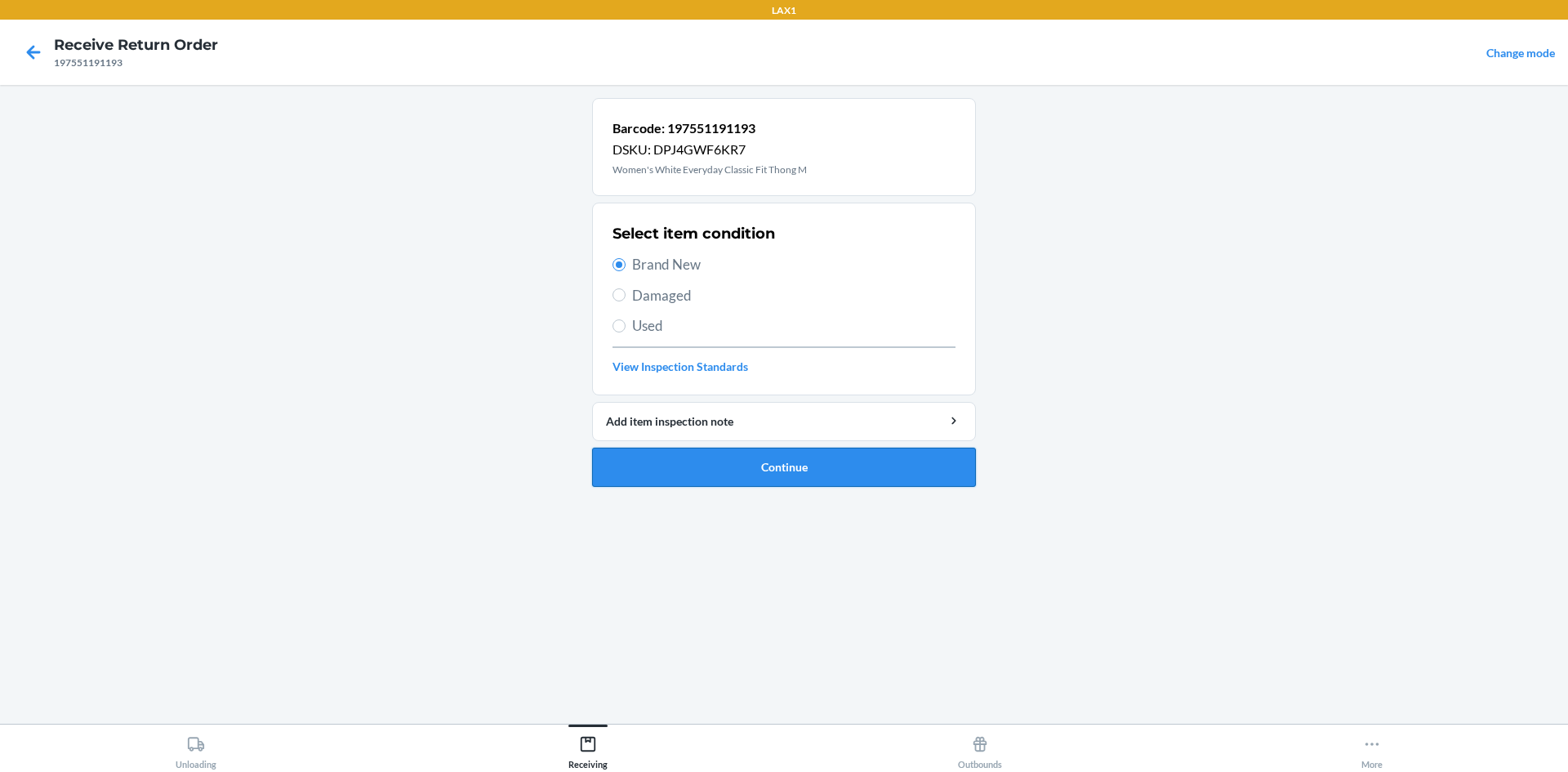
click at [735, 471] on button "Continue" at bounding box center [784, 467] width 384 height 39
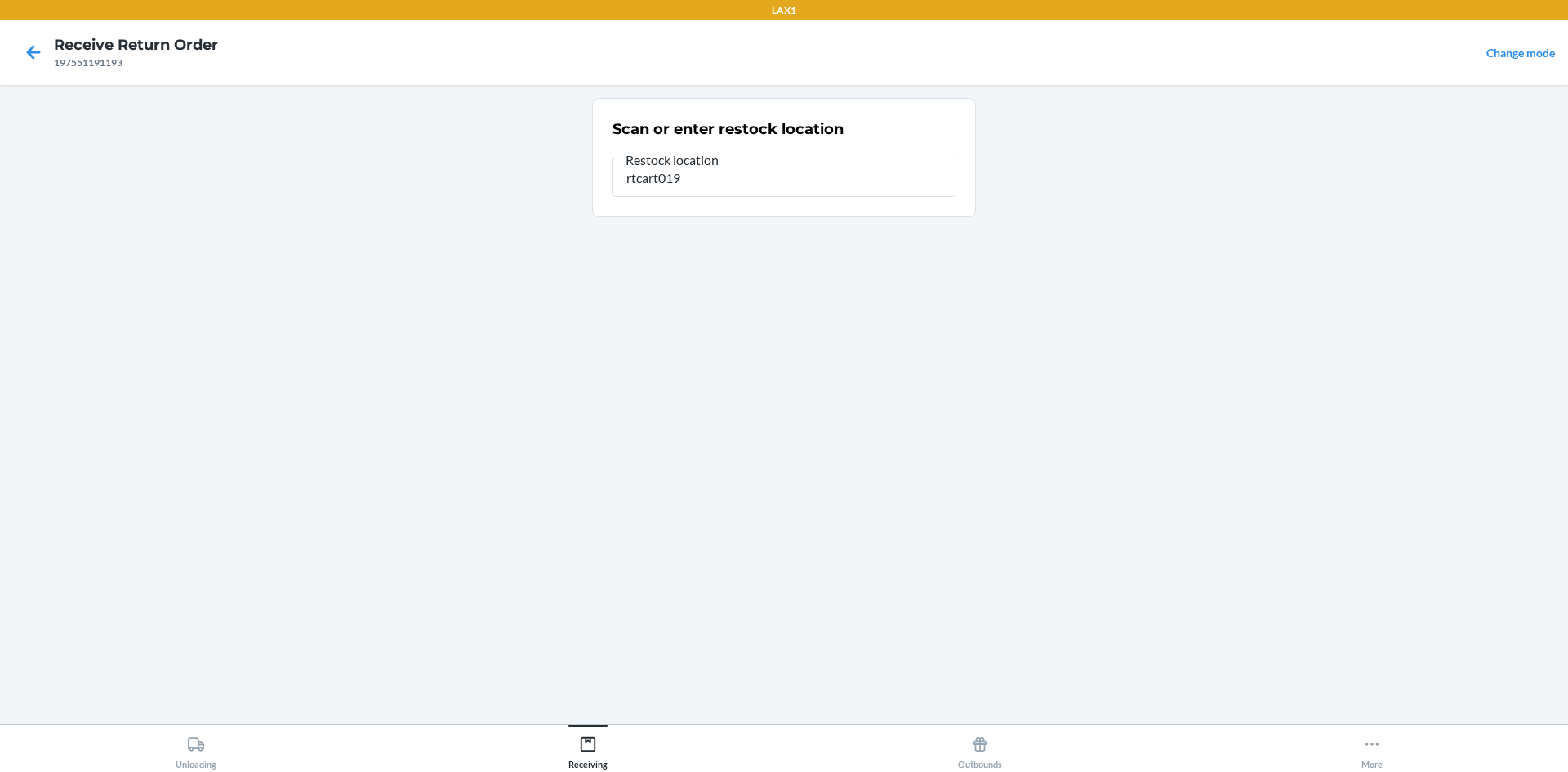
type input "rtcart019"
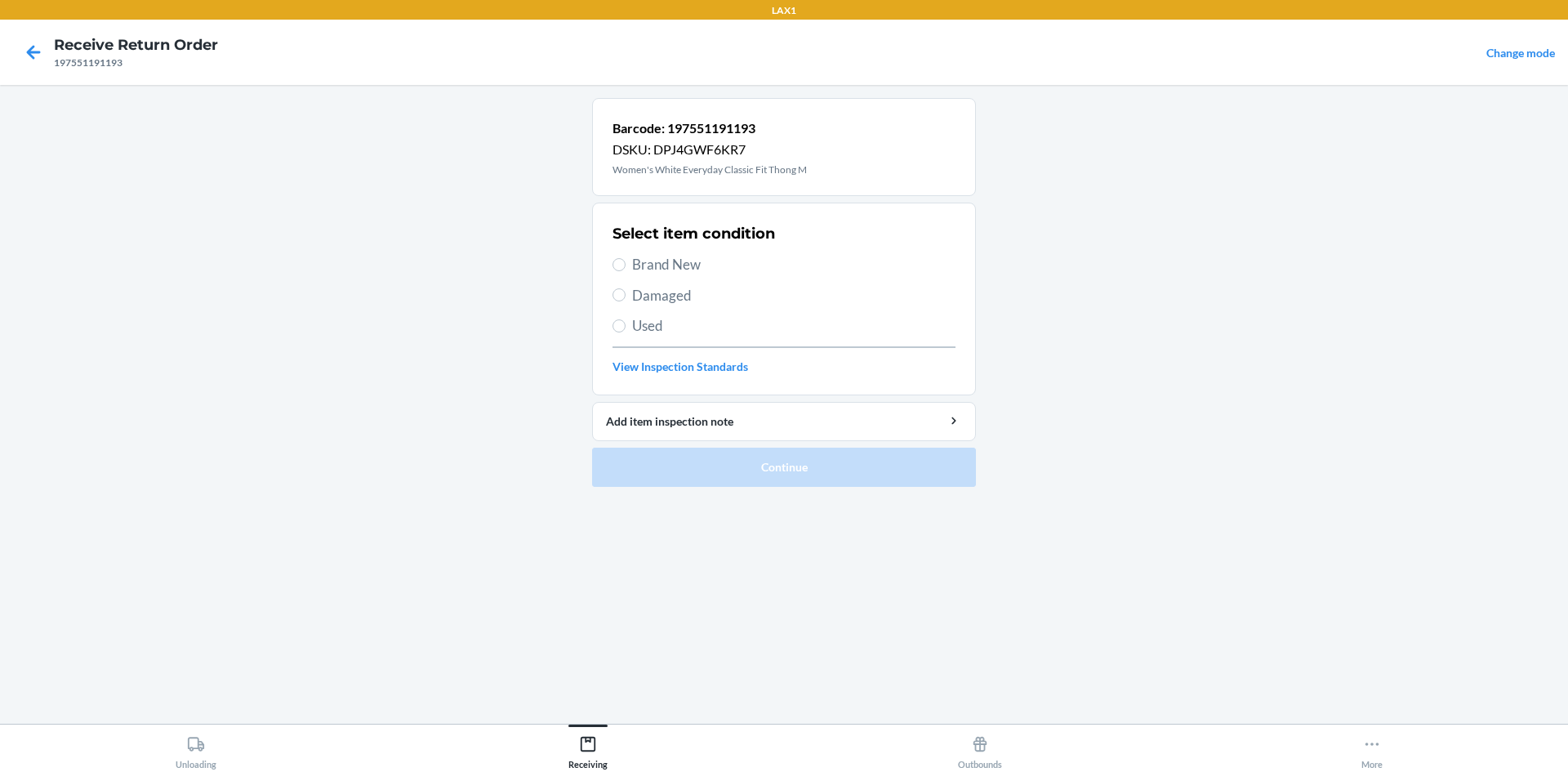
click at [687, 260] on span "Brand New" at bounding box center [794, 264] width 324 height 21
click at [625, 260] on input "Brand New" at bounding box center [620, 265] width 13 height 13
radio input "true"
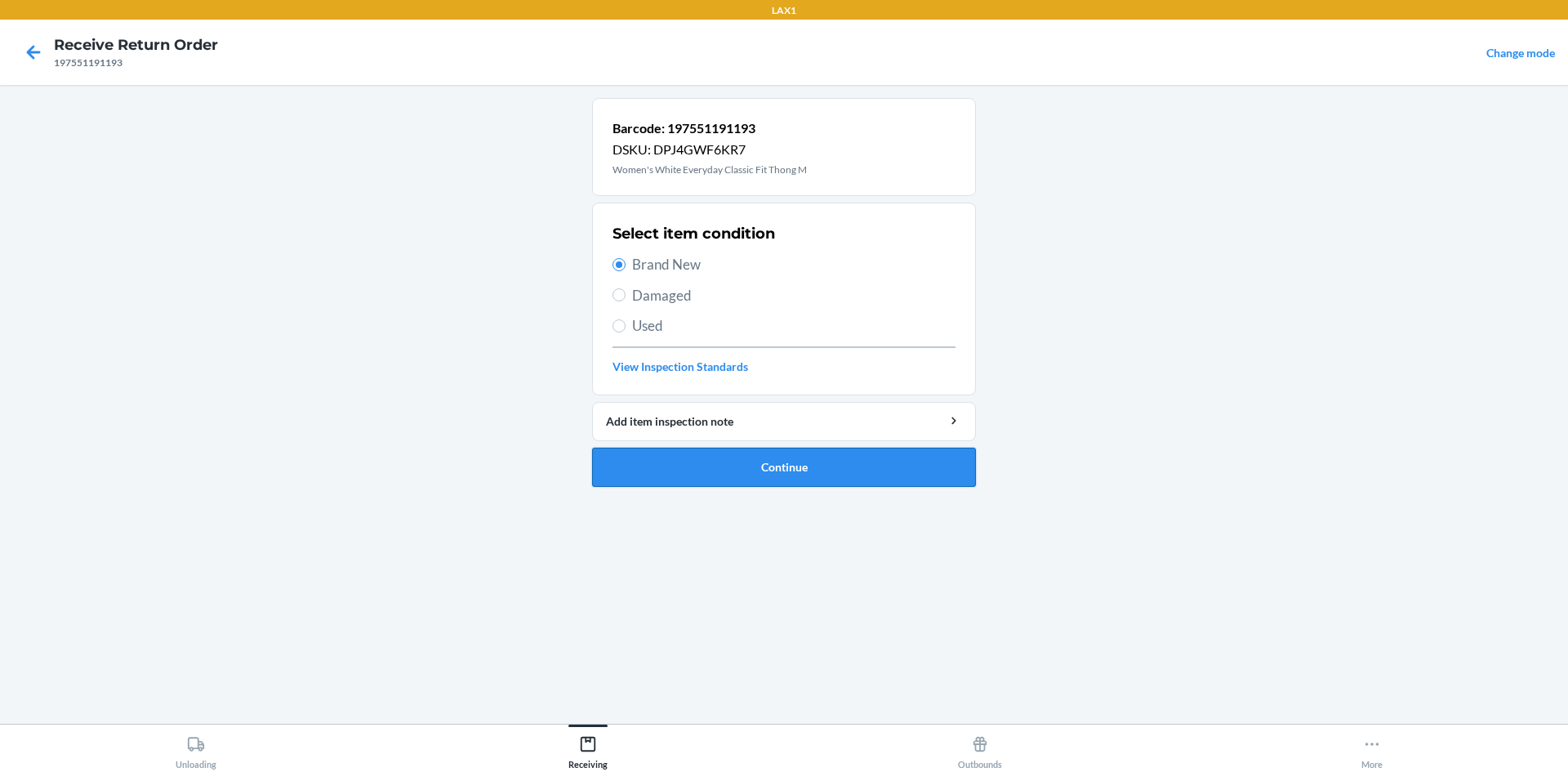
click at [678, 473] on button "Continue" at bounding box center [784, 467] width 384 height 39
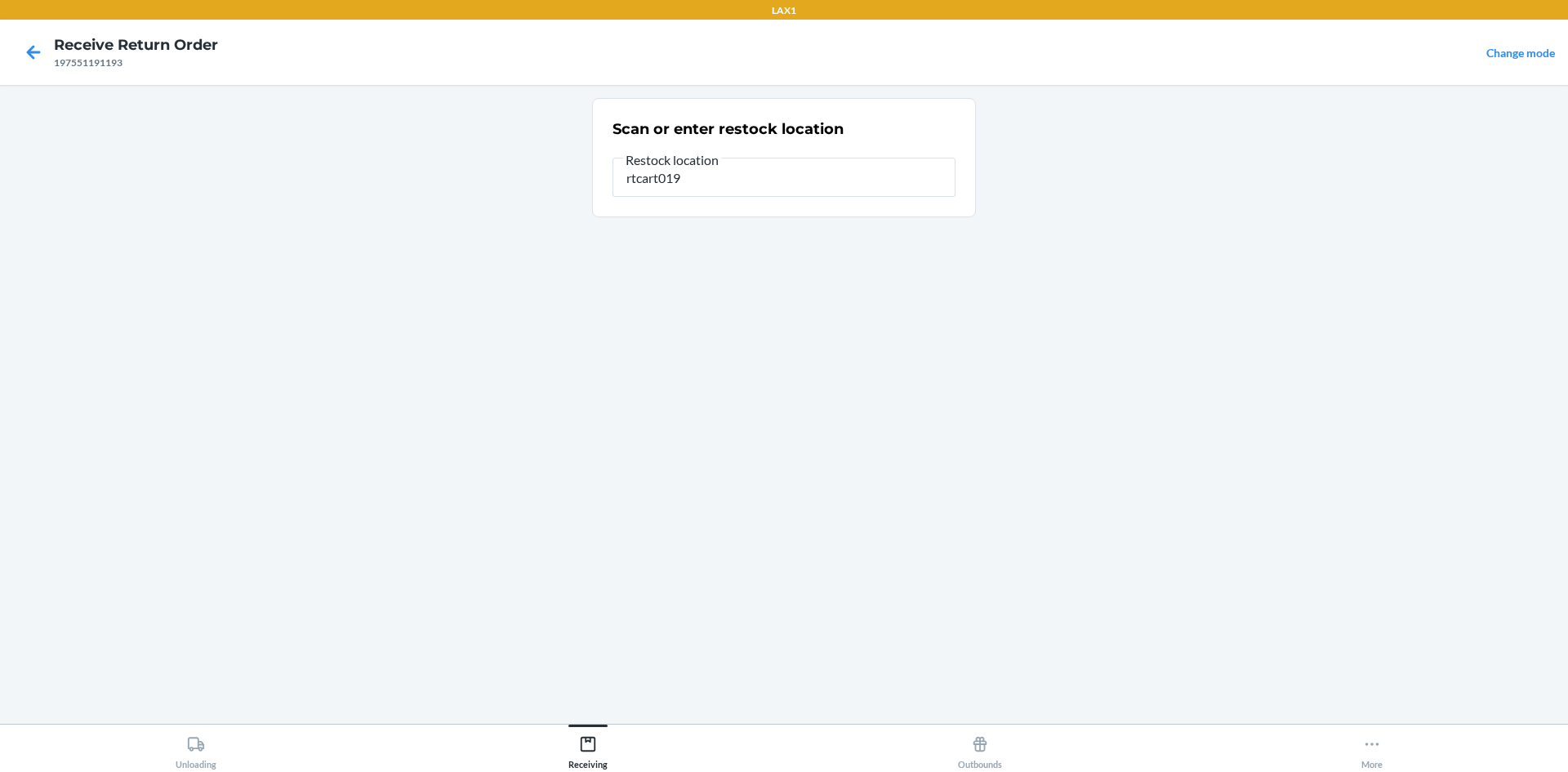
type input "rtcart019"
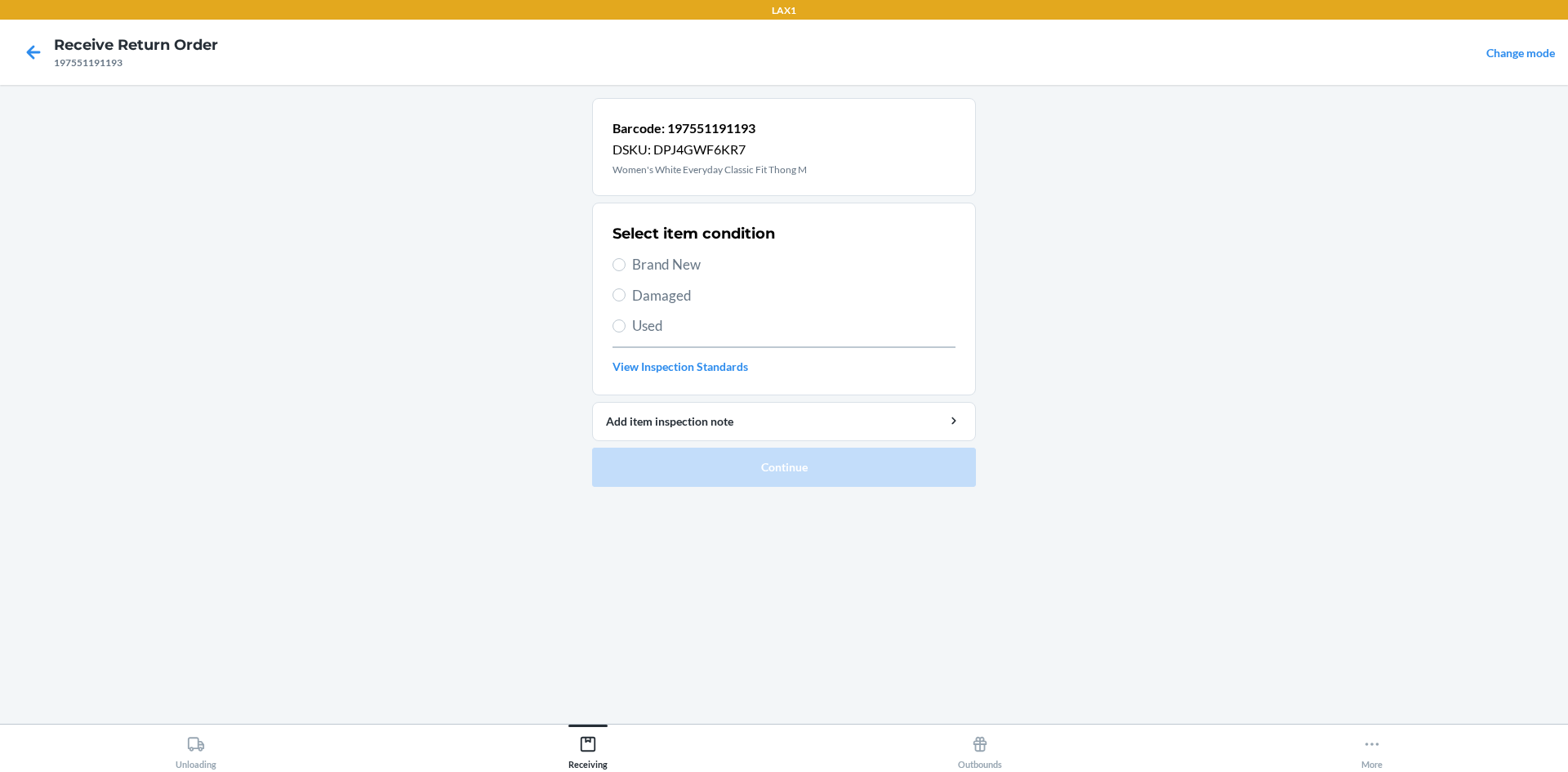
click at [689, 262] on span "Brand New" at bounding box center [794, 264] width 324 height 21
click at [625, 262] on input "Brand New" at bounding box center [620, 265] width 13 height 13
radio input "true"
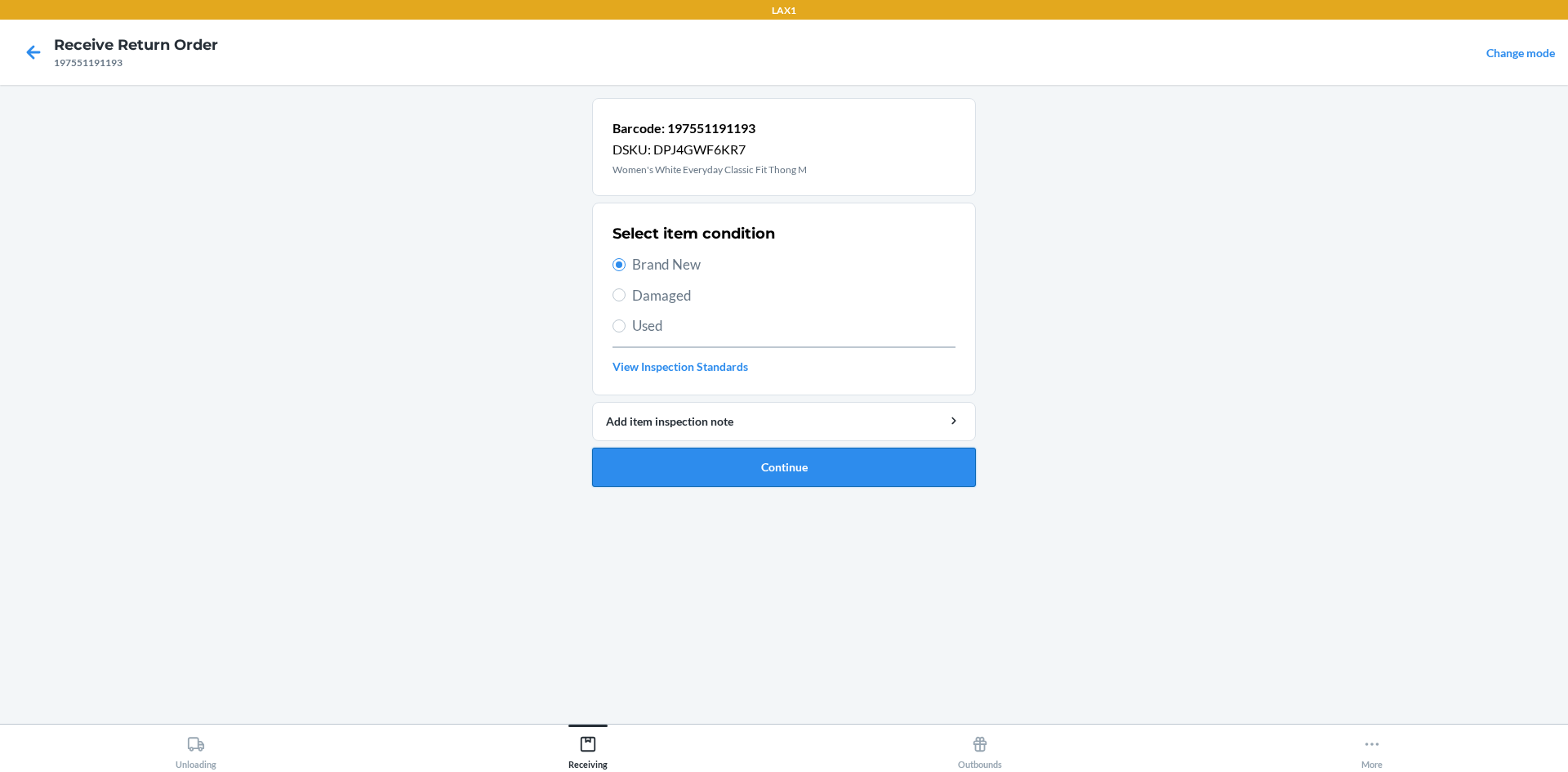
drag, startPoint x: 726, startPoint y: 463, endPoint x: 733, endPoint y: 441, distance: 23.1
click at [726, 461] on button "Continue" at bounding box center [784, 467] width 384 height 39
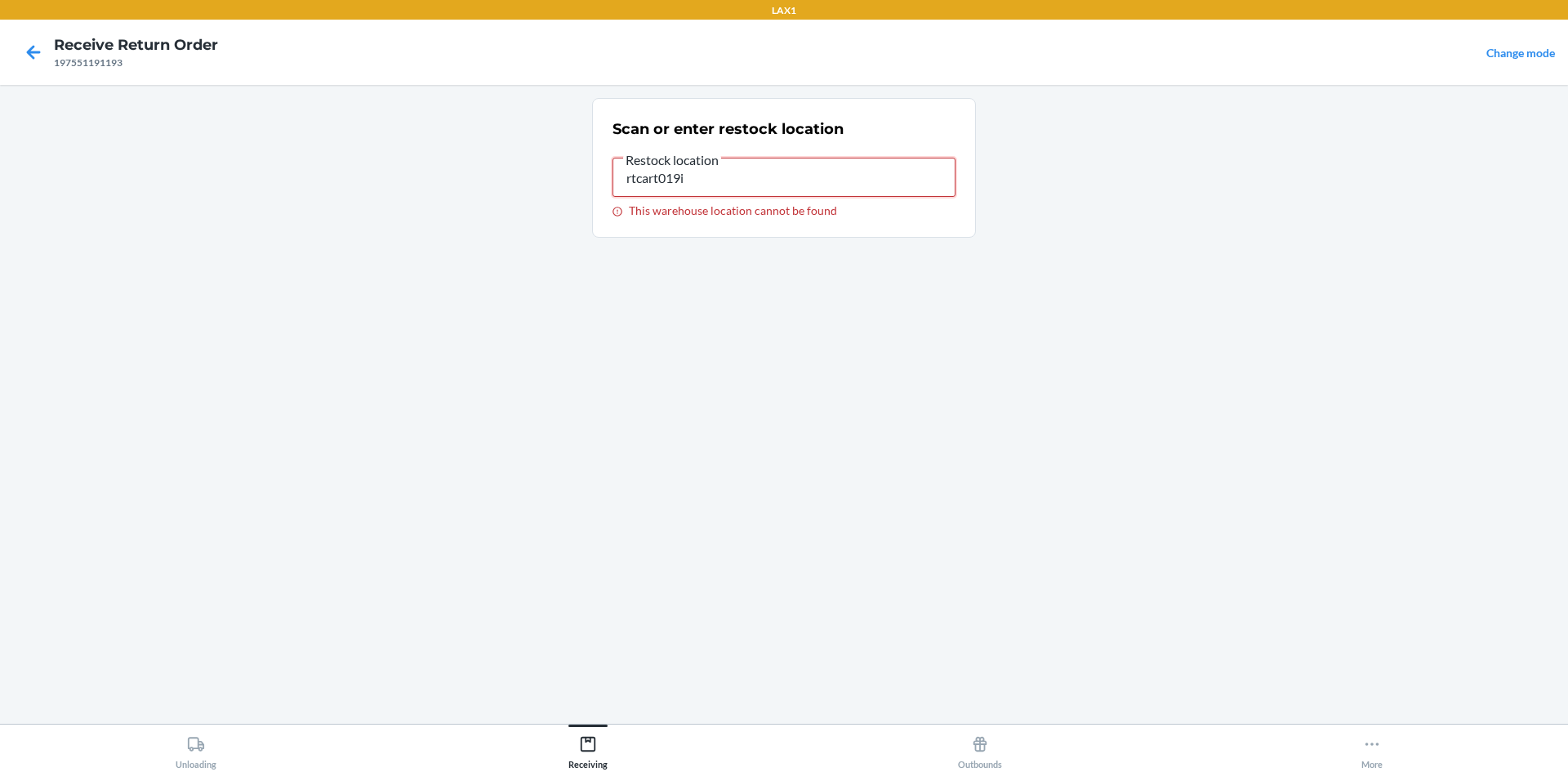
drag, startPoint x: 746, startPoint y: 185, endPoint x: 739, endPoint y: 168, distance: 18.4
click at [742, 179] on input "rtcart019i" at bounding box center [784, 177] width 343 height 39
type input "rtcart019"
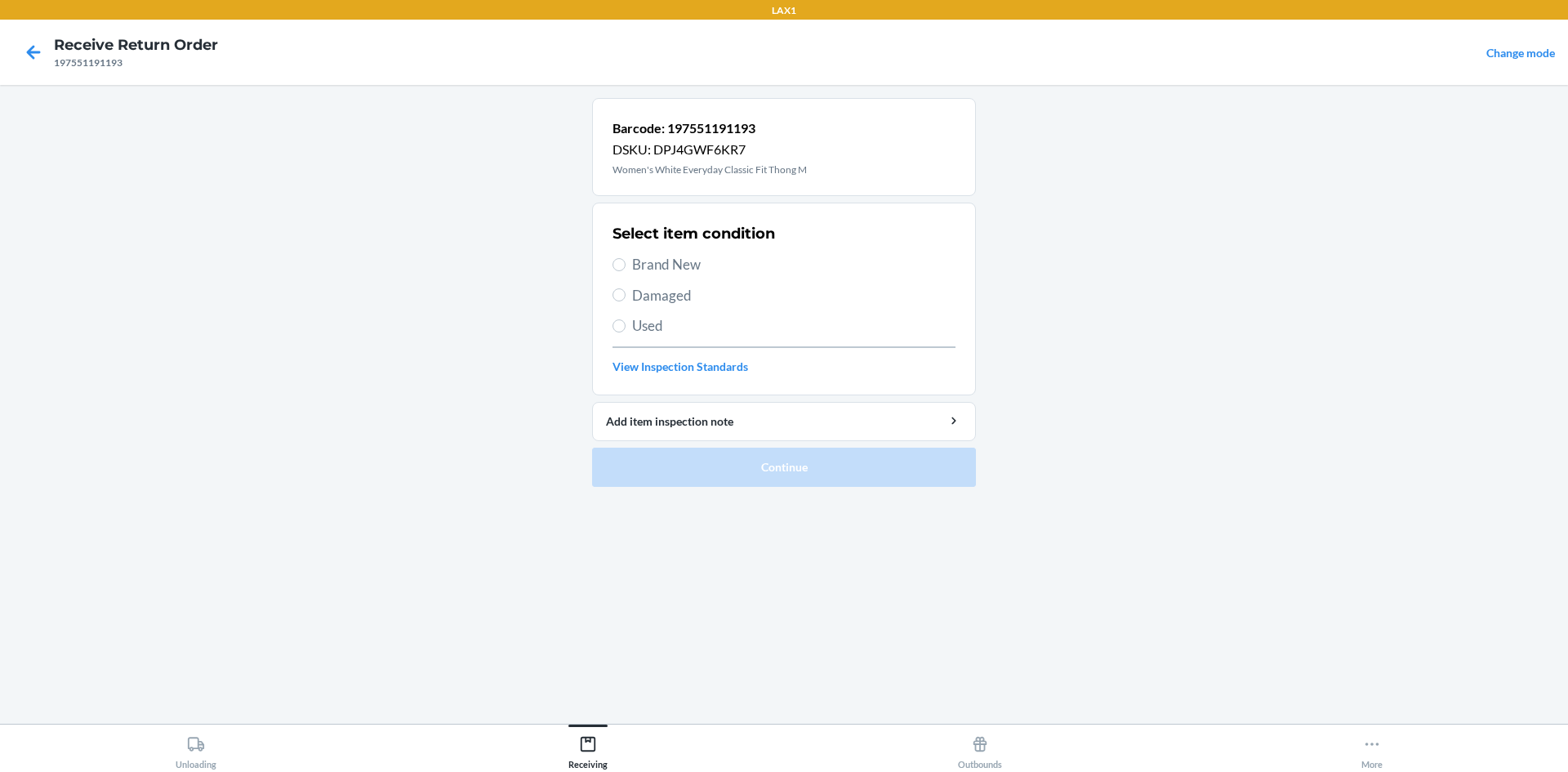
click at [689, 262] on span "Brand New" at bounding box center [794, 264] width 324 height 21
click at [625, 262] on input "Brand New" at bounding box center [620, 265] width 13 height 13
radio input "true"
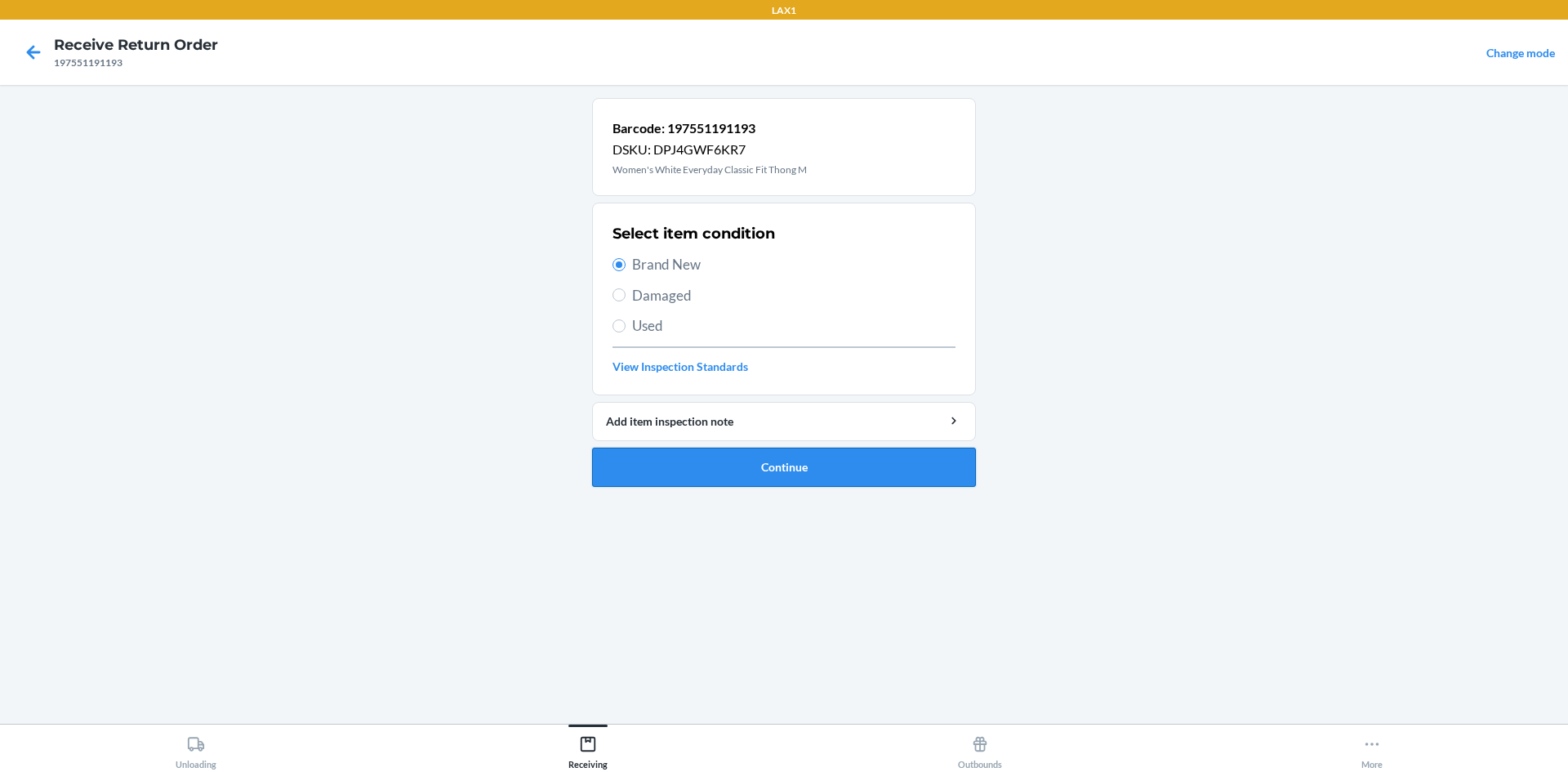
click at [776, 464] on button "Continue" at bounding box center [784, 467] width 384 height 39
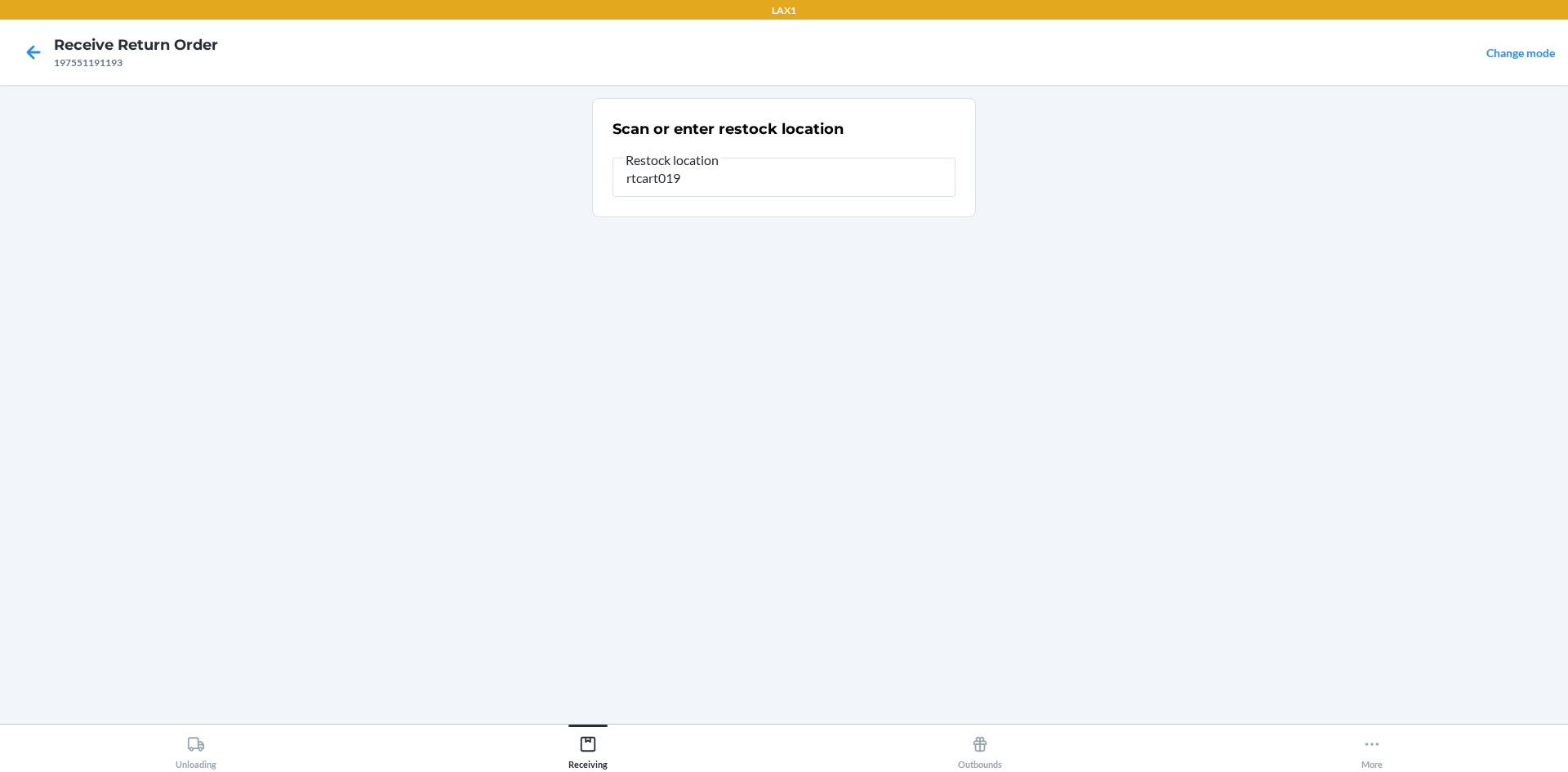
type input "rtcart019"
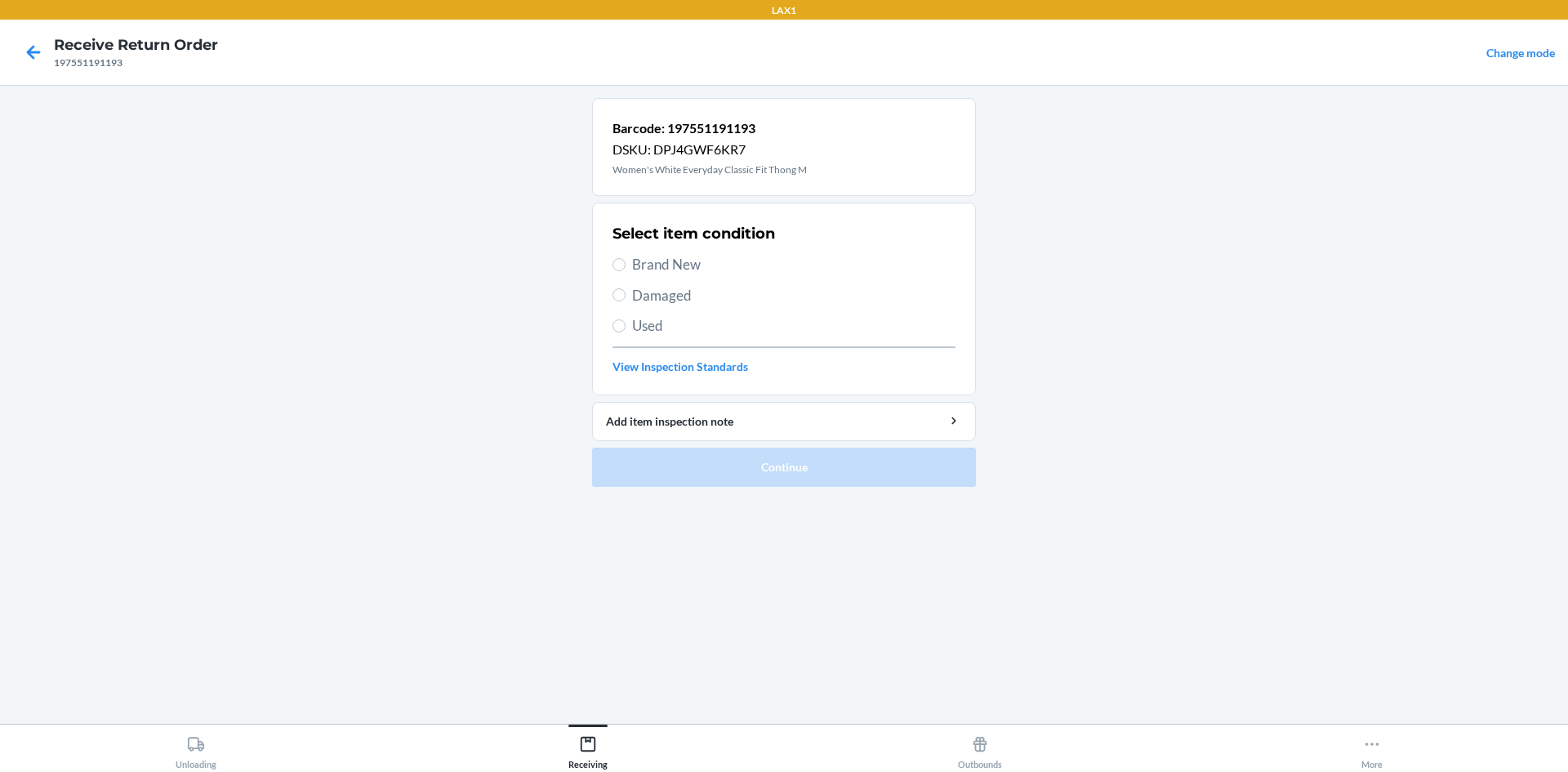
drag, startPoint x: 674, startPoint y: 271, endPoint x: 671, endPoint y: 395, distance: 124.0
click at [673, 270] on span "Brand New" at bounding box center [794, 264] width 324 height 21
click at [625, 270] on input "Brand New" at bounding box center [620, 265] width 13 height 13
radio input "true"
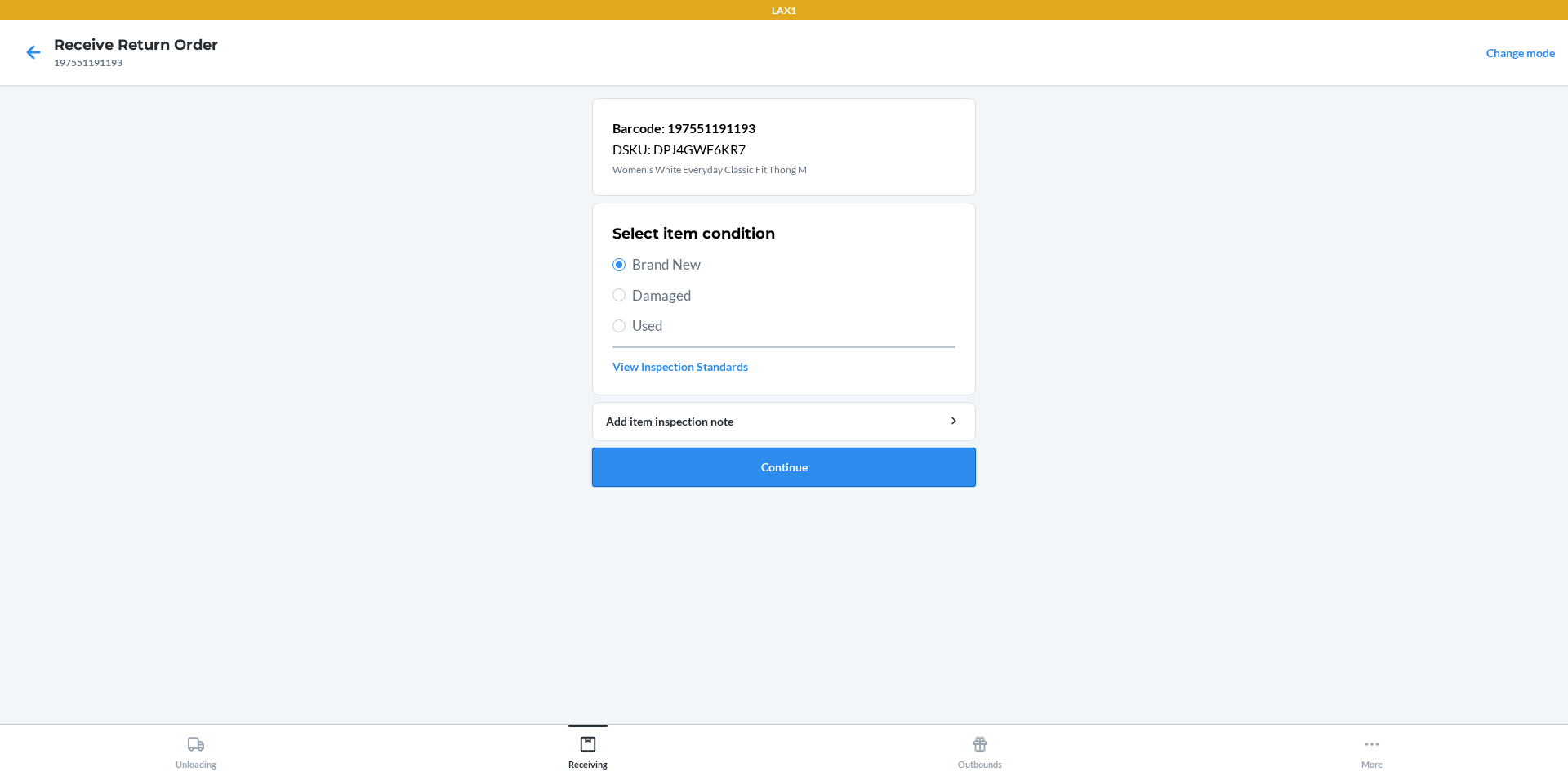
click at [665, 460] on button "Continue" at bounding box center [784, 467] width 384 height 39
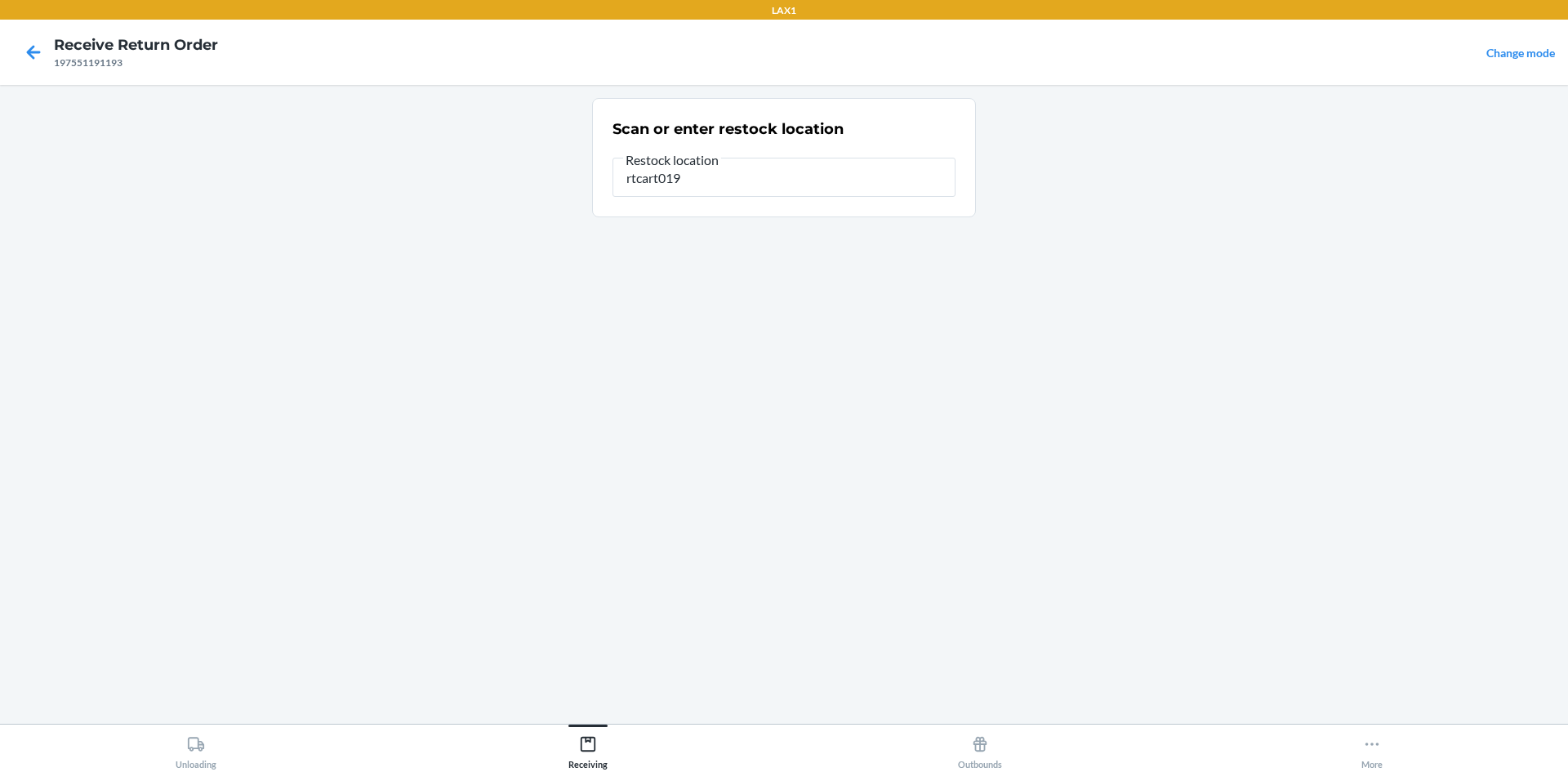
type input "rtcart019"
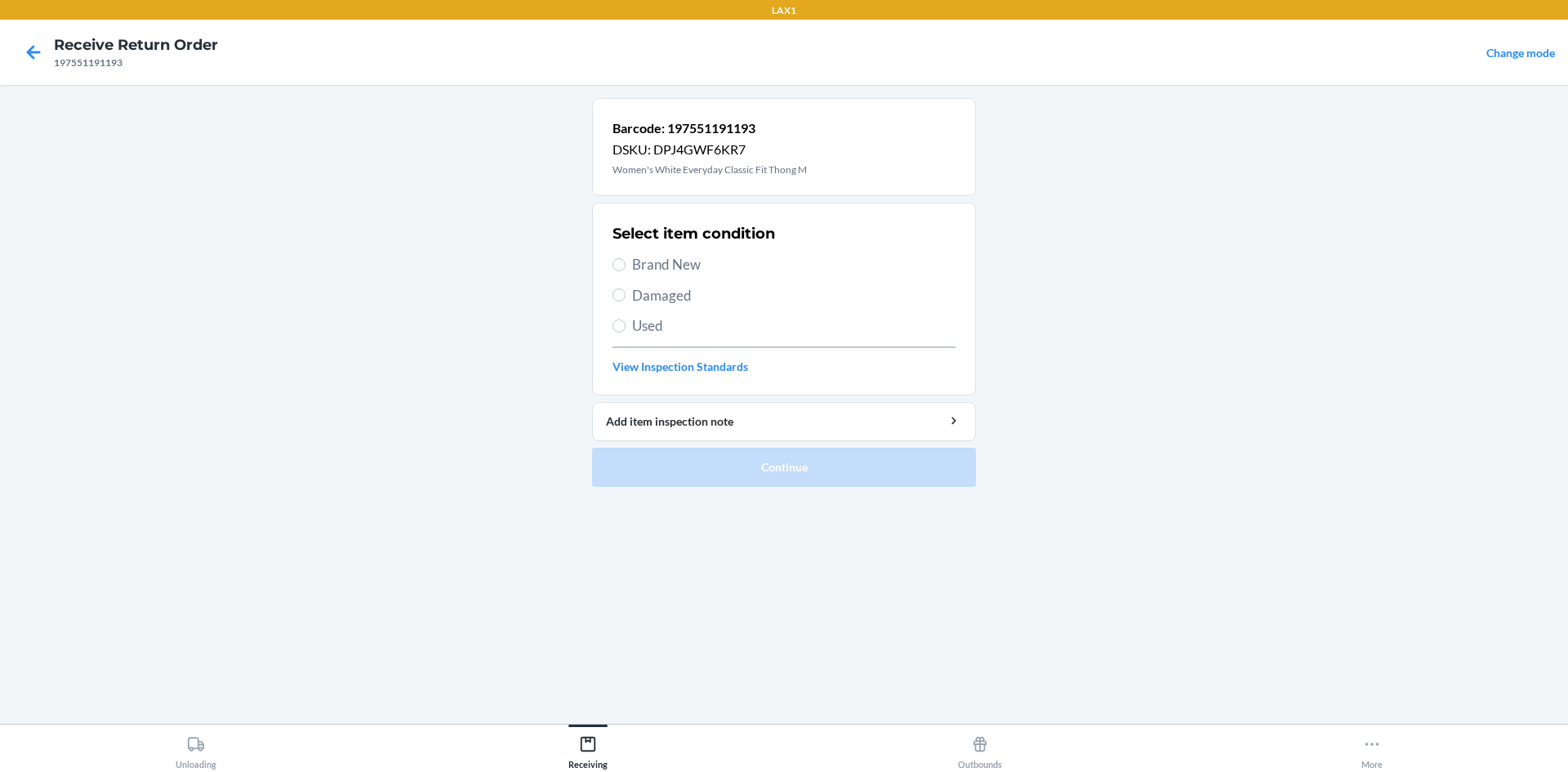
click at [636, 270] on span "Brand New" at bounding box center [794, 264] width 324 height 21
click at [625, 270] on input "Brand New" at bounding box center [620, 265] width 13 height 13
radio input "true"
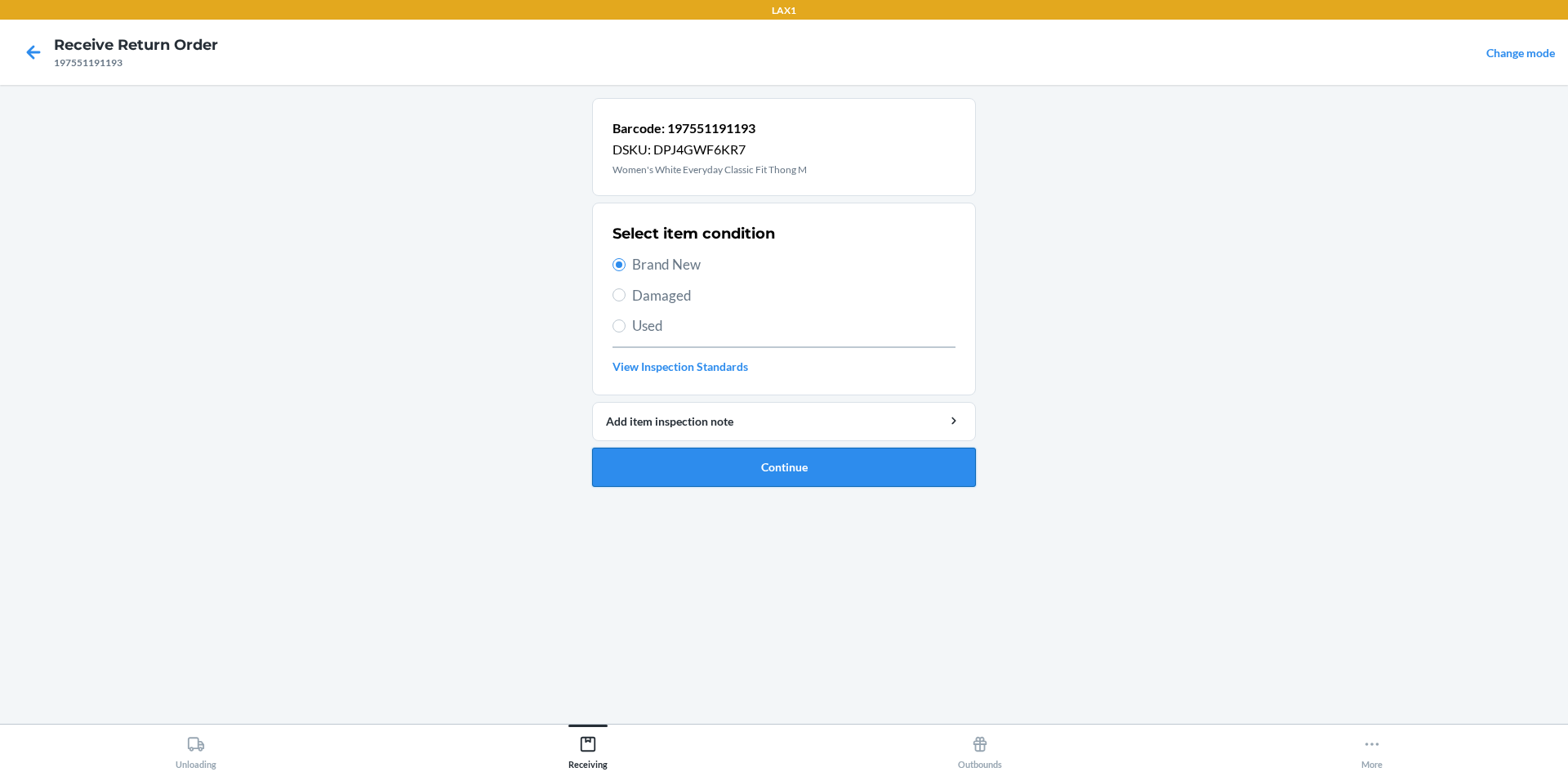
click at [729, 466] on button "Continue" at bounding box center [784, 467] width 384 height 39
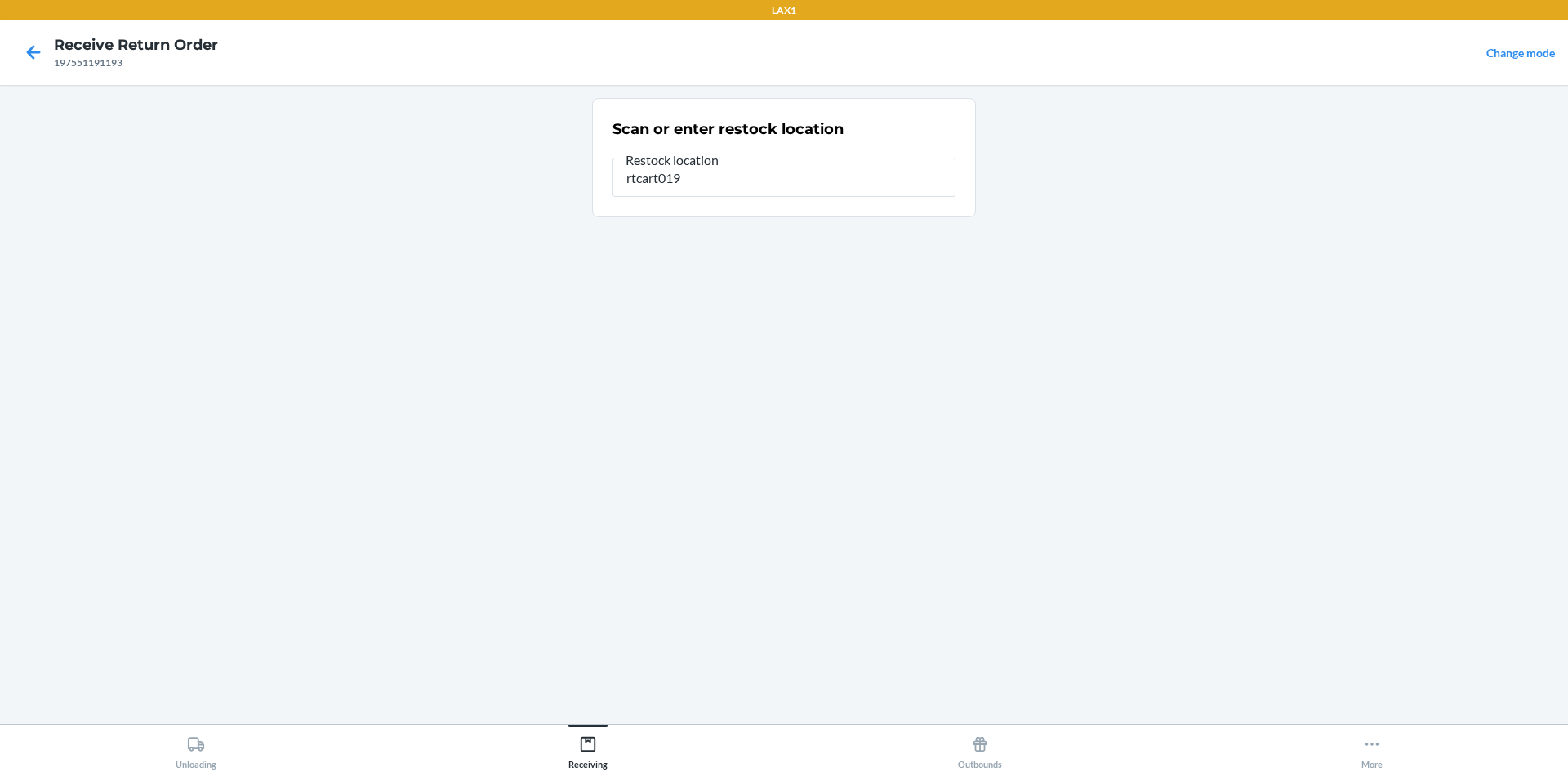
type input "rtcart019"
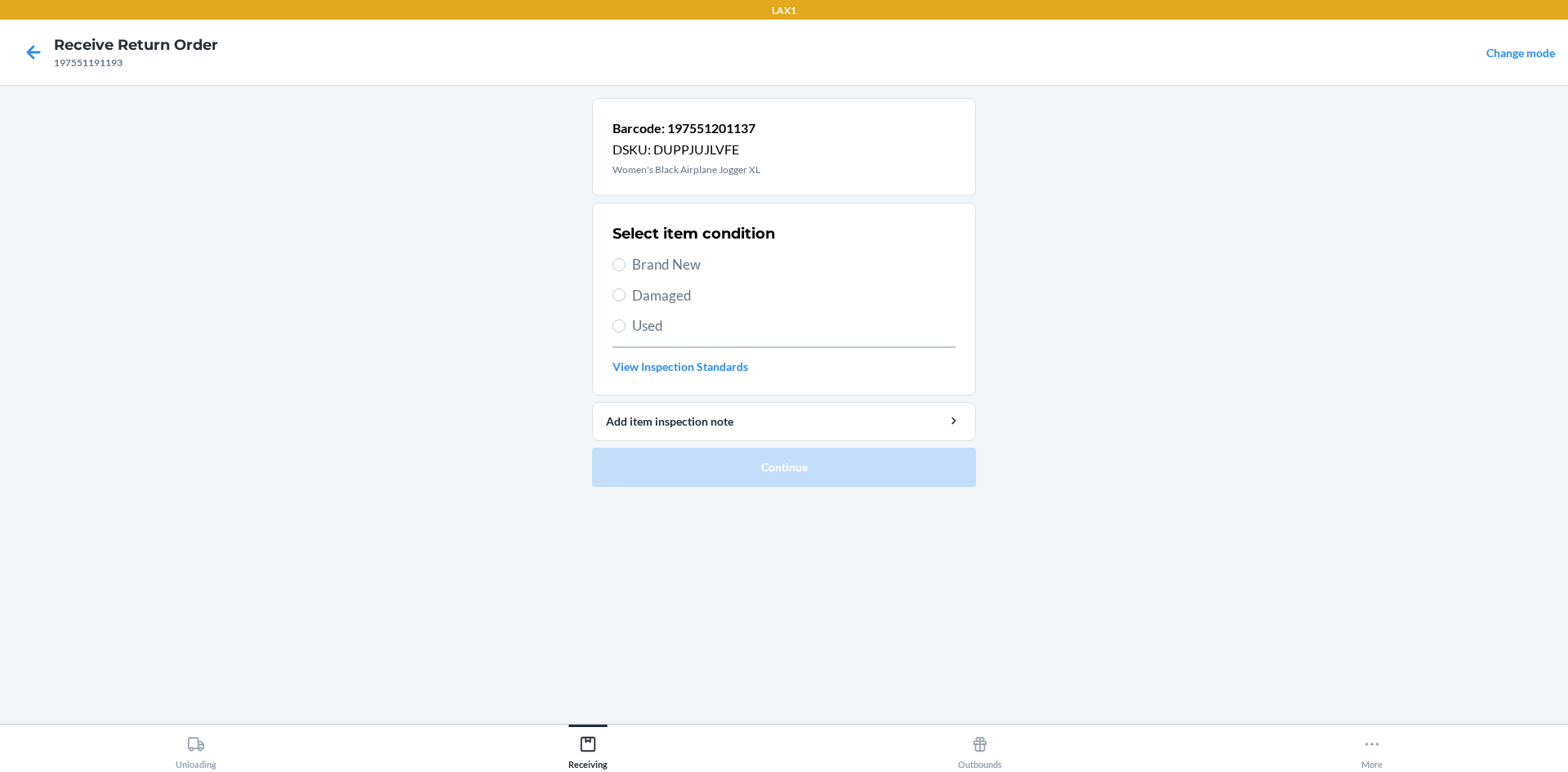
click at [692, 259] on span "Brand New" at bounding box center [794, 264] width 324 height 21
click at [625, 259] on input "Brand New" at bounding box center [620, 265] width 13 height 13
radio input "true"
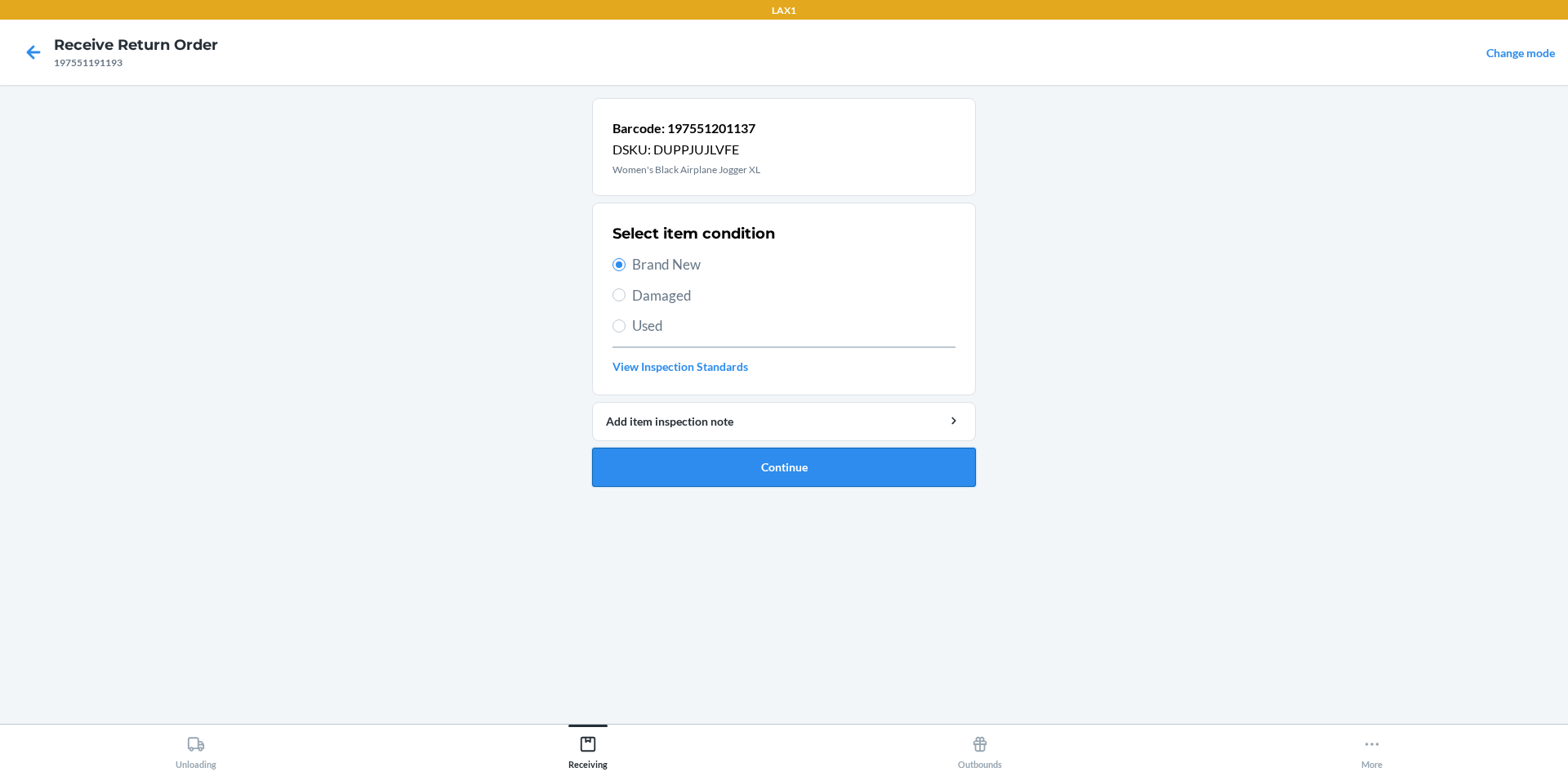
click at [604, 477] on button "Continue" at bounding box center [784, 467] width 384 height 39
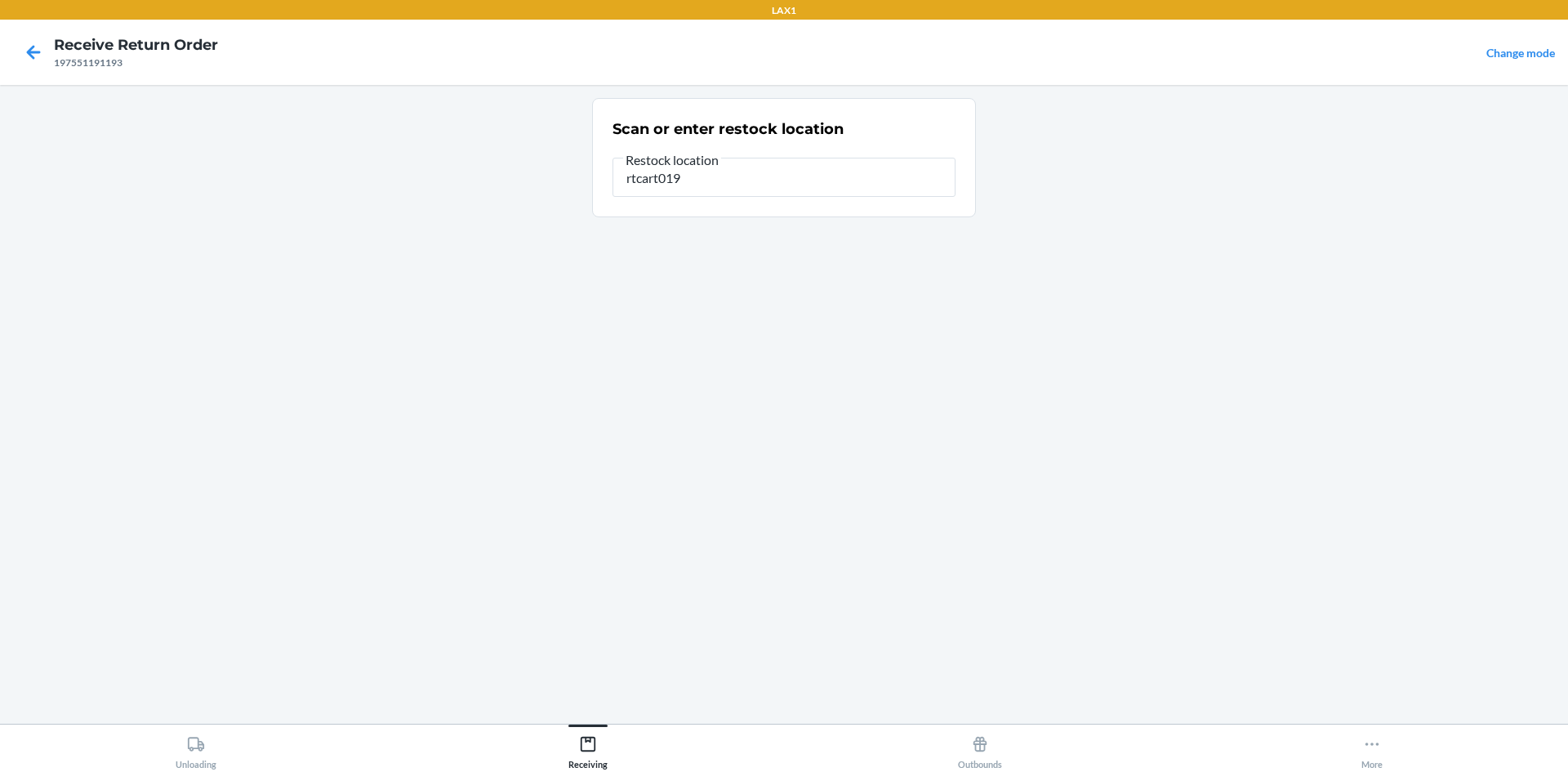
type input "rtcart019"
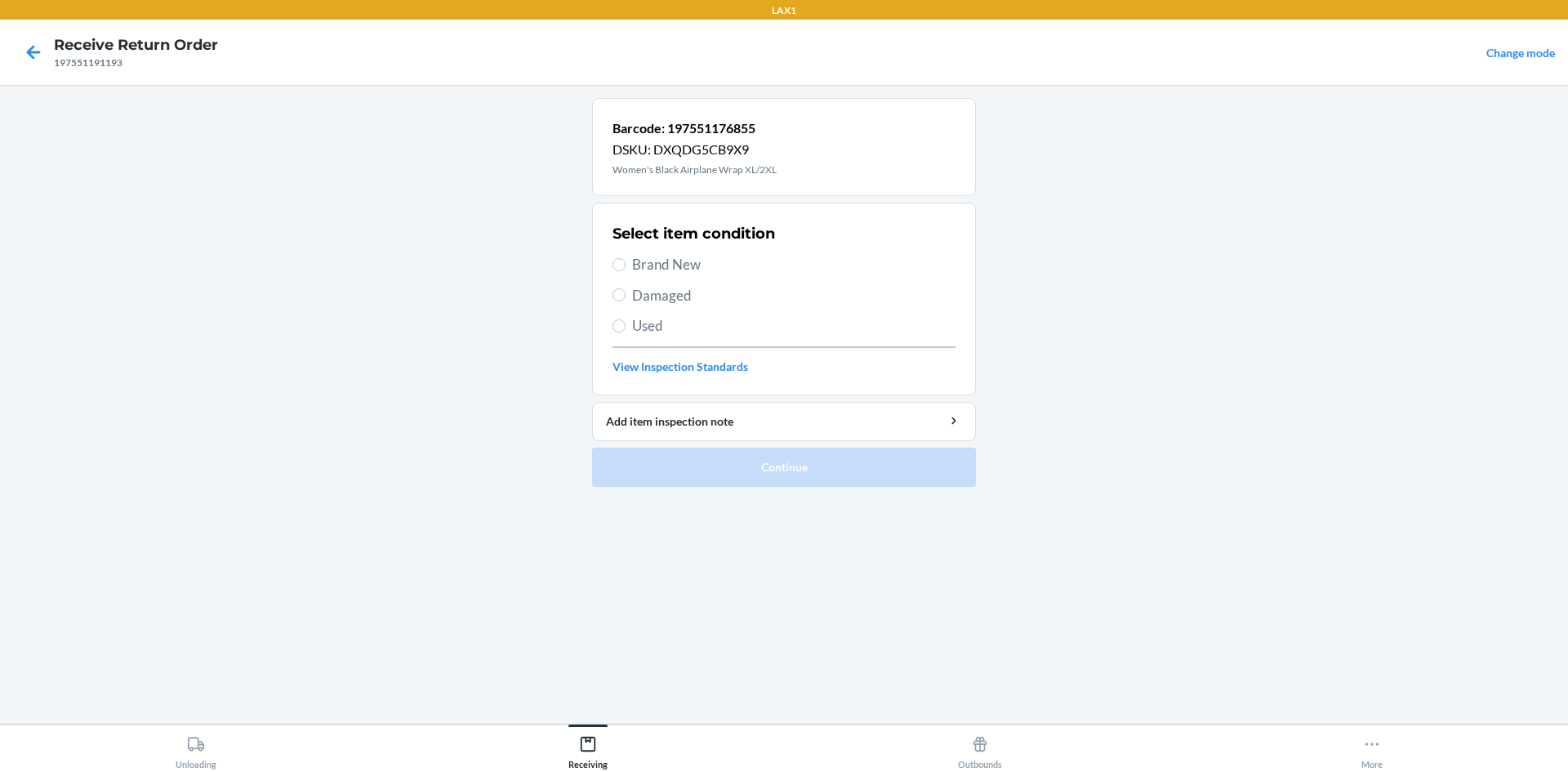
click at [673, 263] on span "Brand New" at bounding box center [794, 264] width 324 height 21
click at [625, 263] on input "Brand New" at bounding box center [620, 265] width 13 height 13
radio input "true"
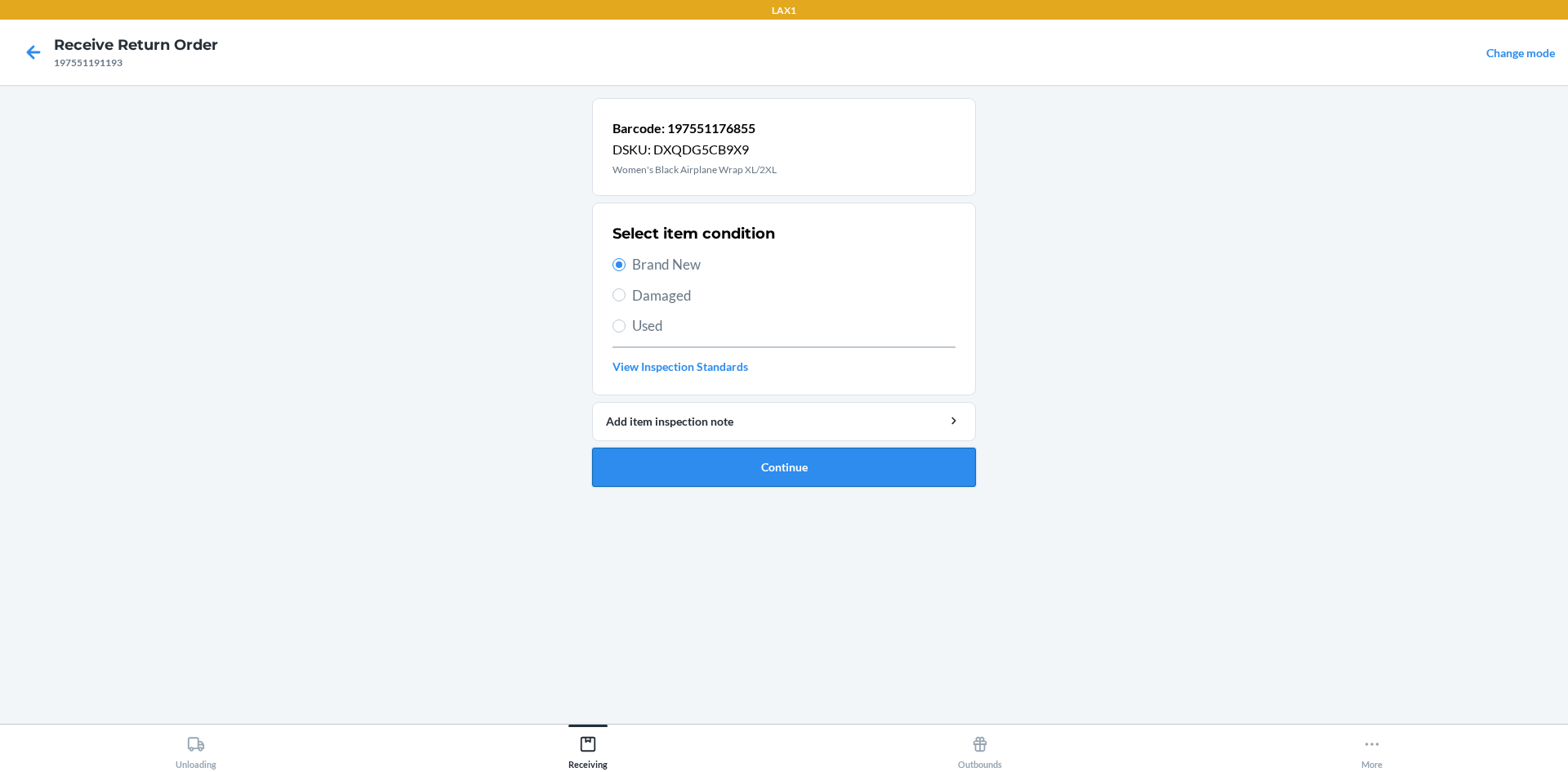
click at [880, 479] on button "Continue" at bounding box center [784, 467] width 384 height 39
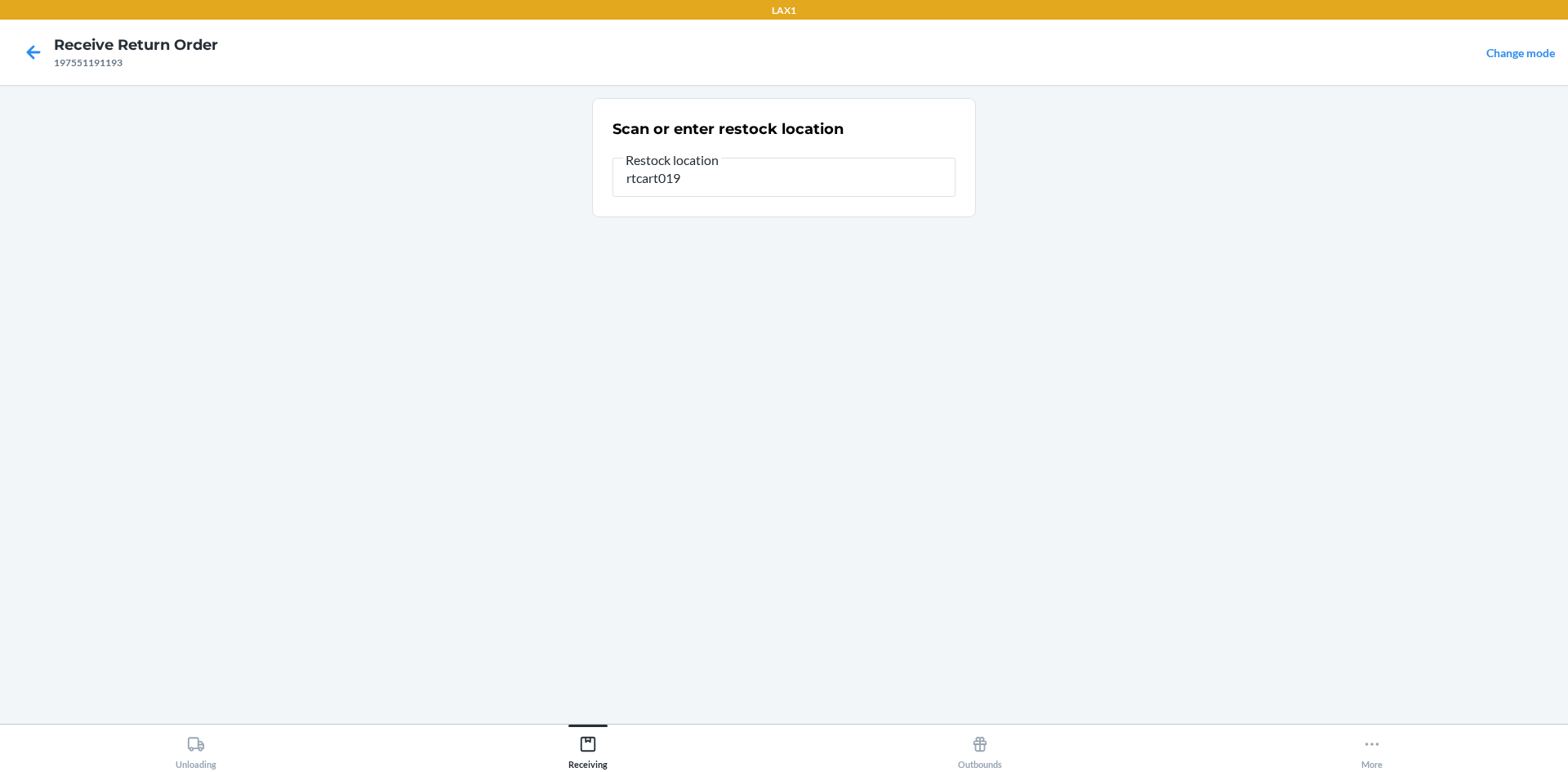
type input "rtcart019"
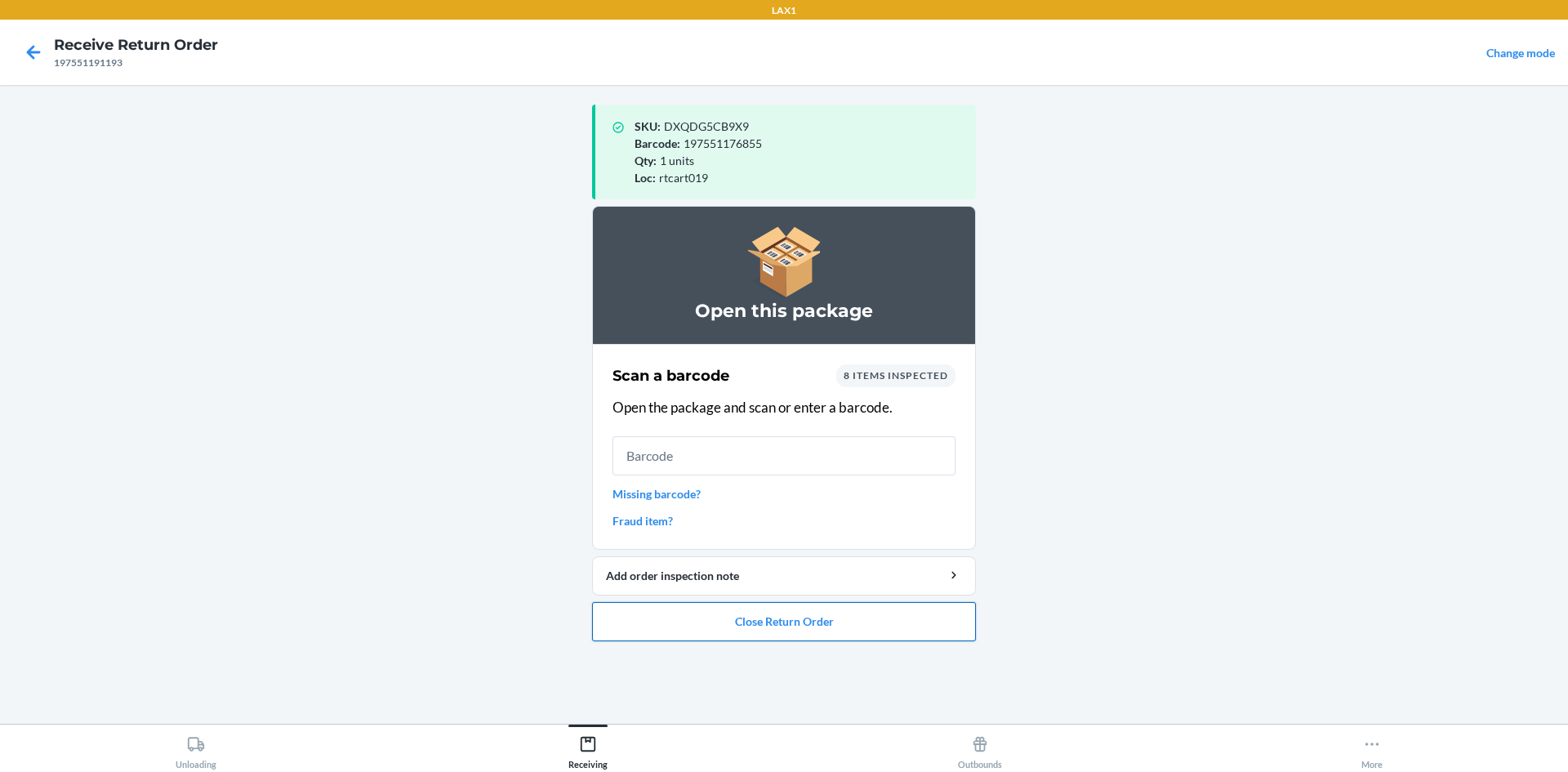
click at [766, 630] on button "Close Return Order" at bounding box center [784, 622] width 384 height 39
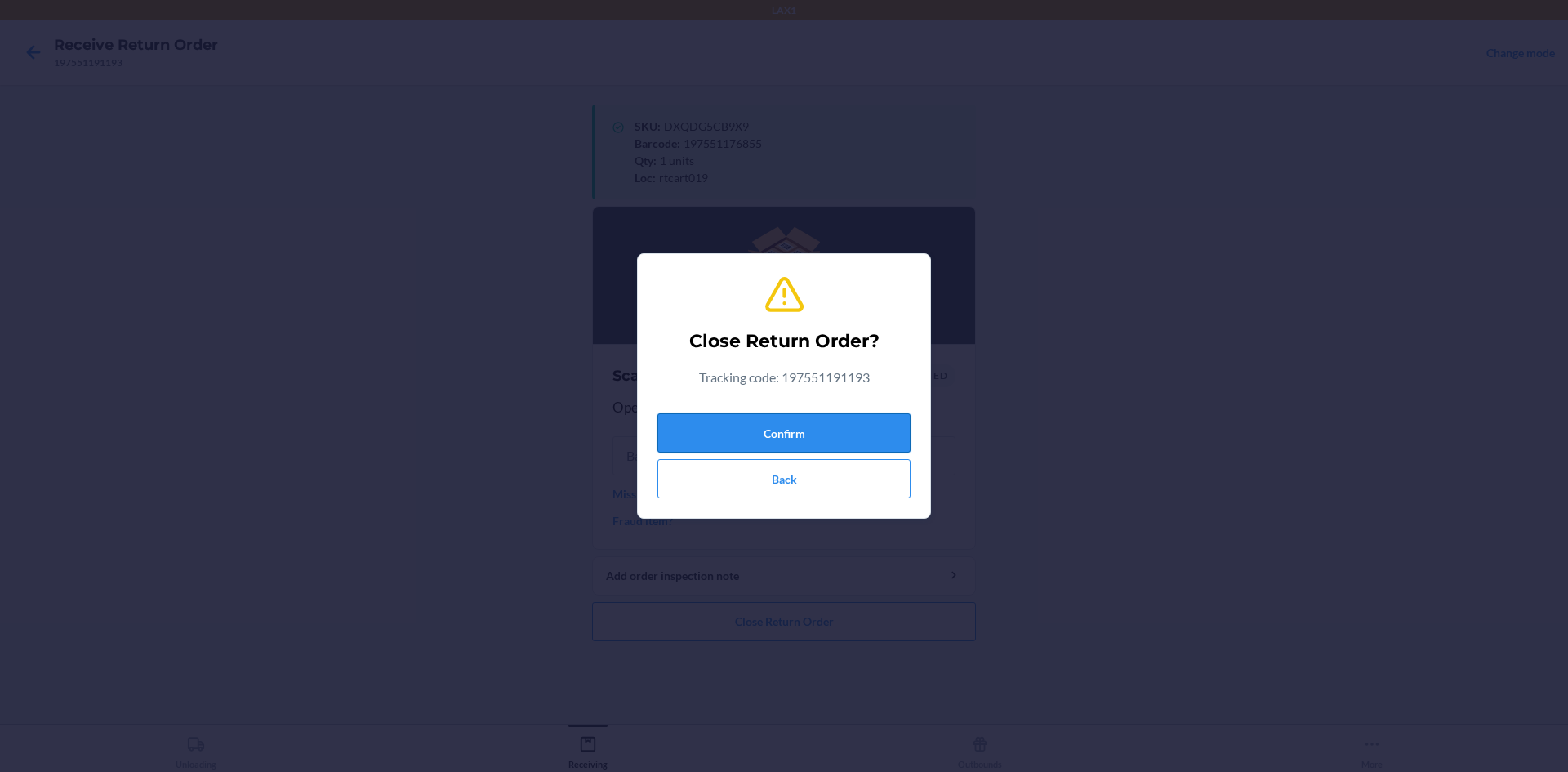
click at [842, 444] on button "Confirm" at bounding box center [784, 433] width 254 height 39
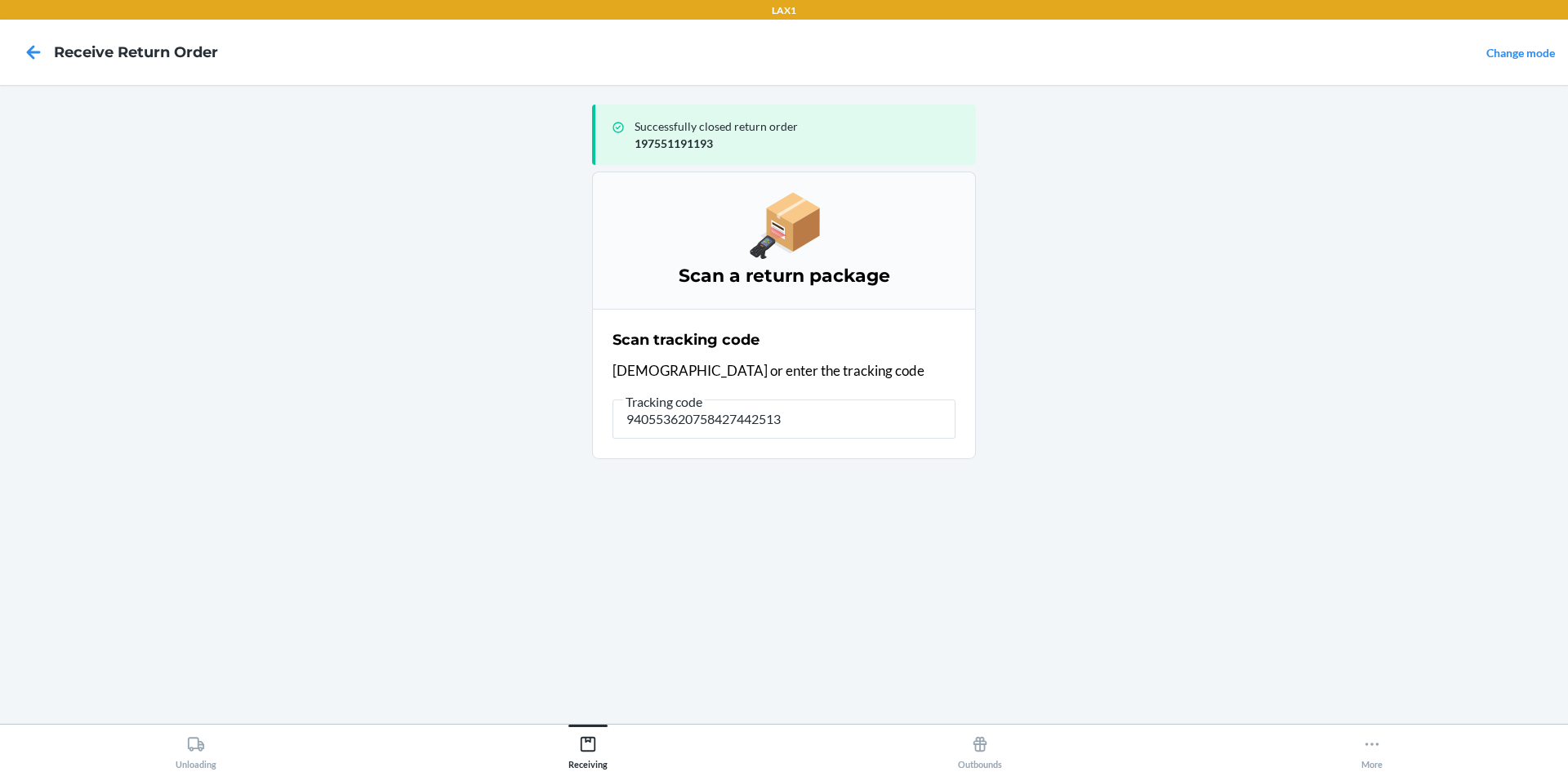
type input "9405536207584274425136"
click at [656, 428] on input "9405536207584274425136" at bounding box center [784, 419] width 343 height 39
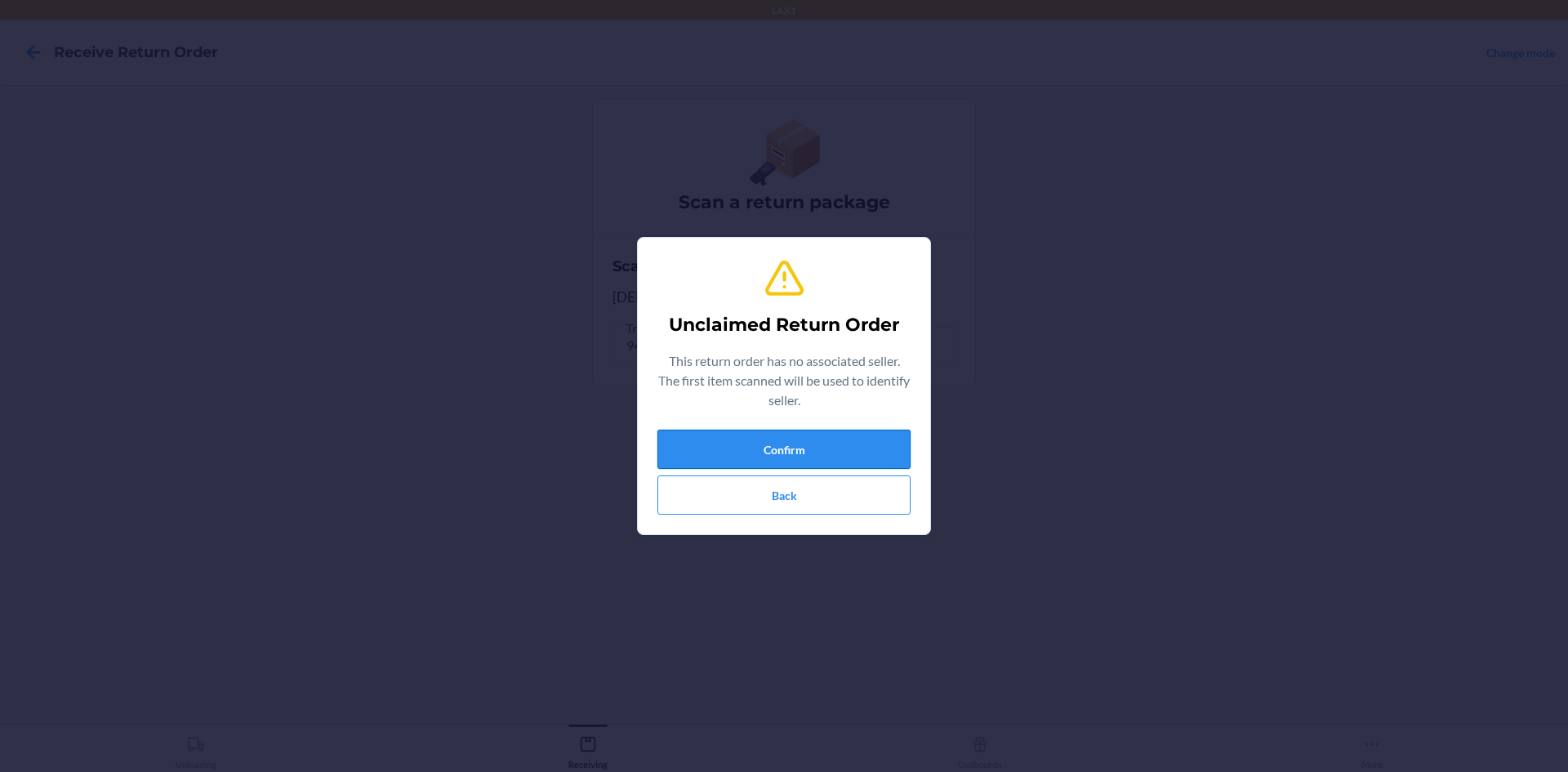
click at [783, 439] on button "Confirm" at bounding box center [784, 449] width 254 height 39
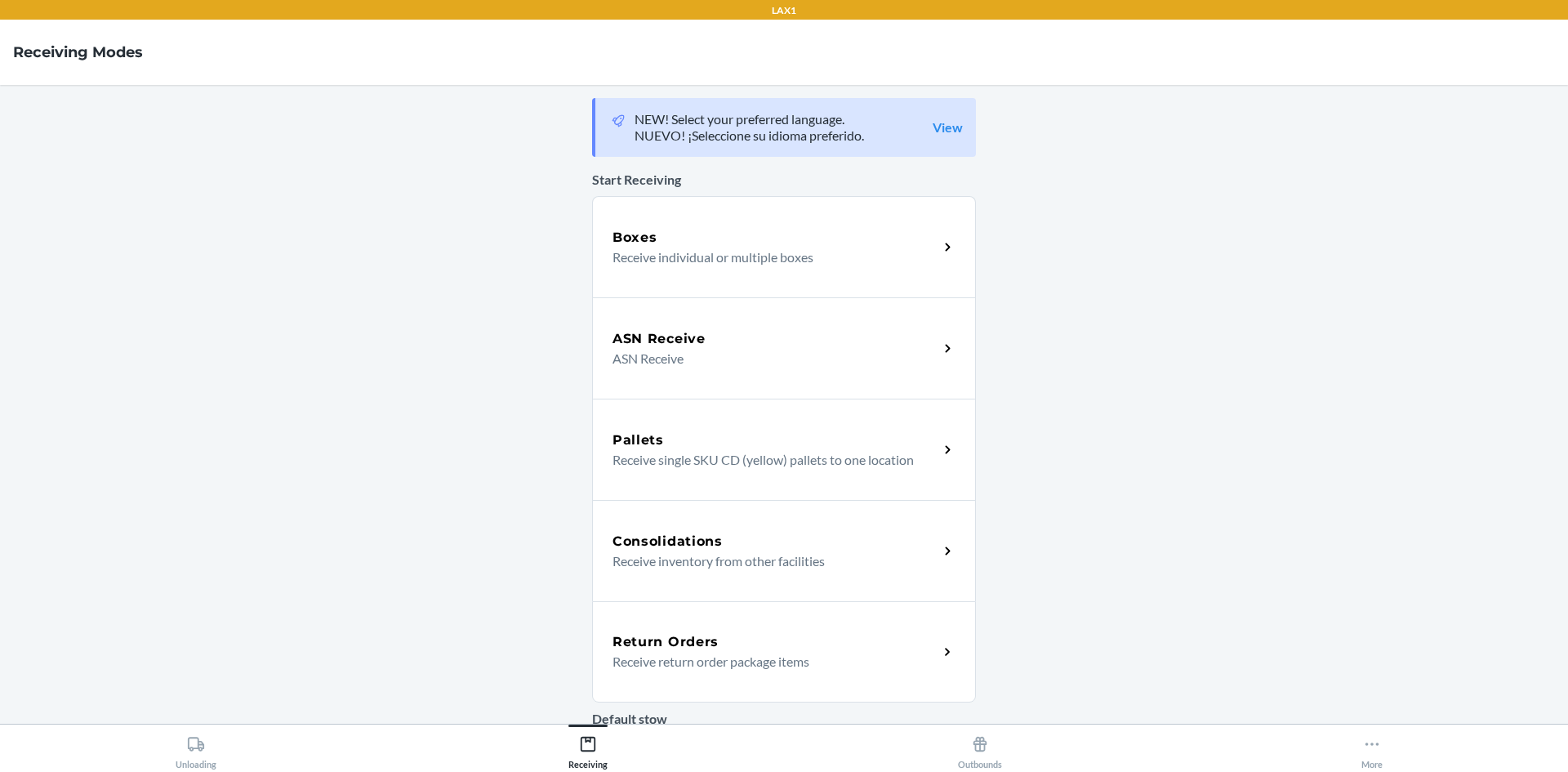
click at [744, 675] on div "Return Orders Receive return order package items" at bounding box center [784, 652] width 384 height 101
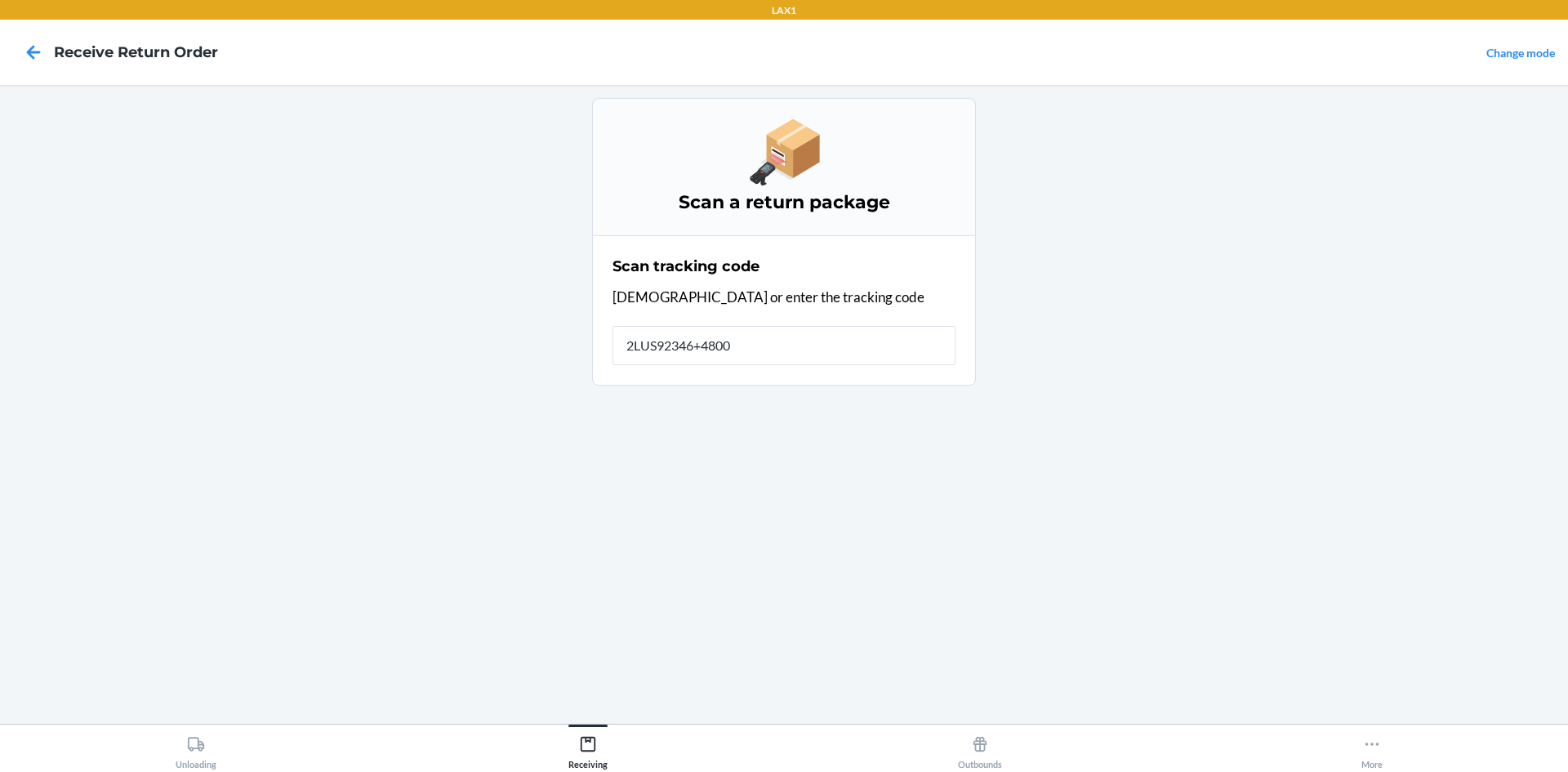
type input "2LUS92346+48000"
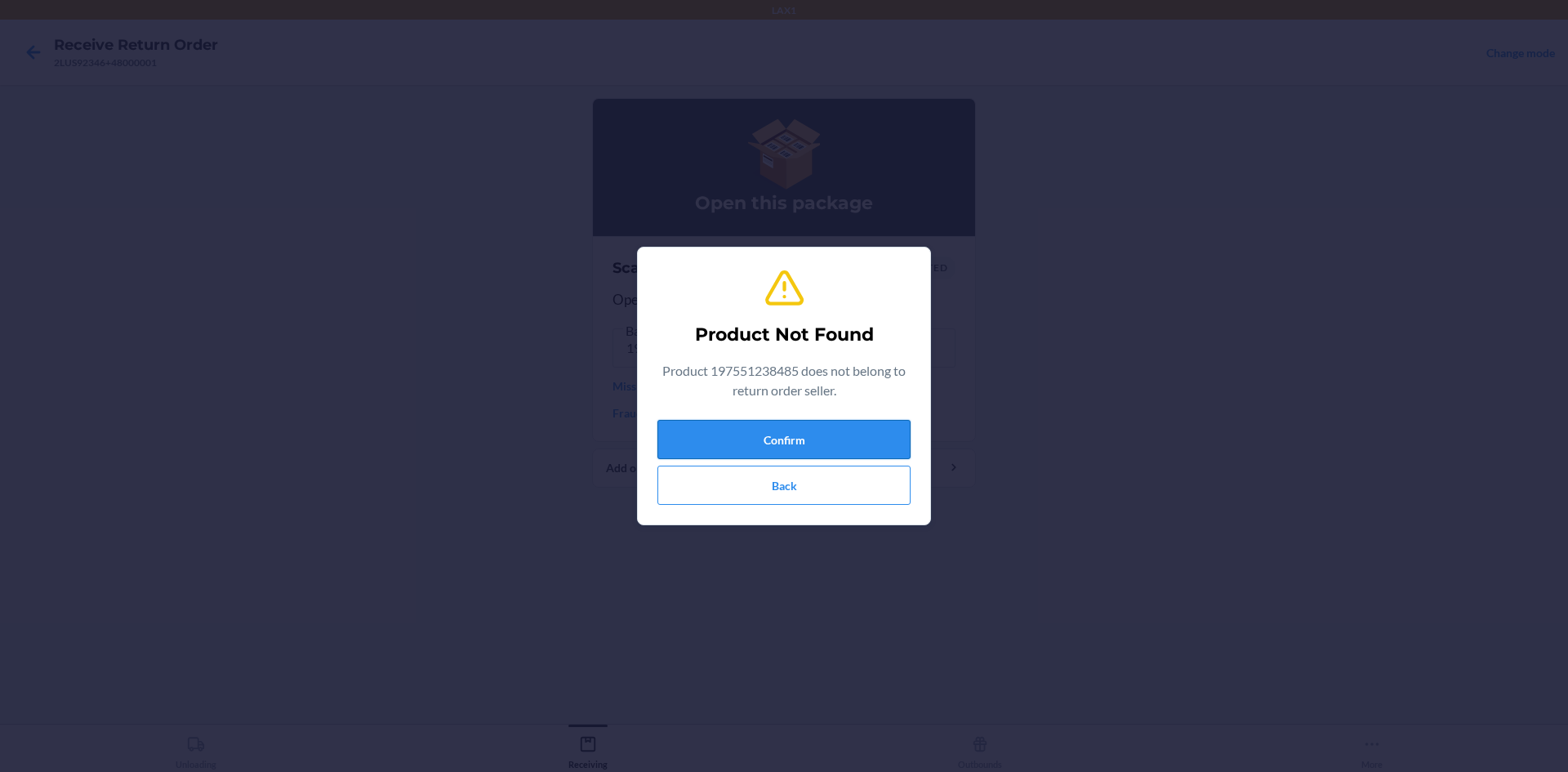
click at [829, 435] on button "Confirm" at bounding box center [784, 439] width 254 height 39
click at [818, 444] on button "Confirm" at bounding box center [784, 439] width 254 height 39
click at [783, 493] on button "Back" at bounding box center [784, 486] width 254 height 39
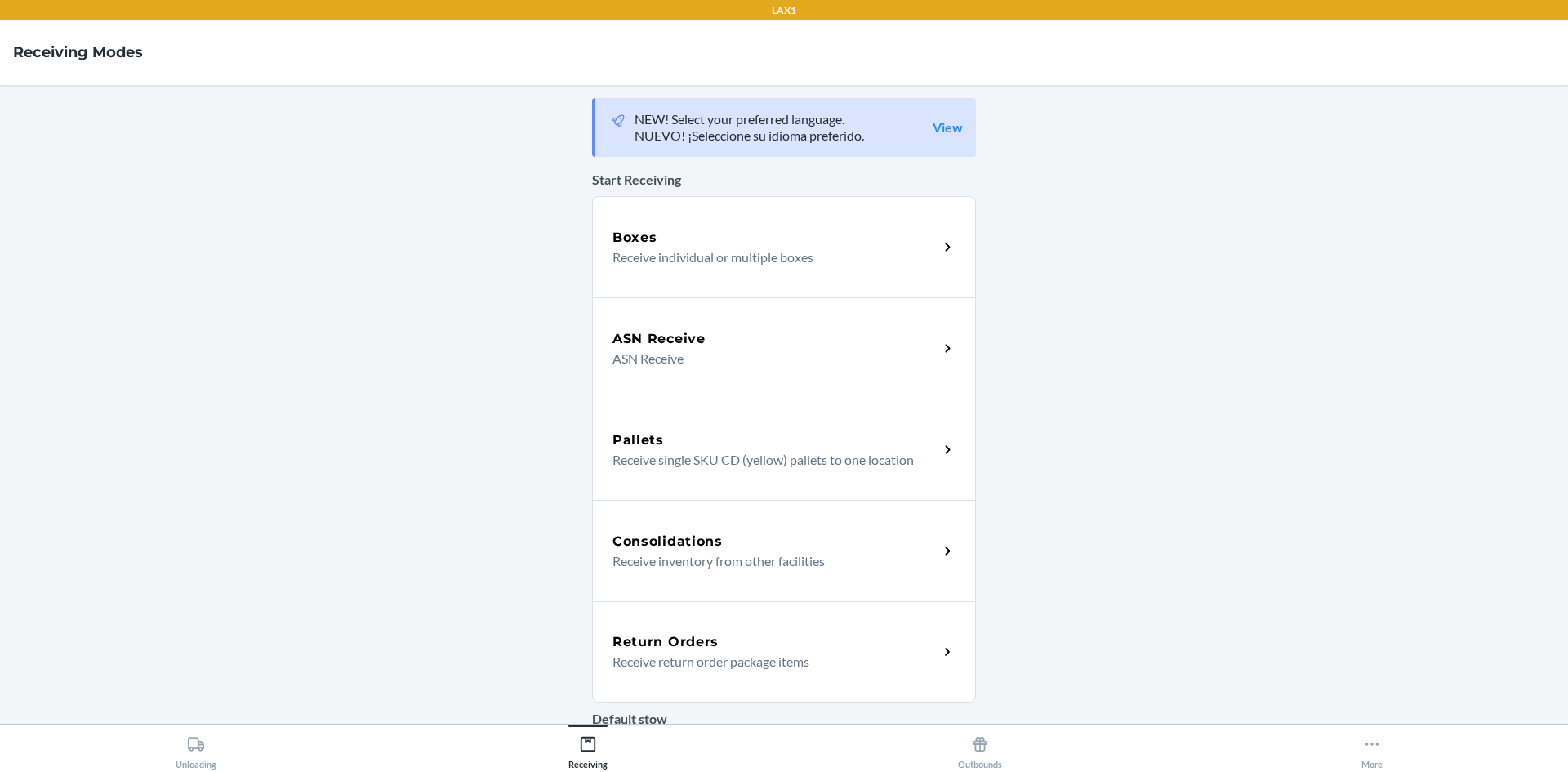
click at [751, 615] on div "Return Orders Receive return order package items" at bounding box center [784, 652] width 384 height 101
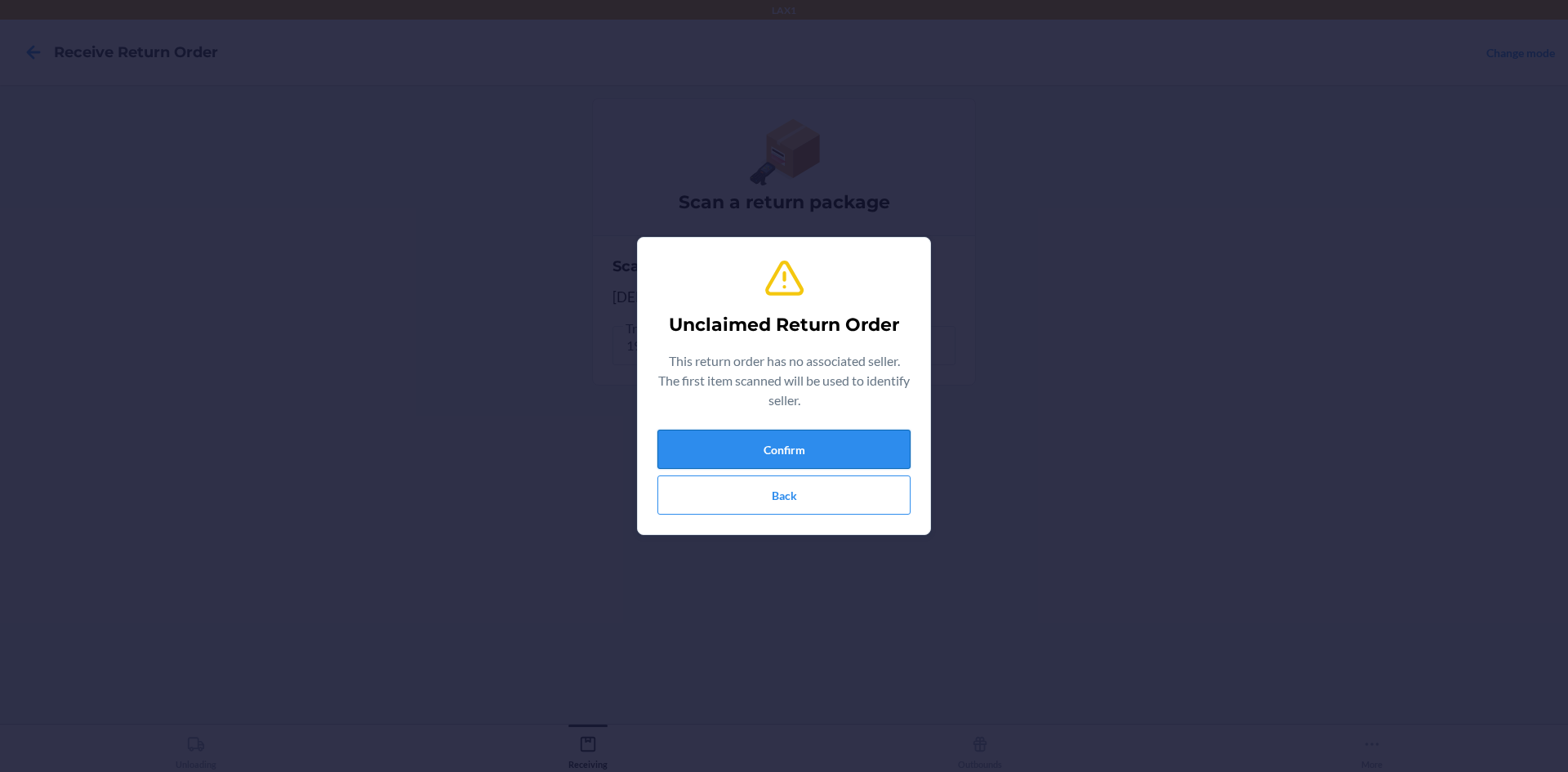
click at [736, 457] on button "Confirm" at bounding box center [784, 449] width 254 height 39
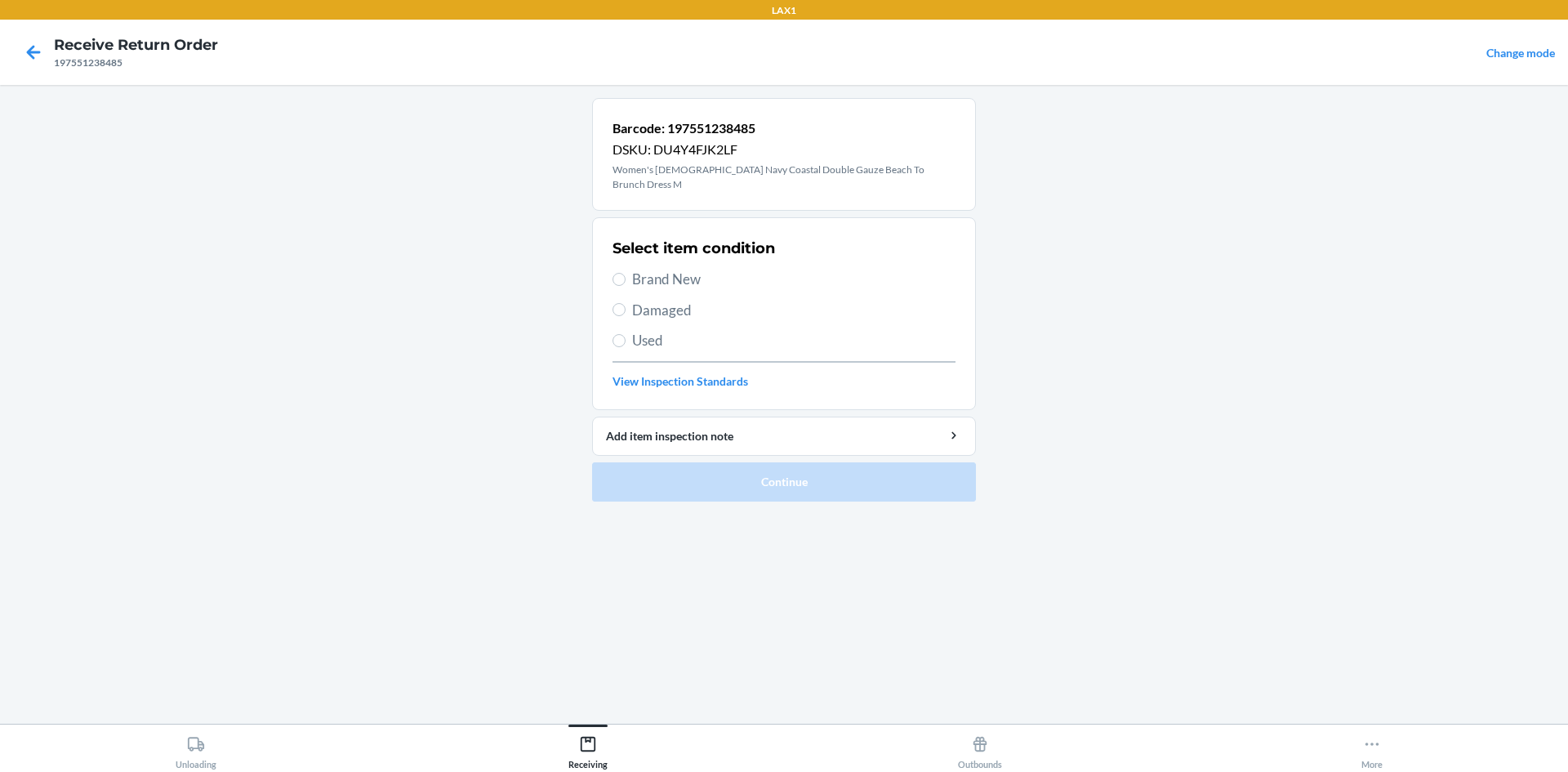
click at [627, 269] on label "Brand New" at bounding box center [784, 280] width 343 height 21
click at [625, 273] on input "Brand New" at bounding box center [620, 280] width 13 height 13
radio input "true"
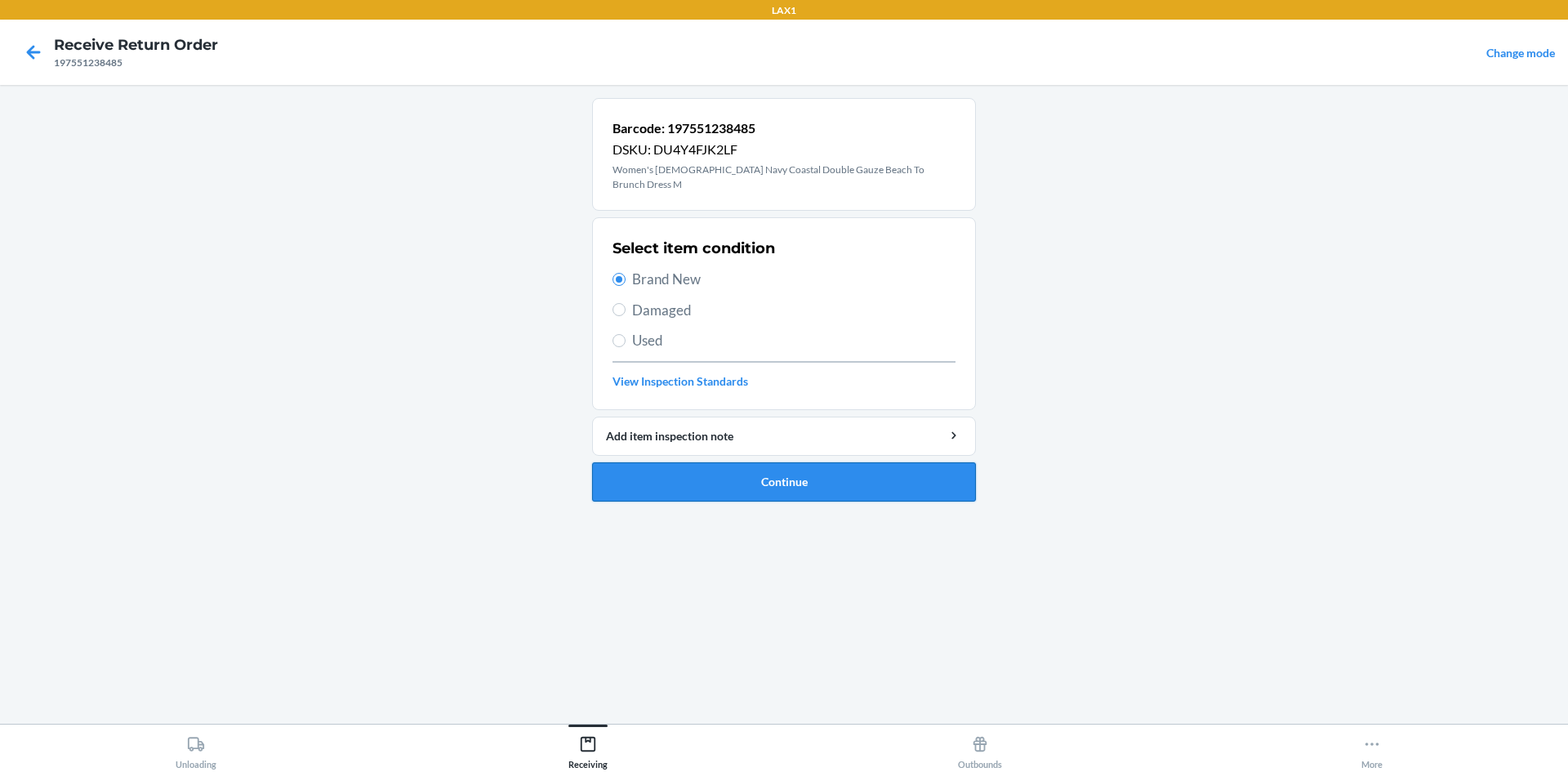
click at [682, 462] on button "Continue" at bounding box center [784, 482] width 384 height 39
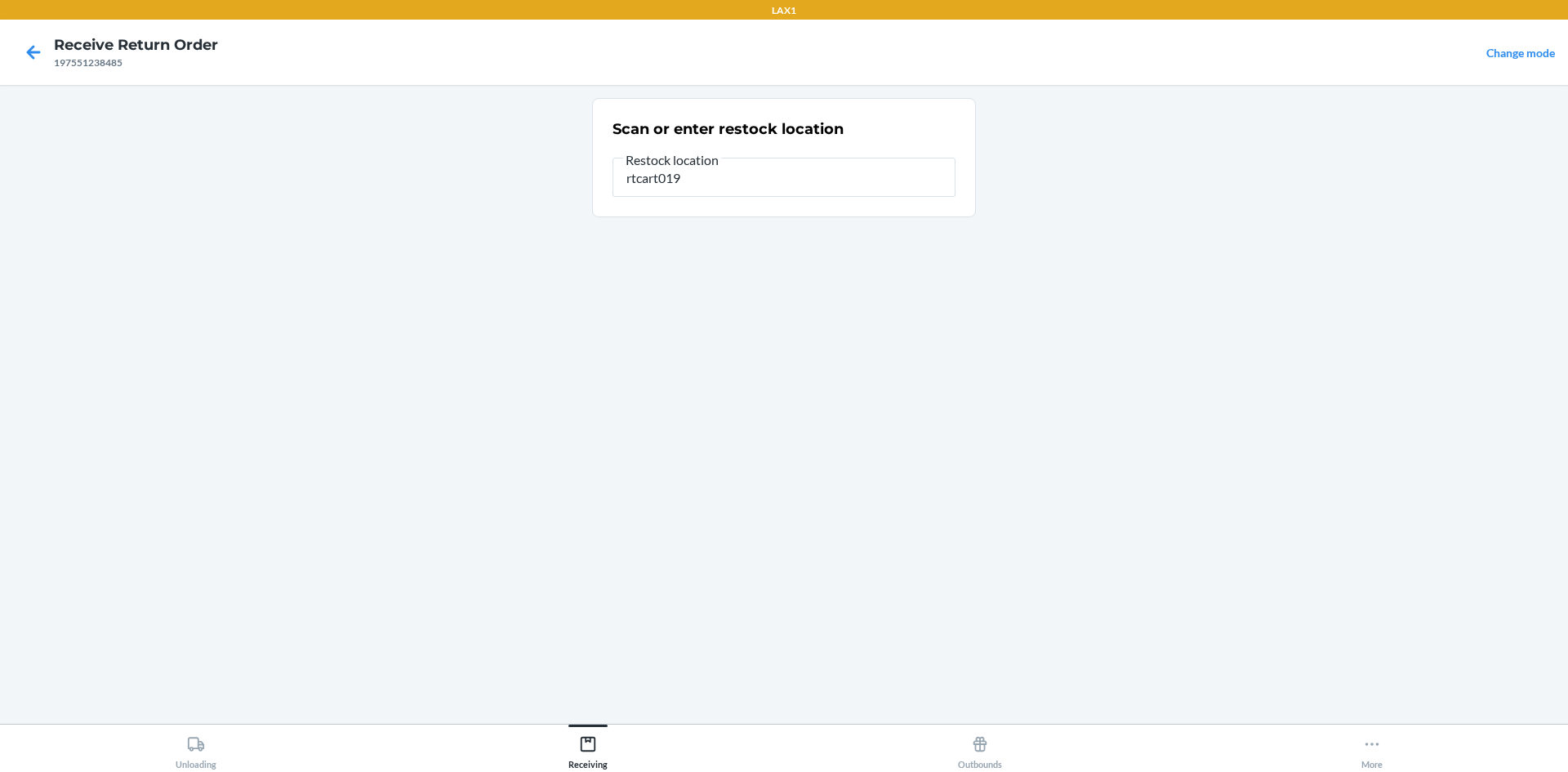
type input "rtcart019"
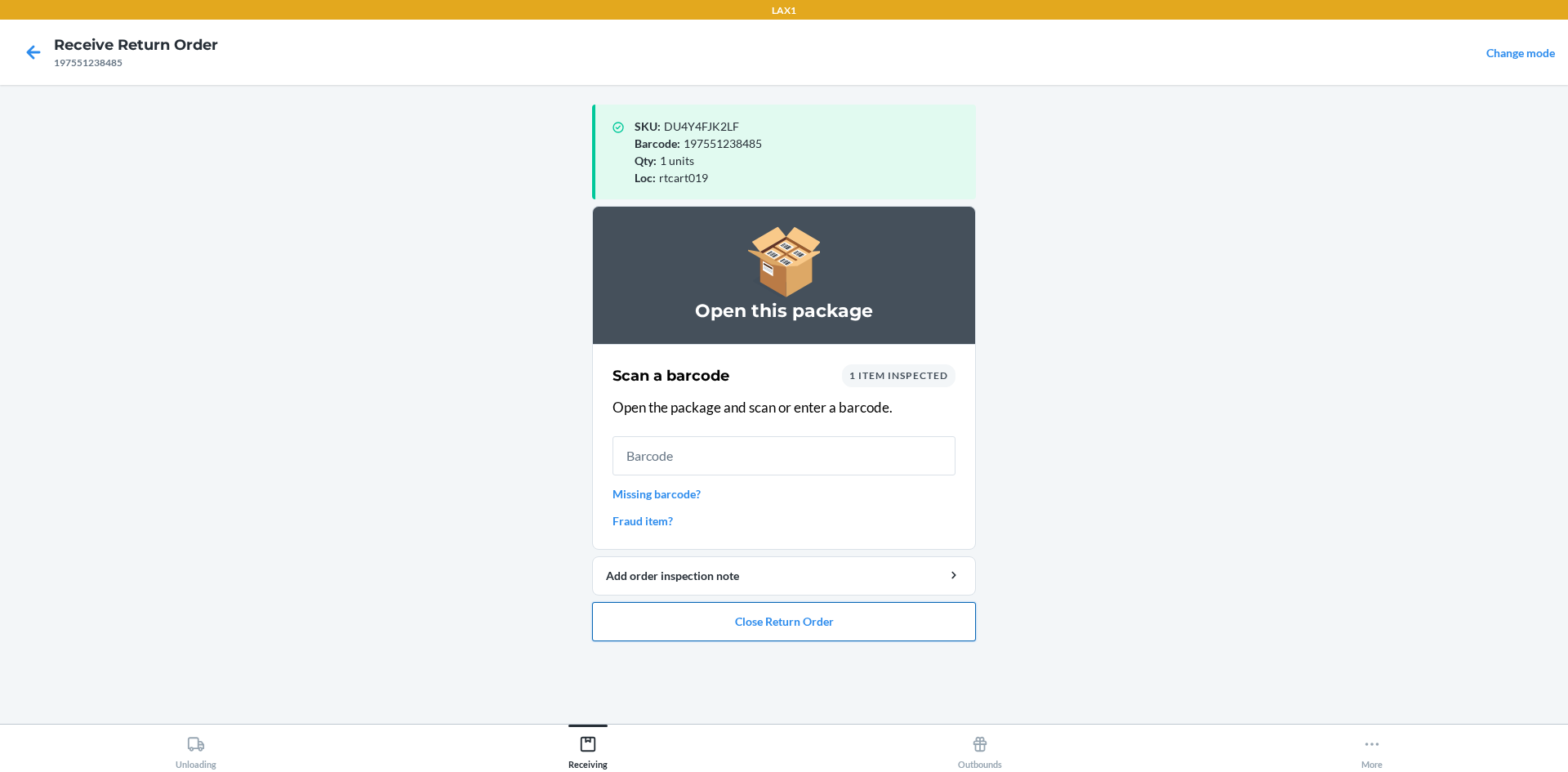
click at [760, 627] on button "Close Return Order" at bounding box center [784, 622] width 384 height 39
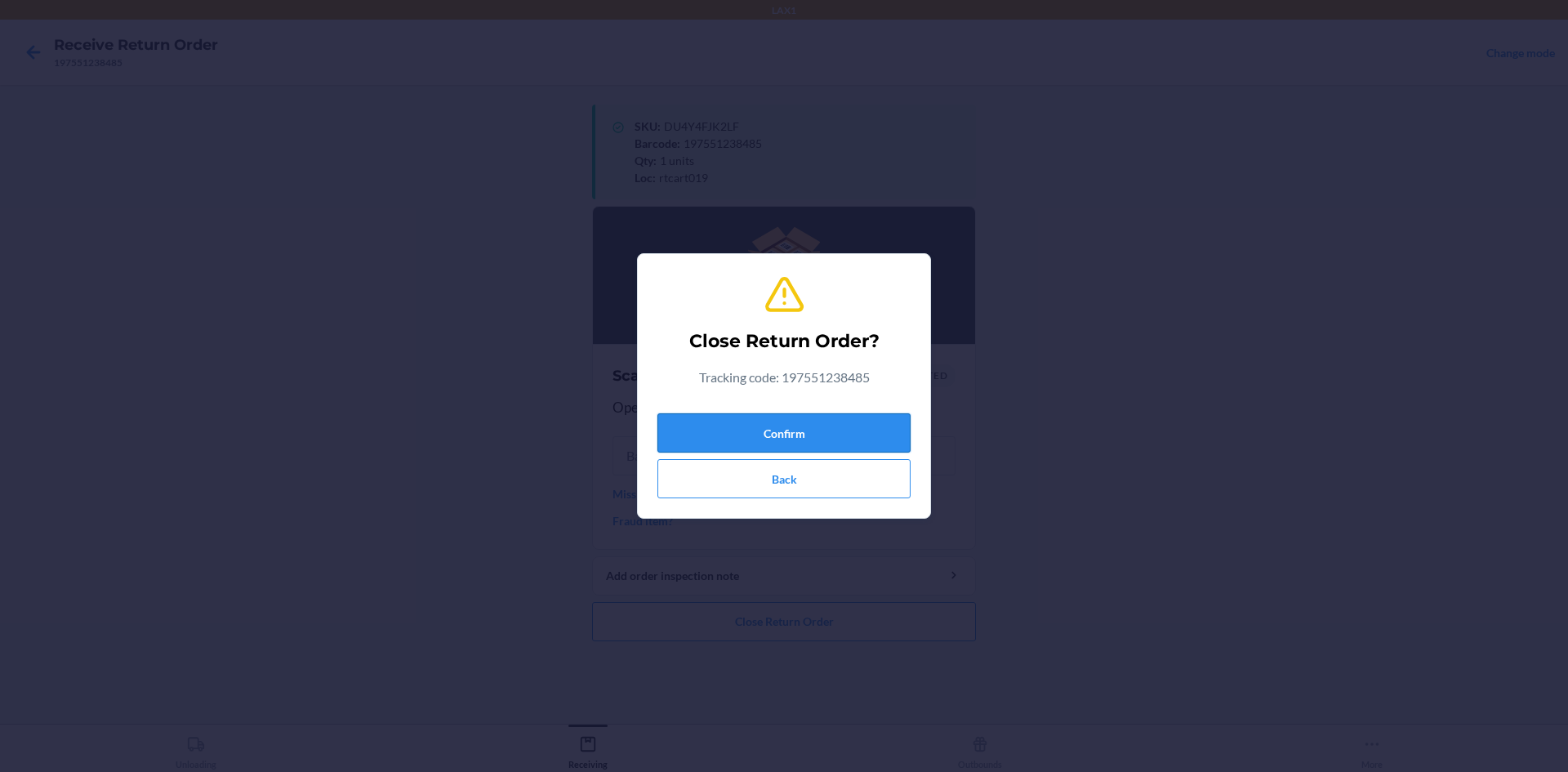
click at [831, 441] on button "Confirm" at bounding box center [784, 433] width 254 height 39
